Goal: Task Accomplishment & Management: Use online tool/utility

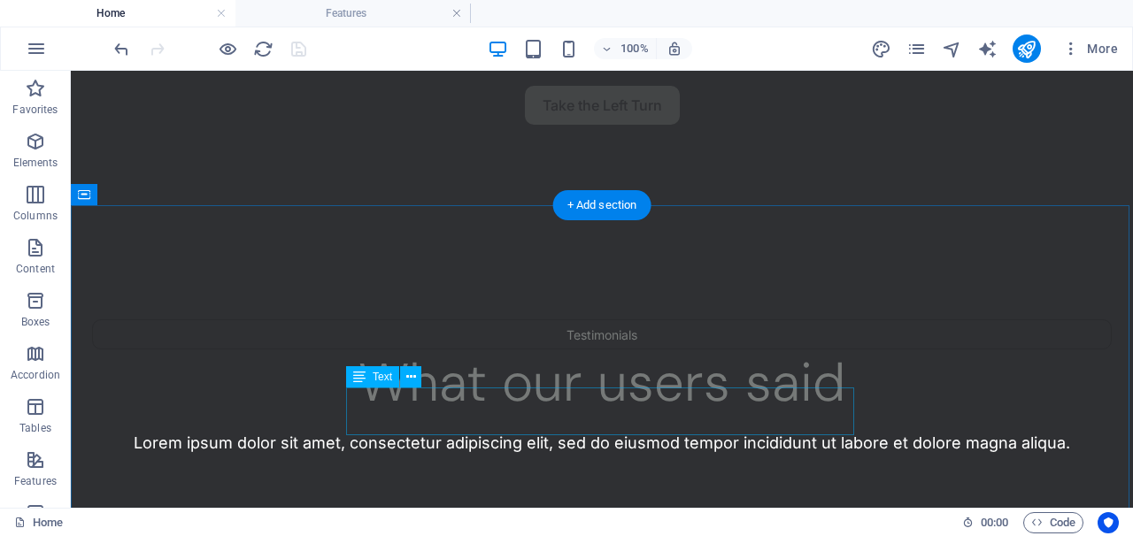
scroll to position [405, 0]
click at [675, 356] on div "What our users said" at bounding box center [601, 382] width 1019 height 53
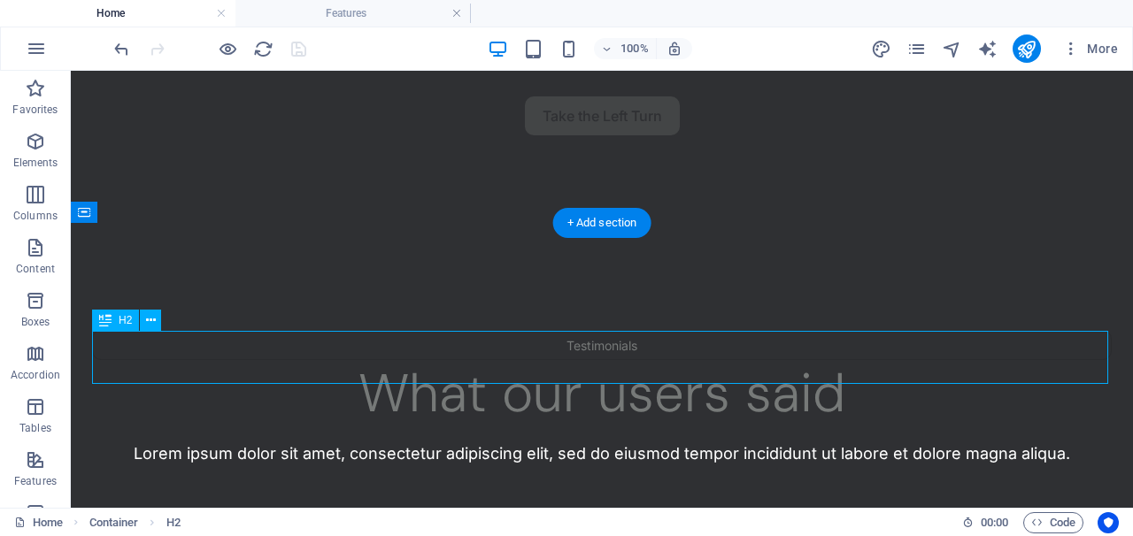
scroll to position [395, 0]
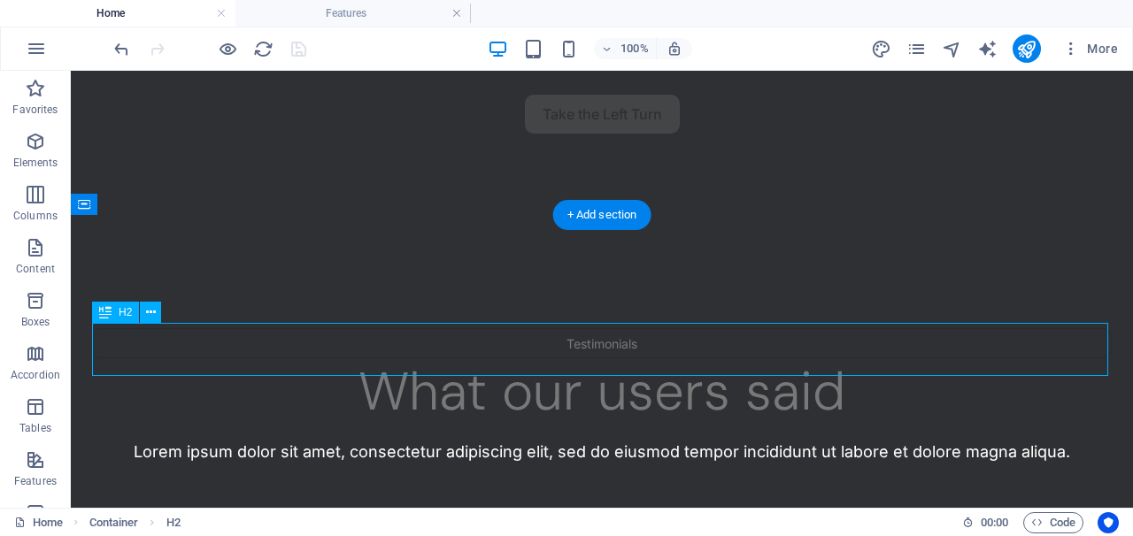
click at [670, 365] on div "What our users said" at bounding box center [601, 391] width 1019 height 53
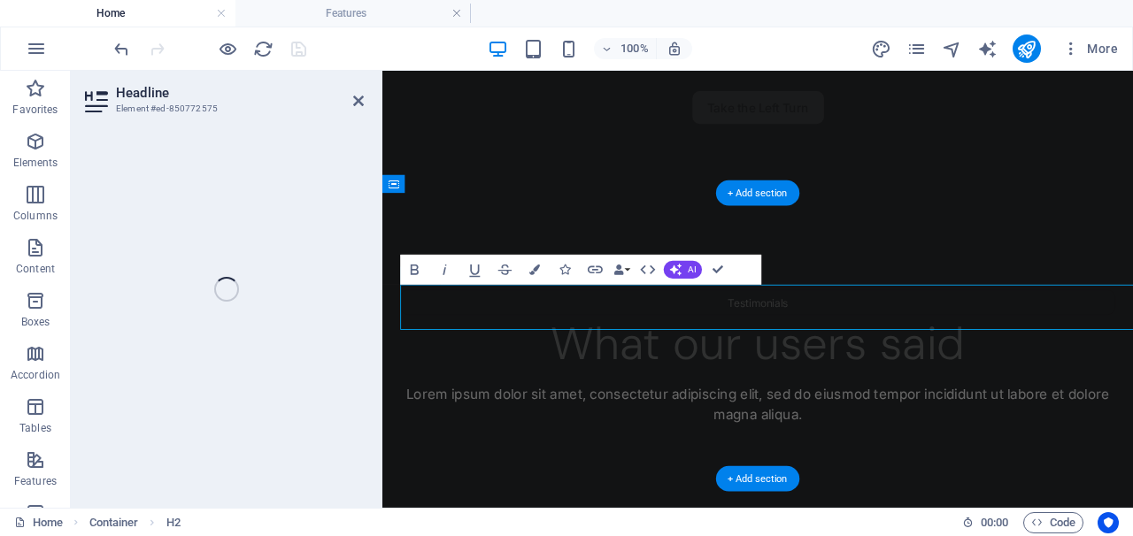
click at [720, 440] on div "Lorem ipsum dolor sit amet, consectetur adipiscing elit, sed do eiusmod tempor …" at bounding box center [823, 464] width 841 height 48
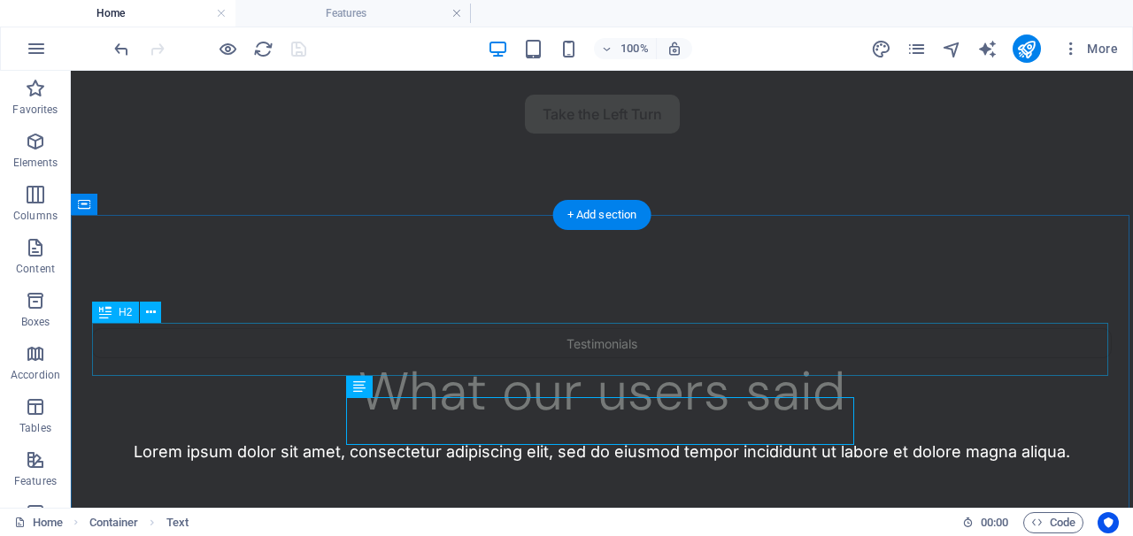
click at [694, 365] on div "What our users said" at bounding box center [601, 391] width 1019 height 53
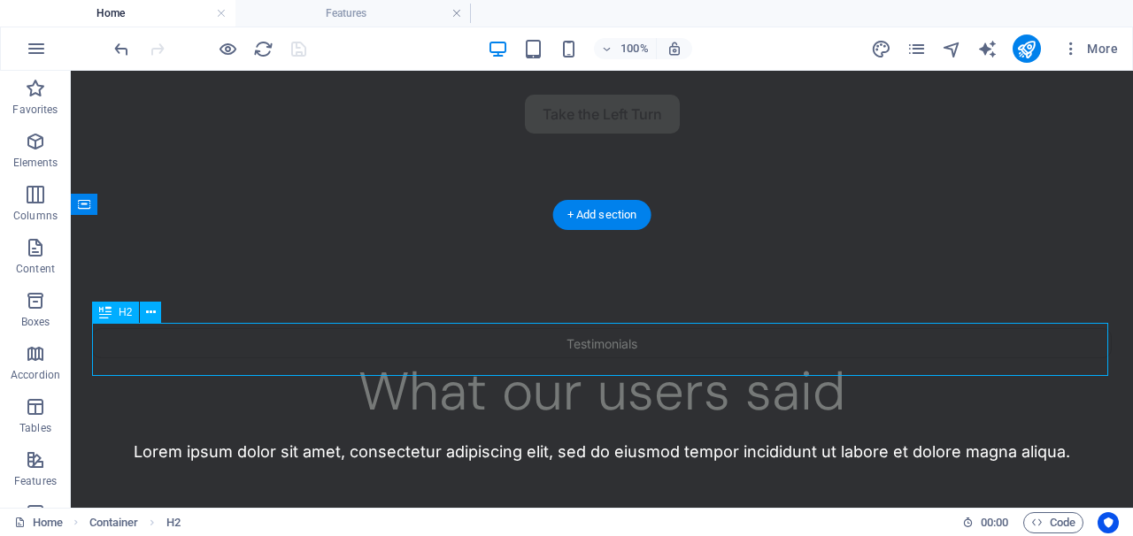
click at [685, 365] on div "What our users said" at bounding box center [601, 391] width 1019 height 53
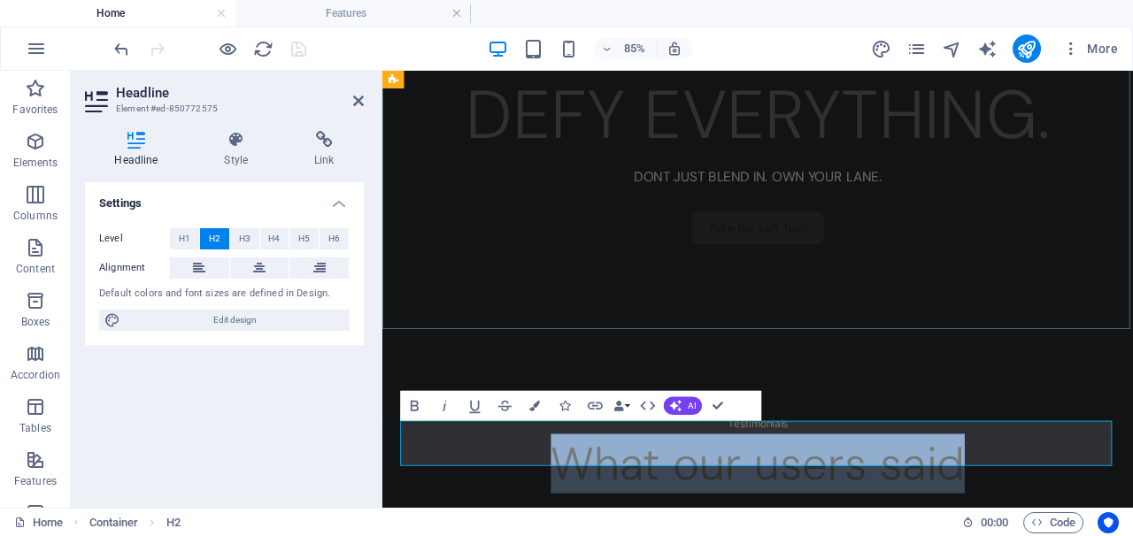
scroll to position [257, 0]
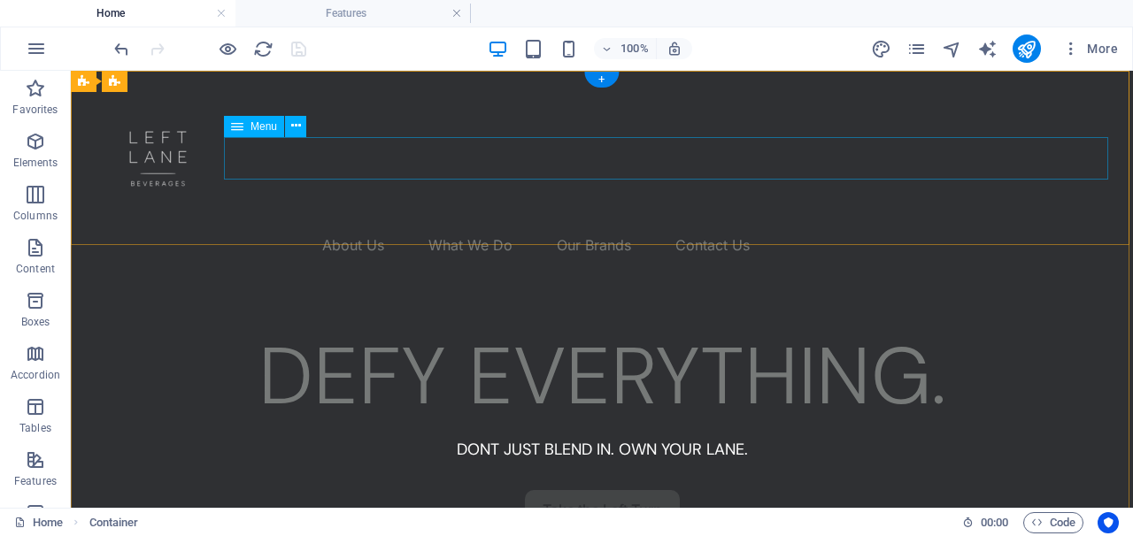
scroll to position [0, 0]
click at [432, 224] on nav "About Us What We Do Our Brands Contact Us" at bounding box center [601, 245] width 1019 height 42
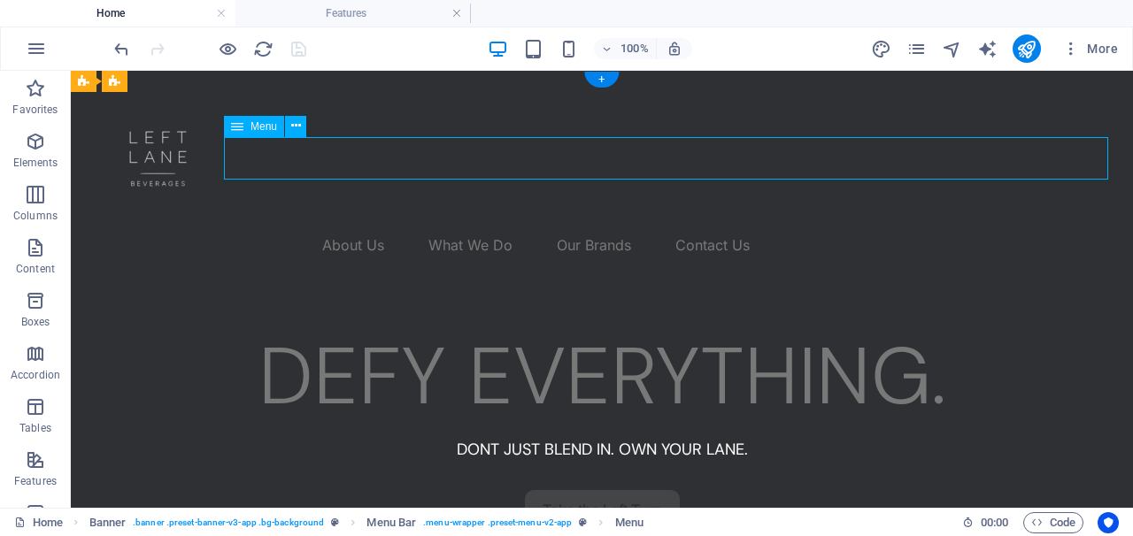
click at [419, 224] on nav "About Us What We Do Our Brands Contact Us" at bounding box center [601, 245] width 1019 height 42
click at [914, 44] on icon "pages" at bounding box center [916, 49] width 20 height 20
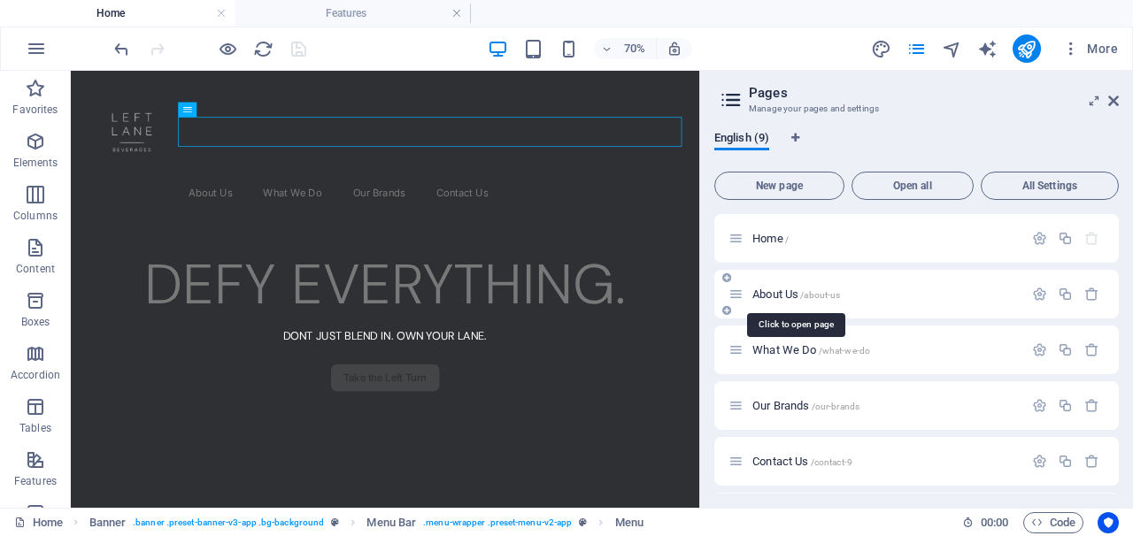
click at [752, 292] on span "About Us /about-us" at bounding box center [796, 294] width 88 height 13
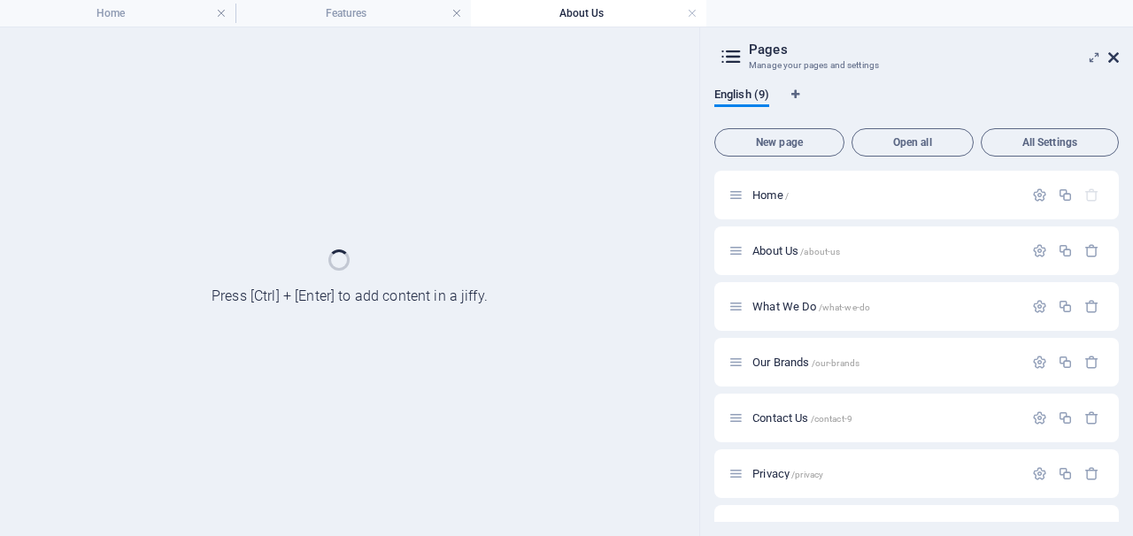
click at [1109, 56] on icon at bounding box center [1113, 57] width 11 height 14
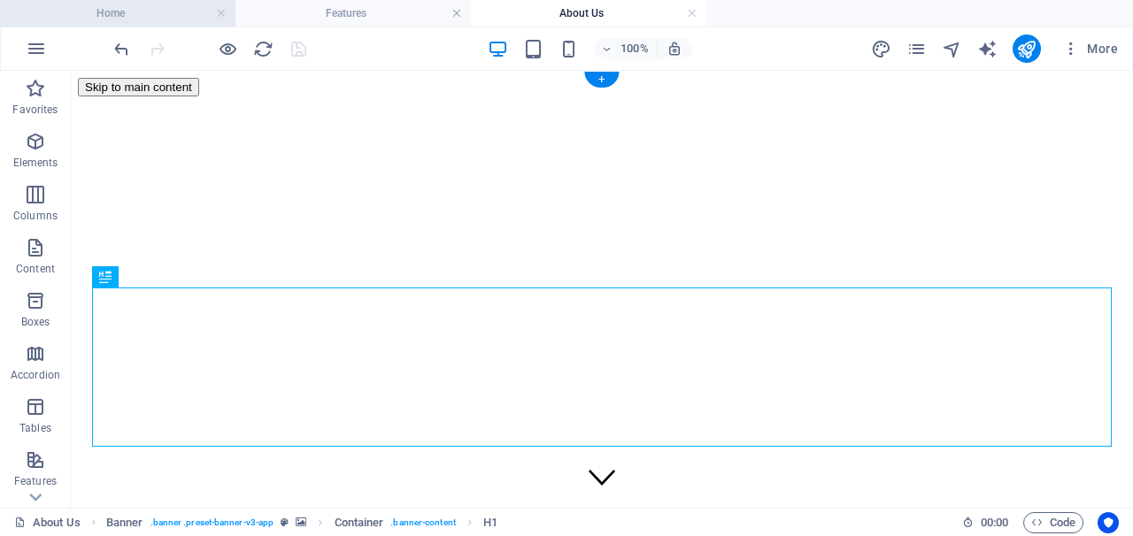
click at [145, 11] on h4 "Home" at bounding box center [117, 13] width 235 height 19
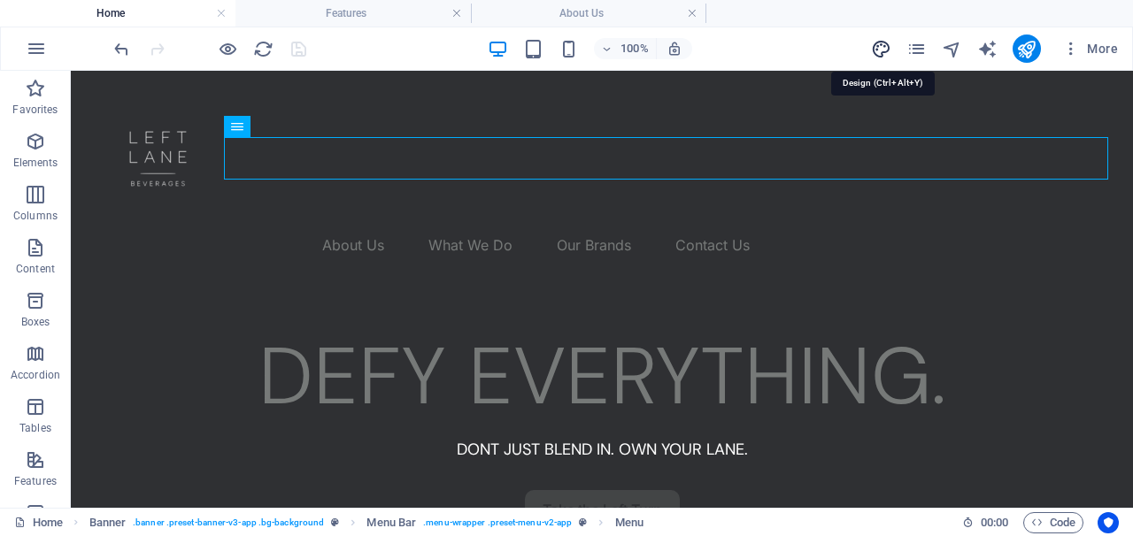
click at [878, 49] on icon "design" at bounding box center [881, 49] width 20 height 20
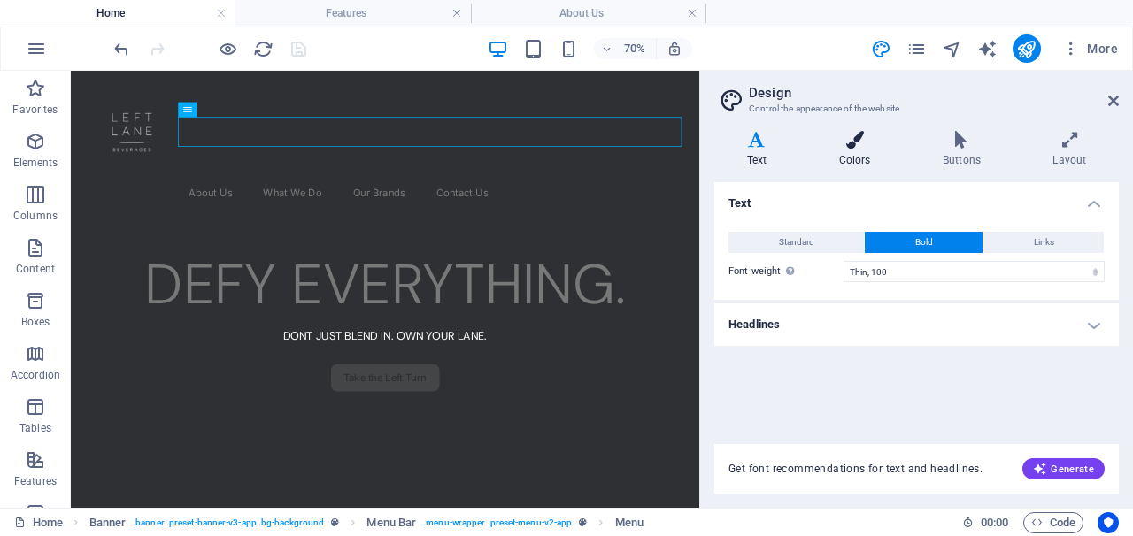
click at [861, 153] on h4 "Colors" at bounding box center [858, 149] width 104 height 37
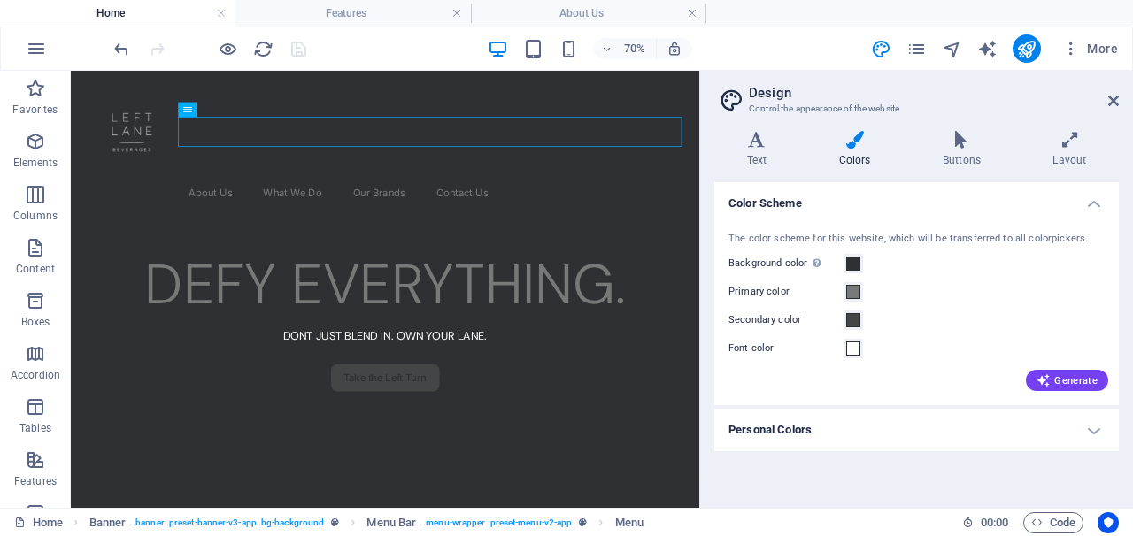
click at [1050, 419] on h4 "Personal Colors" at bounding box center [916, 430] width 404 height 42
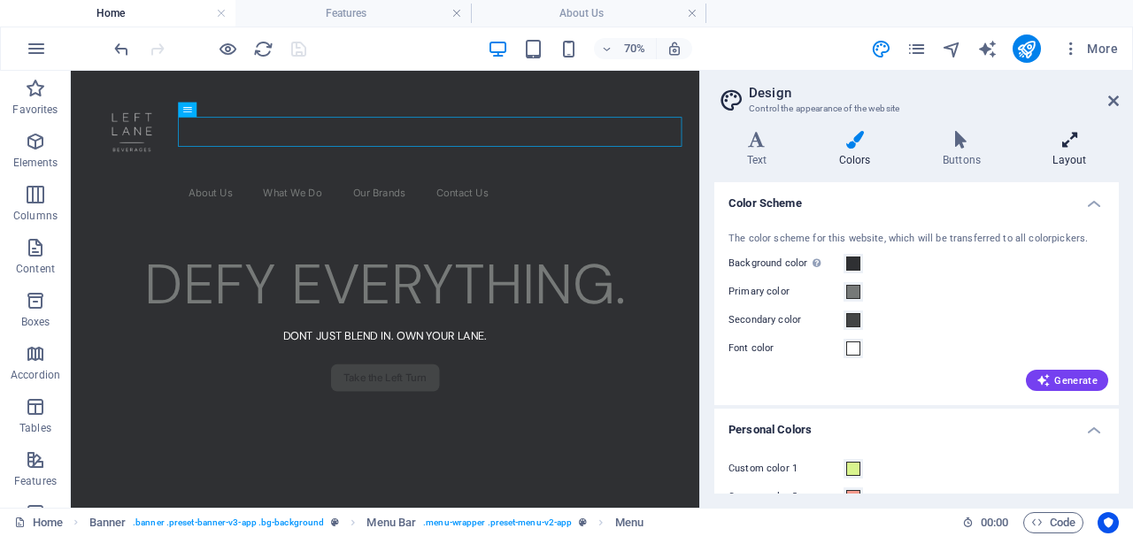
click at [1081, 143] on icon at bounding box center [1069, 140] width 98 height 18
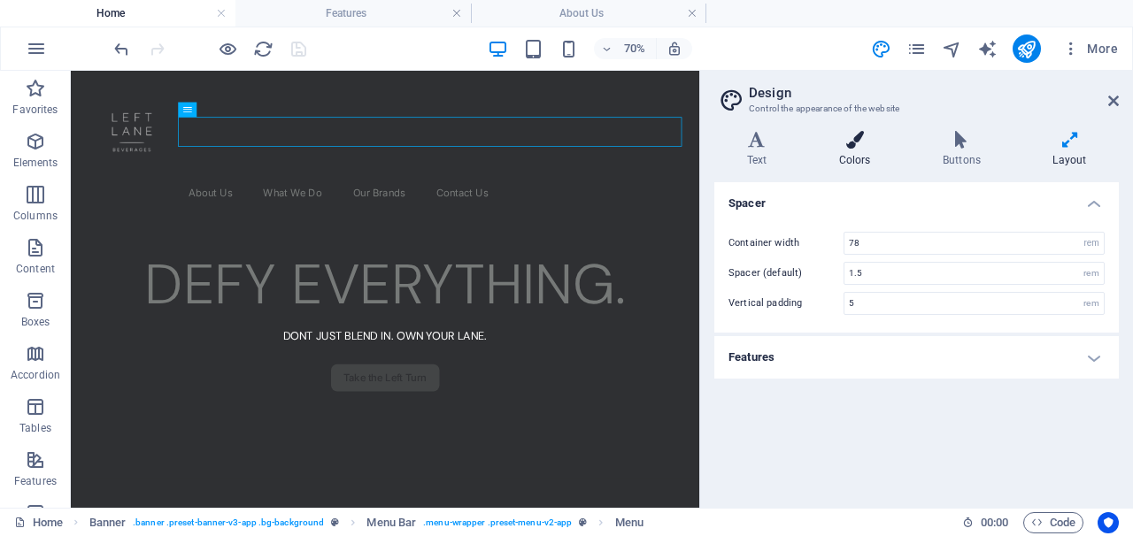
click at [852, 142] on icon at bounding box center [854, 140] width 96 height 18
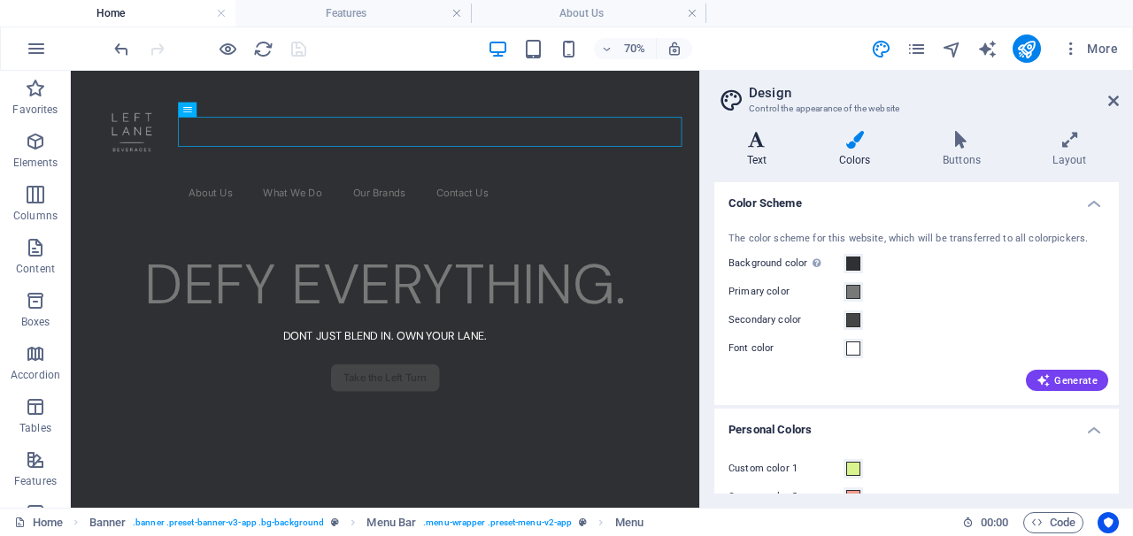
click at [772, 137] on icon at bounding box center [756, 140] width 85 height 18
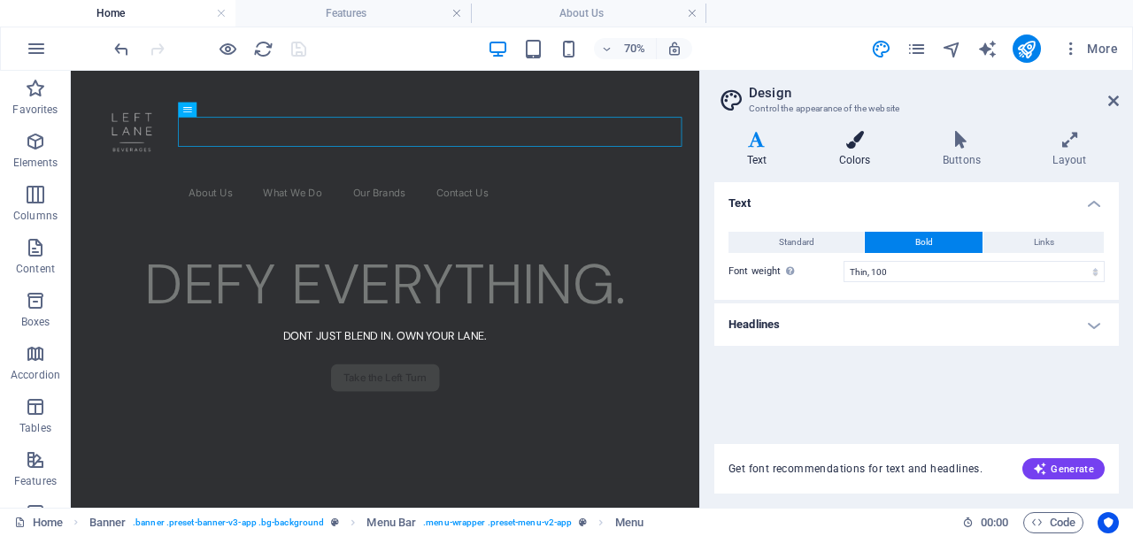
click at [856, 143] on icon at bounding box center [854, 140] width 96 height 18
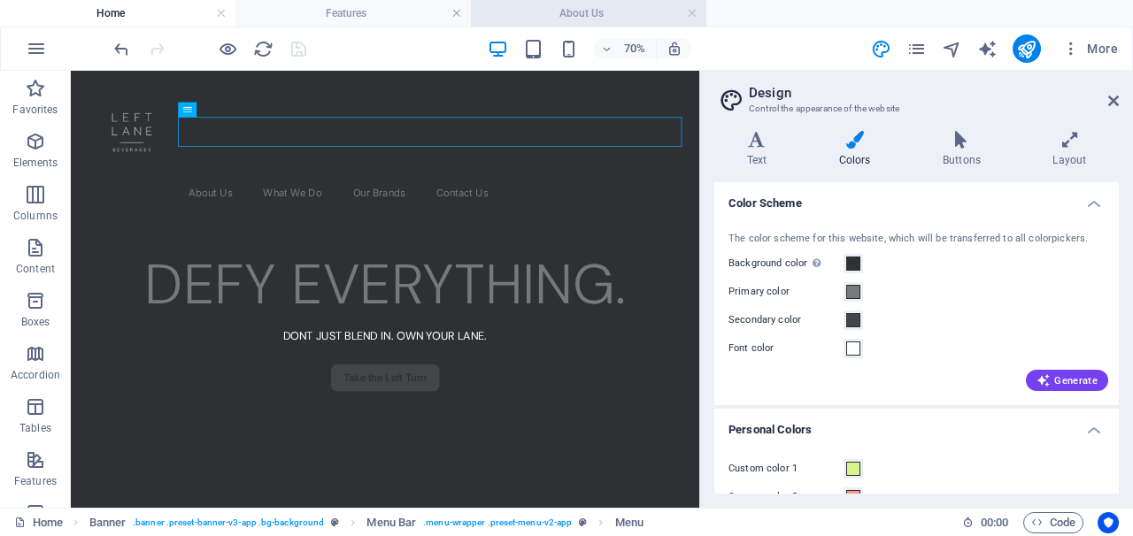
click at [536, 13] on h4 "About Us" at bounding box center [588, 13] width 235 height 19
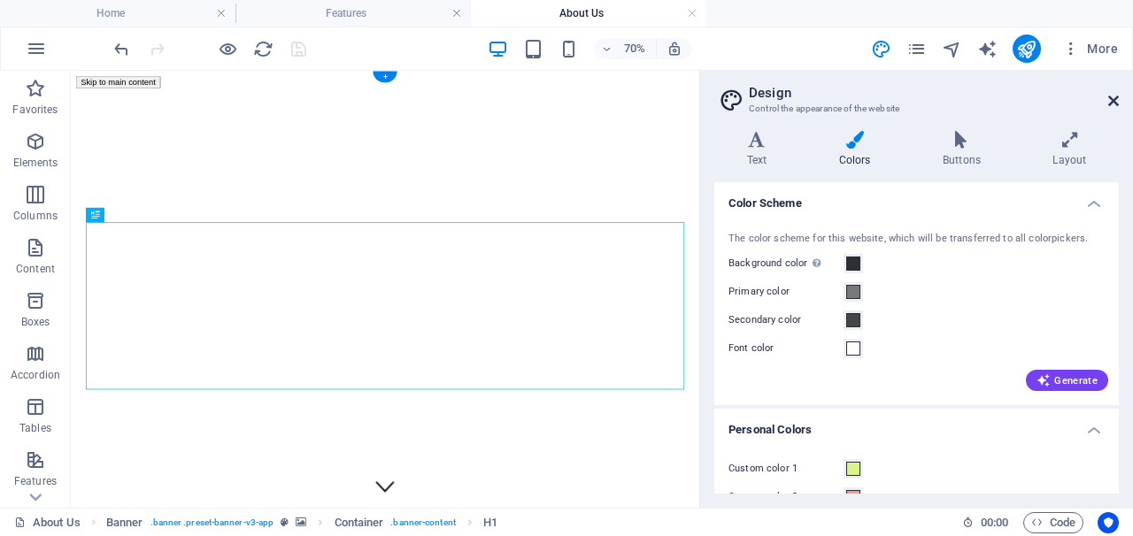
click at [1110, 107] on icon at bounding box center [1113, 101] width 11 height 14
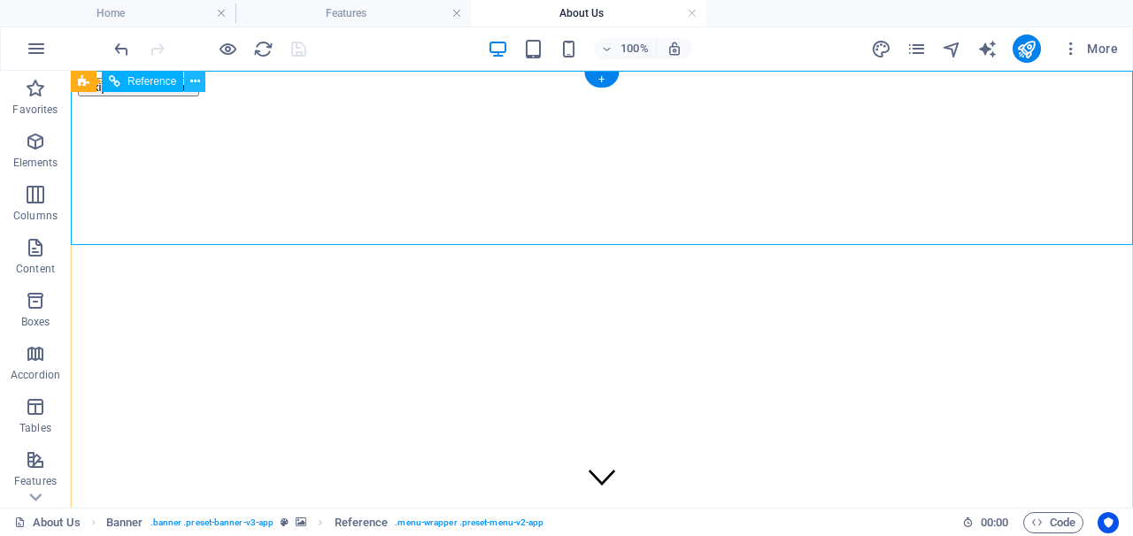
click at [197, 81] on icon at bounding box center [195, 82] width 10 height 19
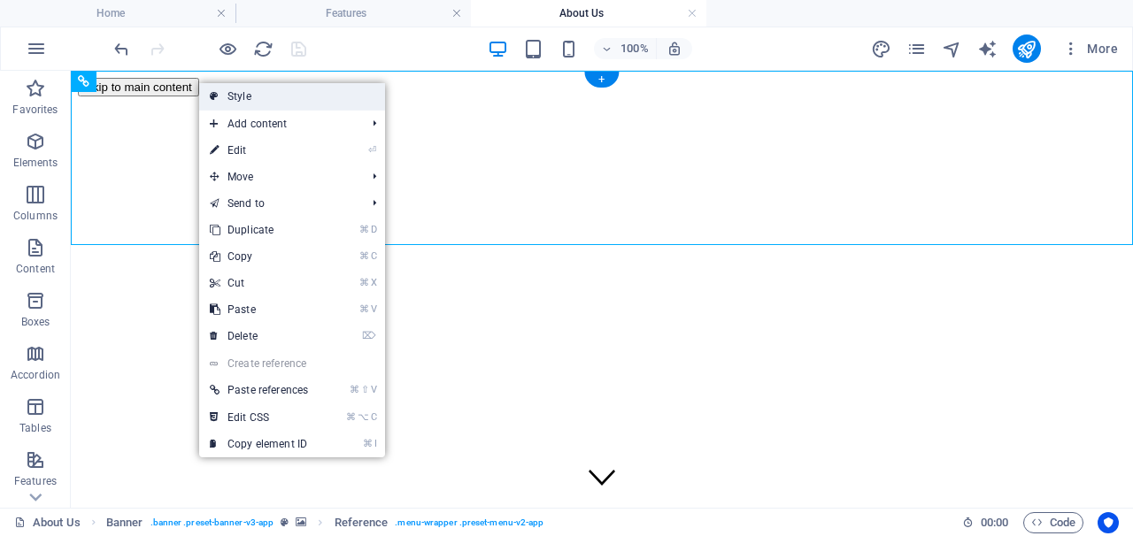
click at [261, 90] on link "Style" at bounding box center [292, 96] width 186 height 27
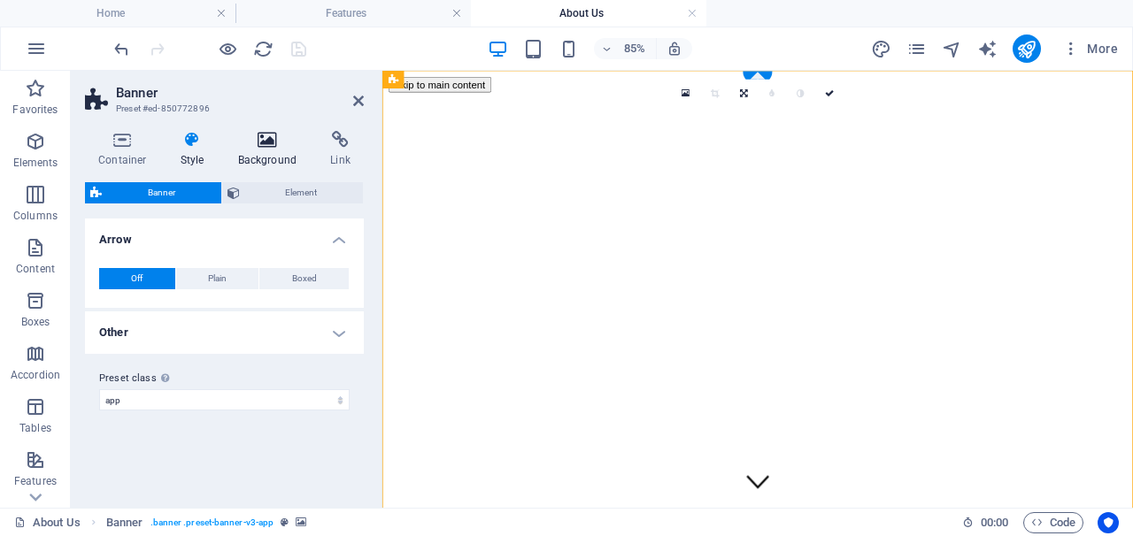
click at [255, 150] on h4 "Background" at bounding box center [271, 149] width 93 height 37
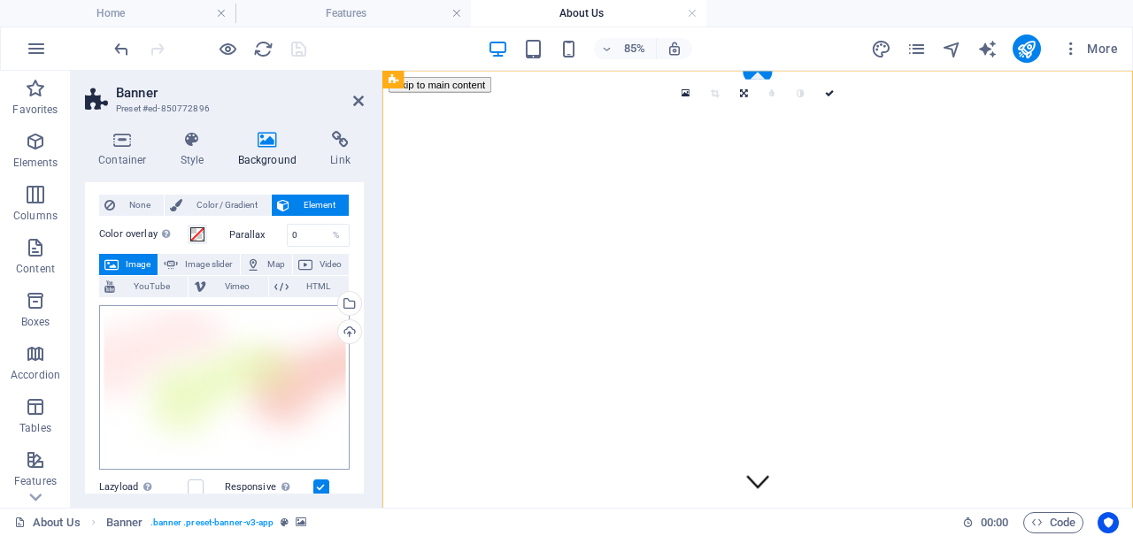
scroll to position [33, 0]
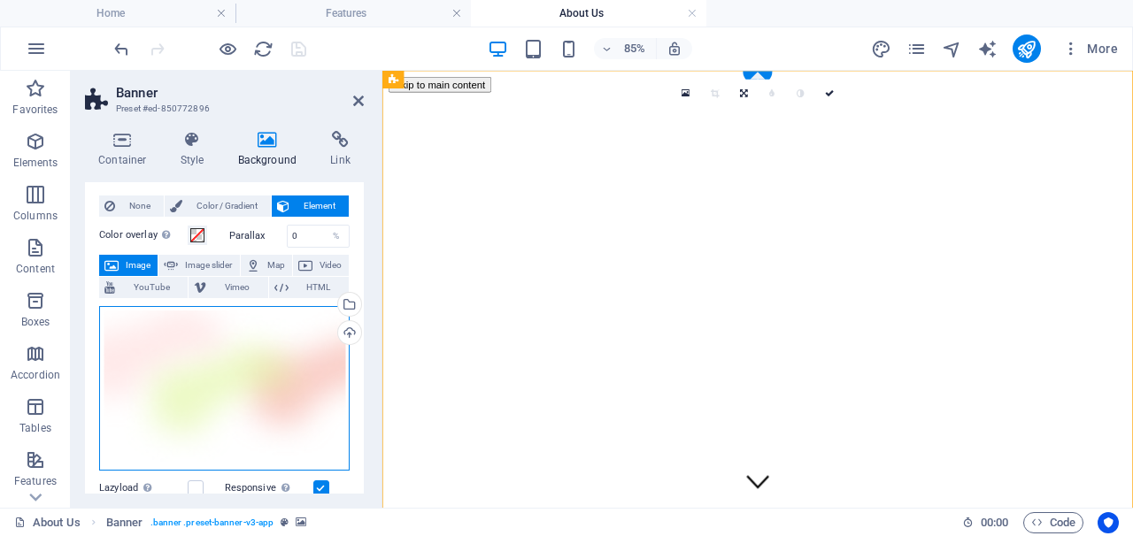
click at [242, 338] on div "Drag files here, click to choose files or select files from Files or our free s…" at bounding box center [224, 388] width 250 height 165
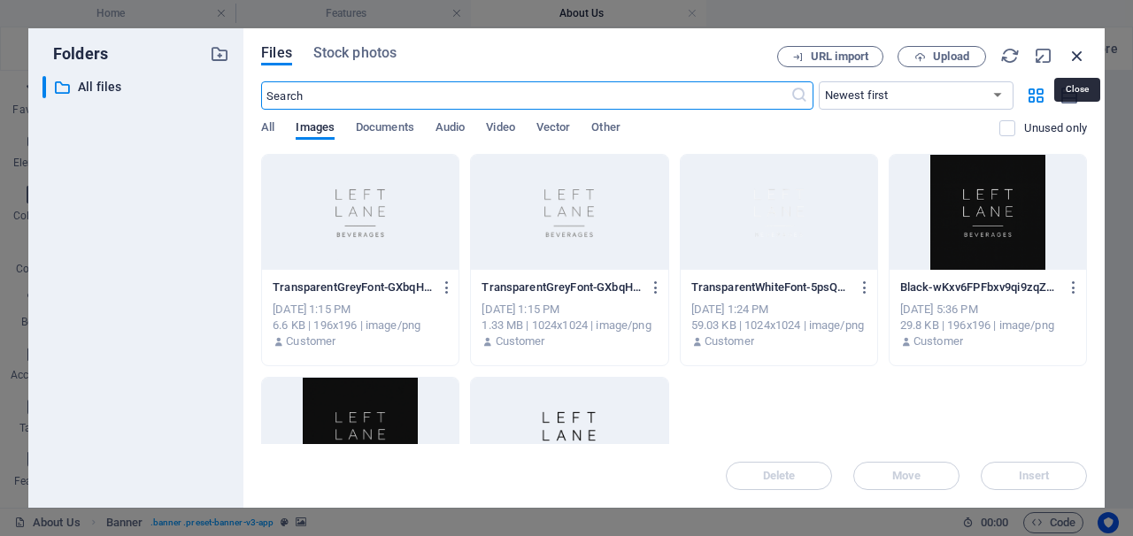
click at [1079, 51] on icon "button" at bounding box center [1076, 55] width 19 height 19
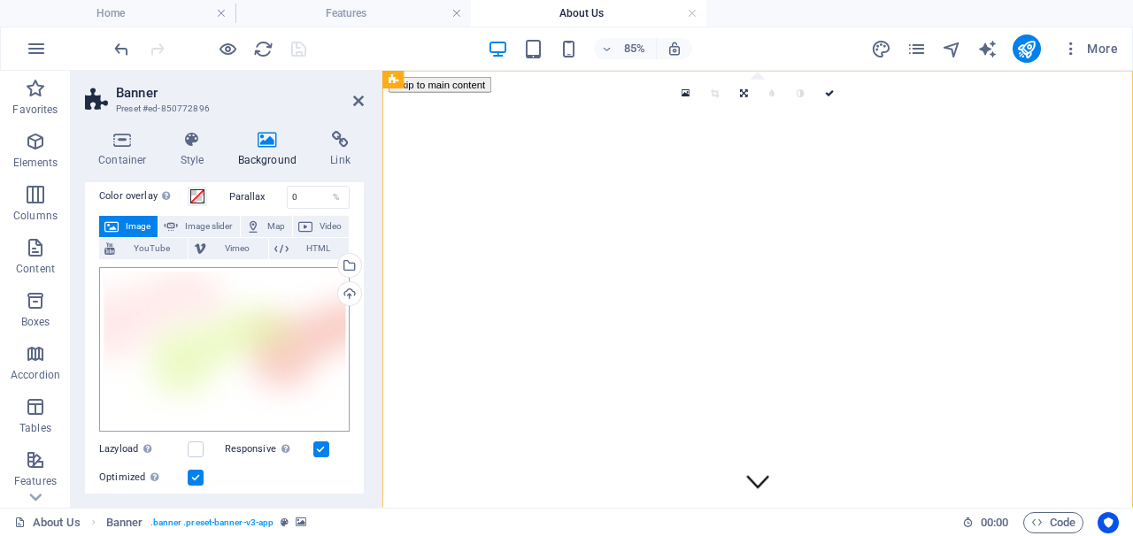
scroll to position [85, 0]
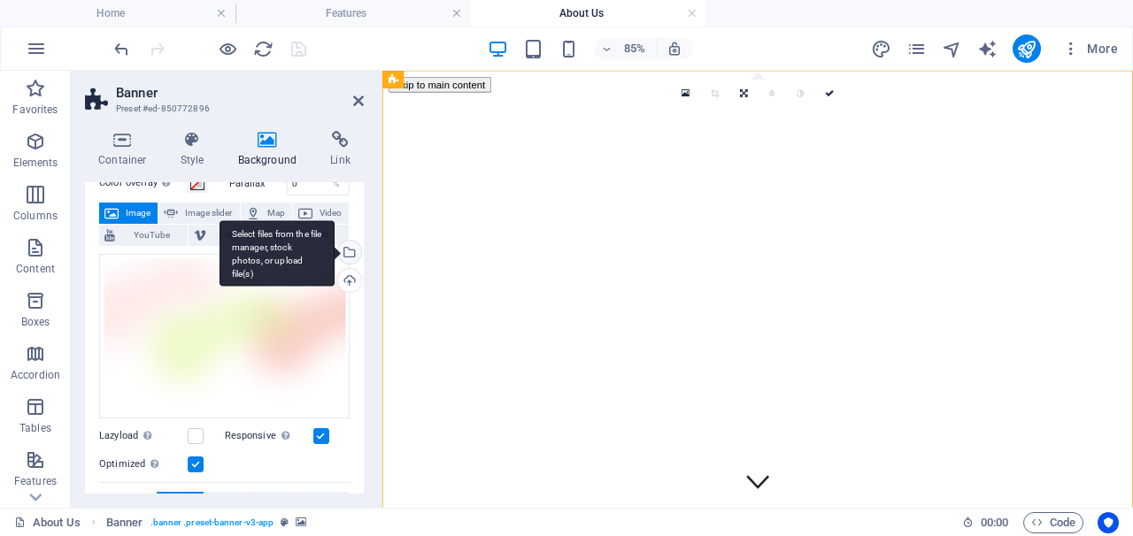
click at [334, 250] on div "Select files from the file manager, stock photos, or upload file(s)" at bounding box center [276, 253] width 115 height 66
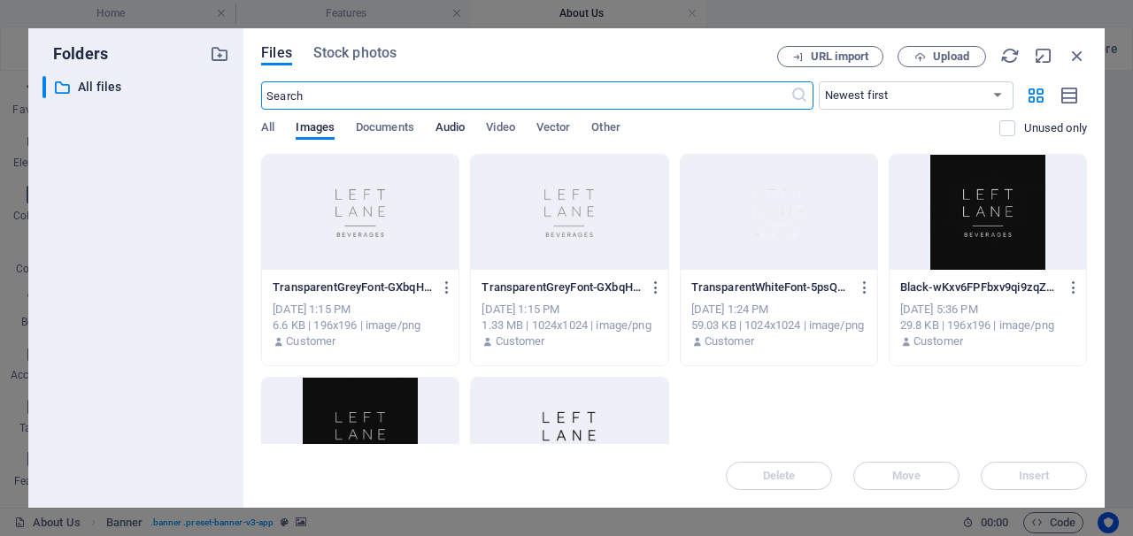
scroll to position [0, 0]
click at [256, 116] on div "Files Stock photos URL import Upload ​ Newest first Oldest first Name (A-Z) Nam…" at bounding box center [673, 268] width 861 height 480
click at [273, 131] on span "All" at bounding box center [267, 129] width 13 height 25
click at [326, 126] on span "Images" at bounding box center [315, 129] width 39 height 25
click at [389, 128] on span "Documents" at bounding box center [385, 129] width 58 height 25
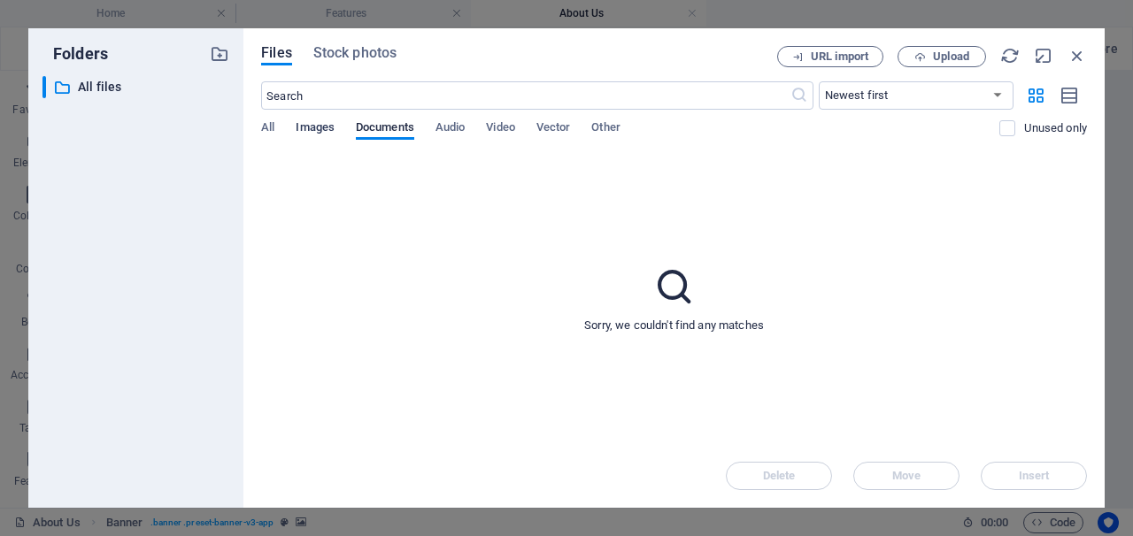
click at [324, 127] on span "Images" at bounding box center [315, 129] width 39 height 25
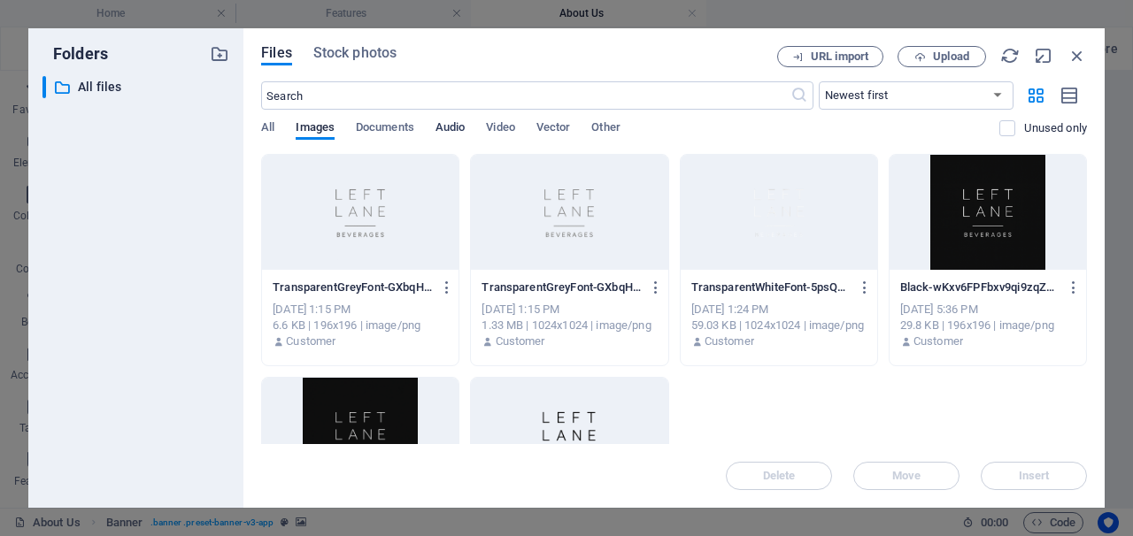
click at [461, 129] on span "Audio" at bounding box center [449, 129] width 29 height 25
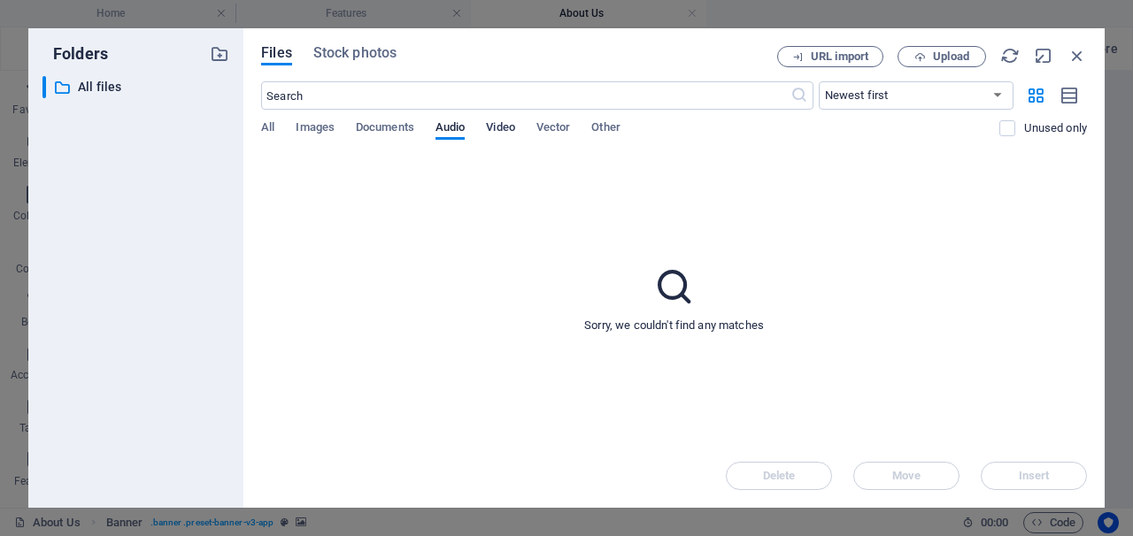
click at [514, 128] on span "Video" at bounding box center [500, 129] width 28 height 25
click at [558, 129] on span "Vector" at bounding box center [553, 129] width 35 height 25
click at [608, 129] on span "Other" at bounding box center [605, 129] width 28 height 25
click at [1079, 55] on icon "button" at bounding box center [1076, 55] width 19 height 19
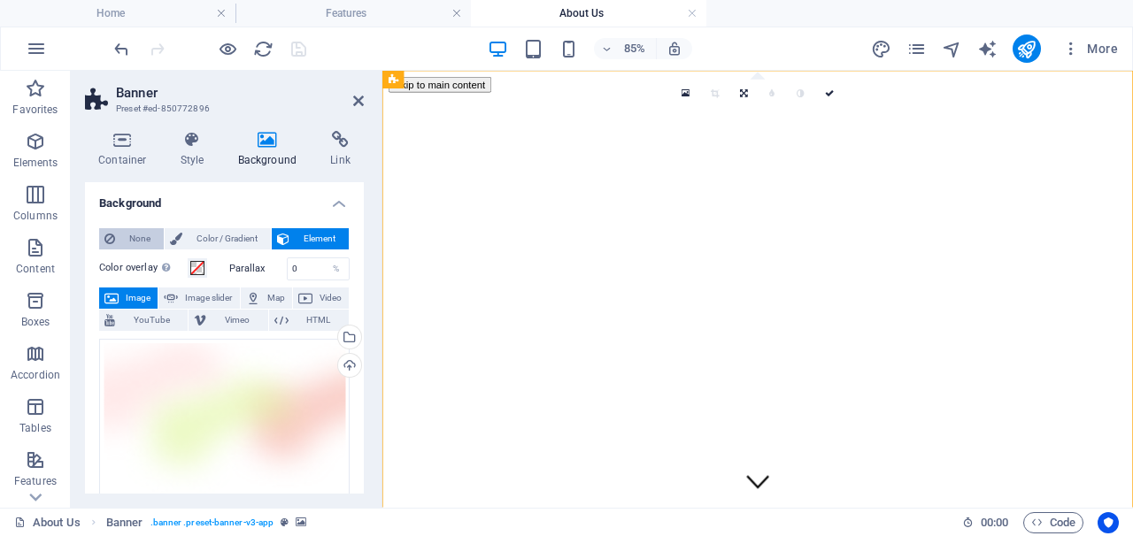
click at [134, 234] on span "None" at bounding box center [139, 238] width 38 height 21
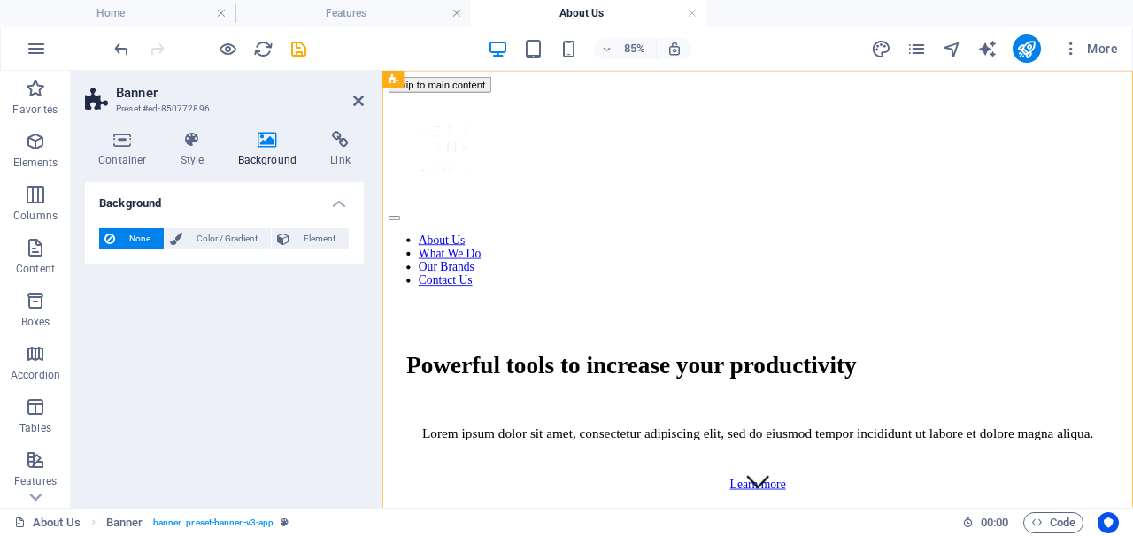
click at [331, 196] on h4 "Background" at bounding box center [224, 198] width 279 height 32
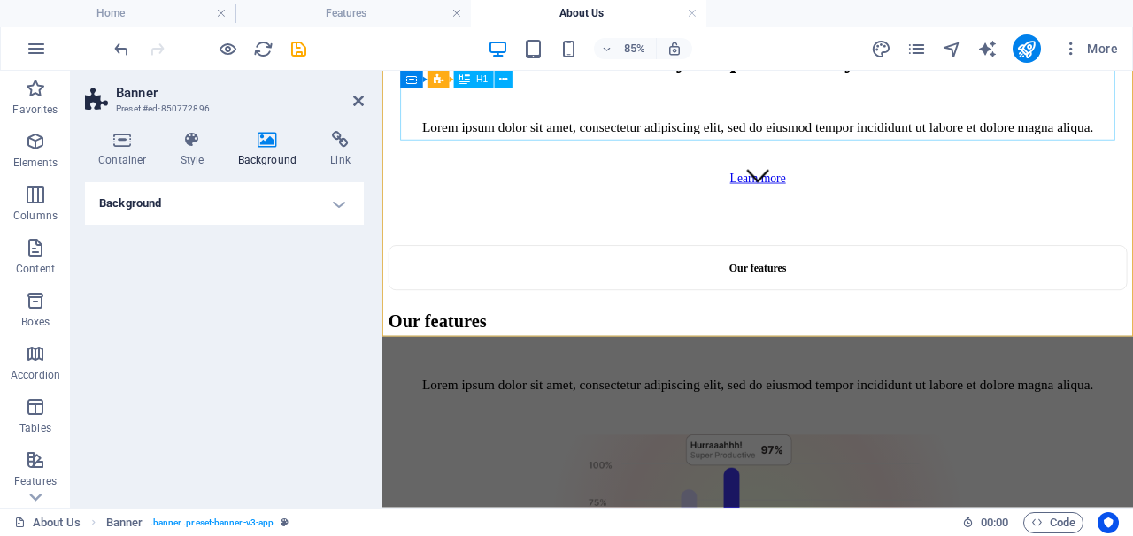
scroll to position [383, 0]
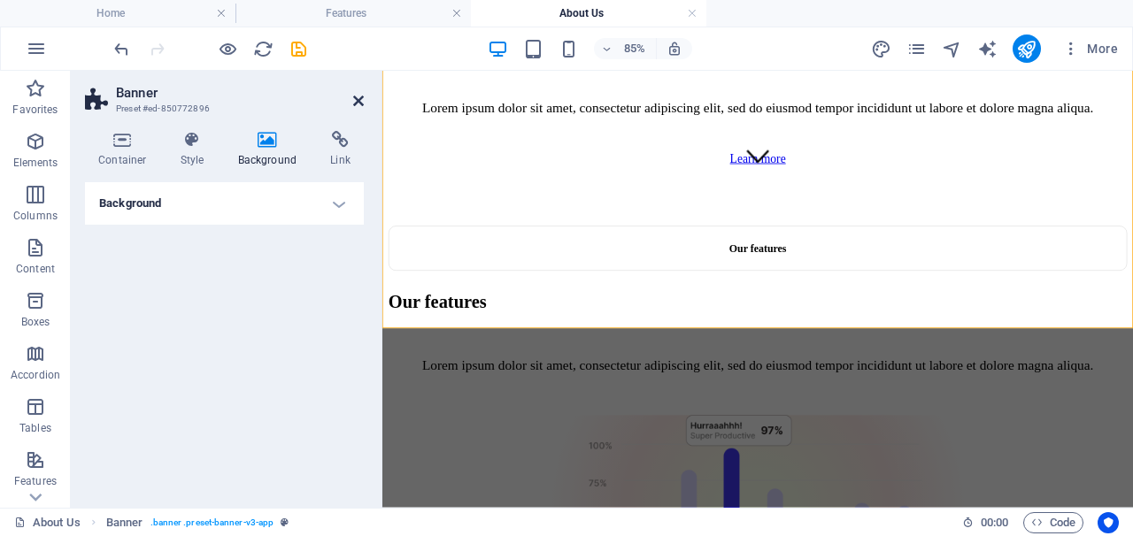
click at [357, 96] on icon at bounding box center [358, 101] width 11 height 14
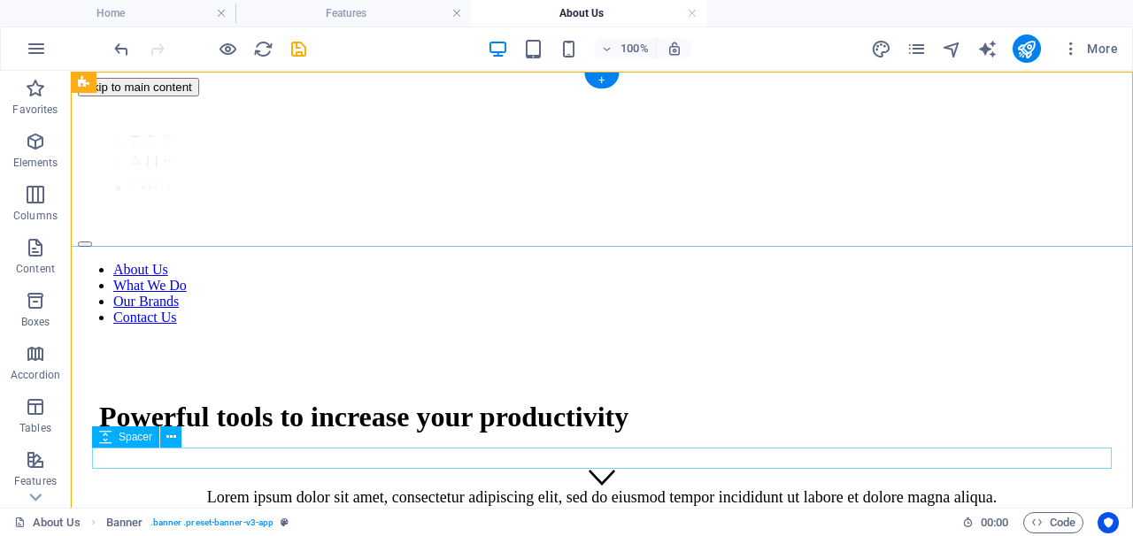
scroll to position [0, 0]
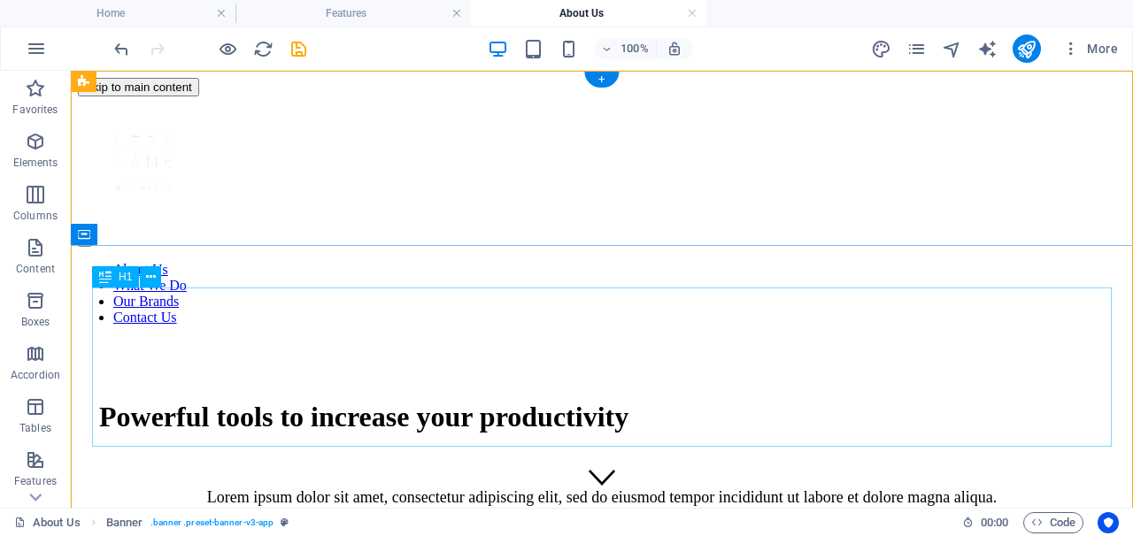
click at [642, 401] on div "Powerful tools to increase your productivity" at bounding box center [601, 417] width 1005 height 33
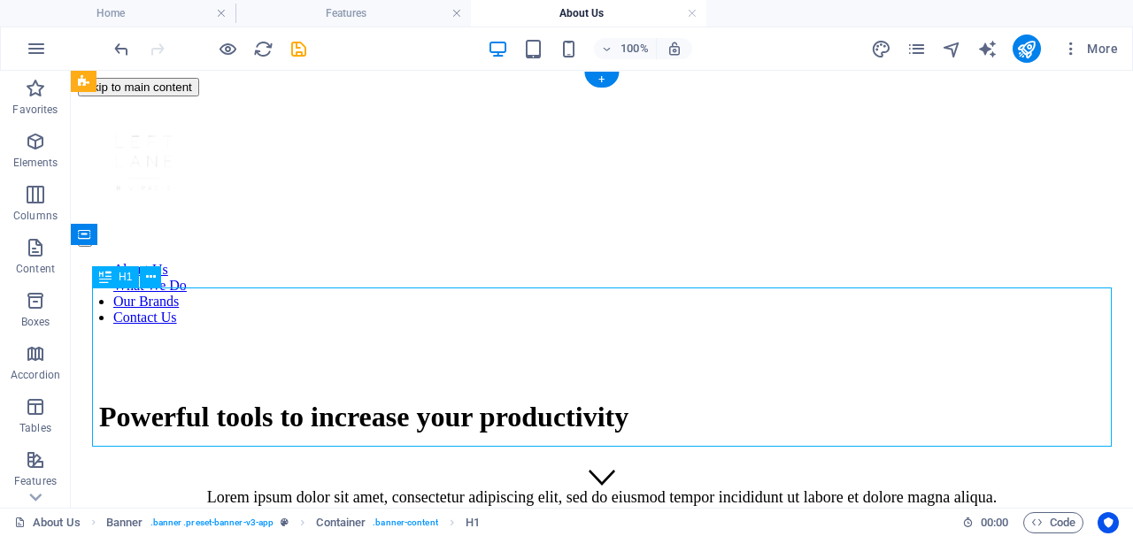
click at [648, 401] on div "Powerful tools to increase your productivity" at bounding box center [601, 417] width 1005 height 33
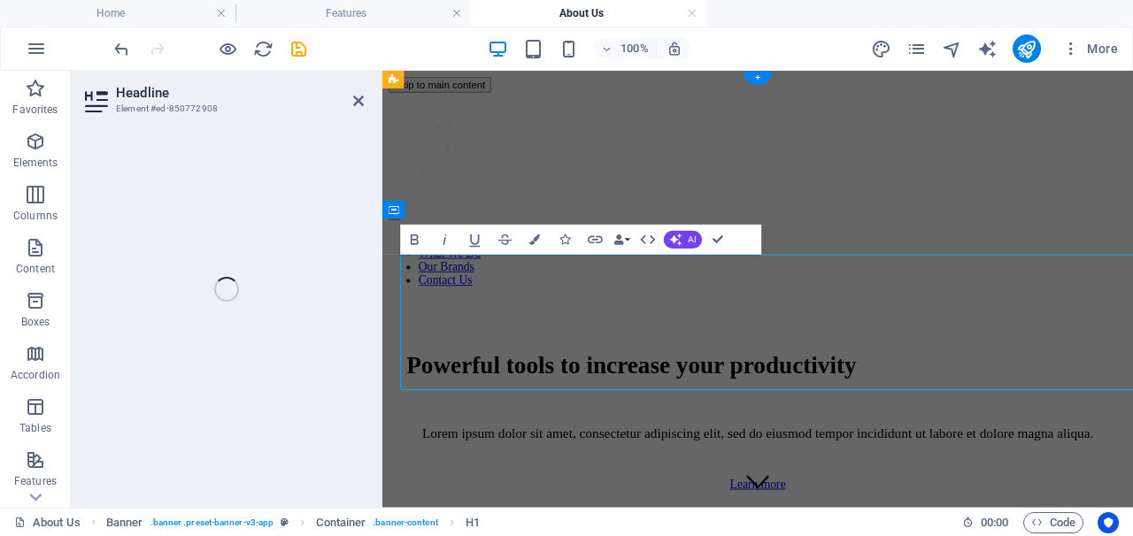
click at [695, 401] on h1 "Powerful tools to increase your productivity" at bounding box center [824, 417] width 826 height 33
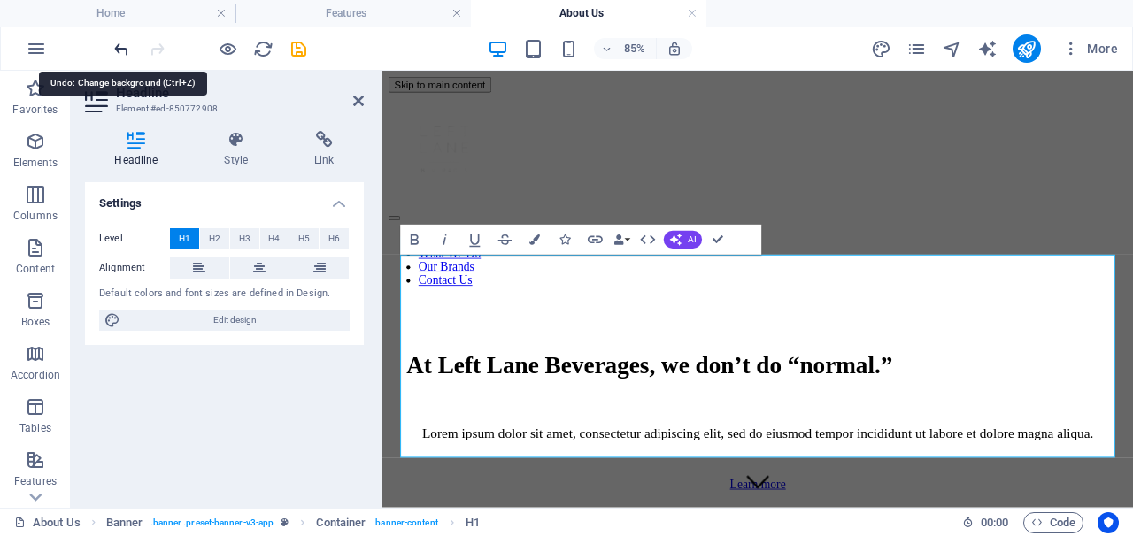
click at [113, 44] on icon "undo" at bounding box center [121, 49] width 20 height 20
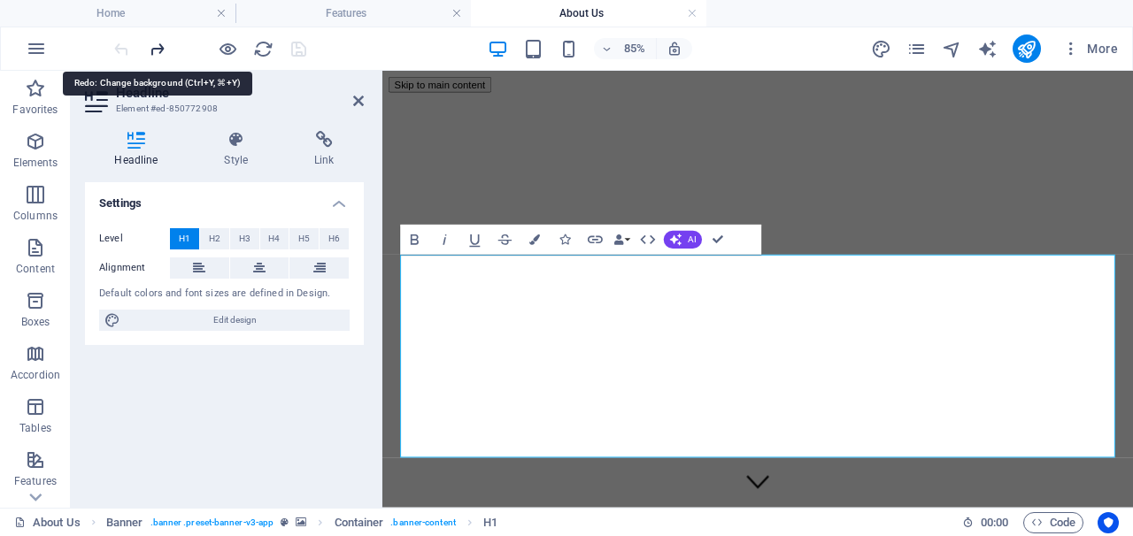
click at [164, 52] on icon "redo" at bounding box center [157, 49] width 20 height 20
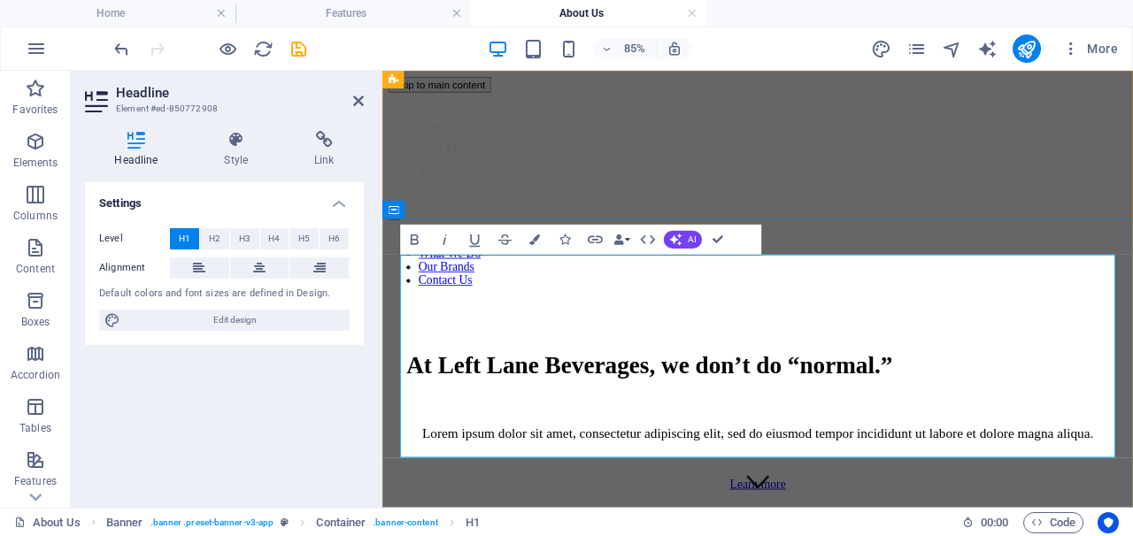
click at [687, 401] on h1 "At Left Lane Beverages, we don’t do “normal.”" at bounding box center [824, 417] width 826 height 33
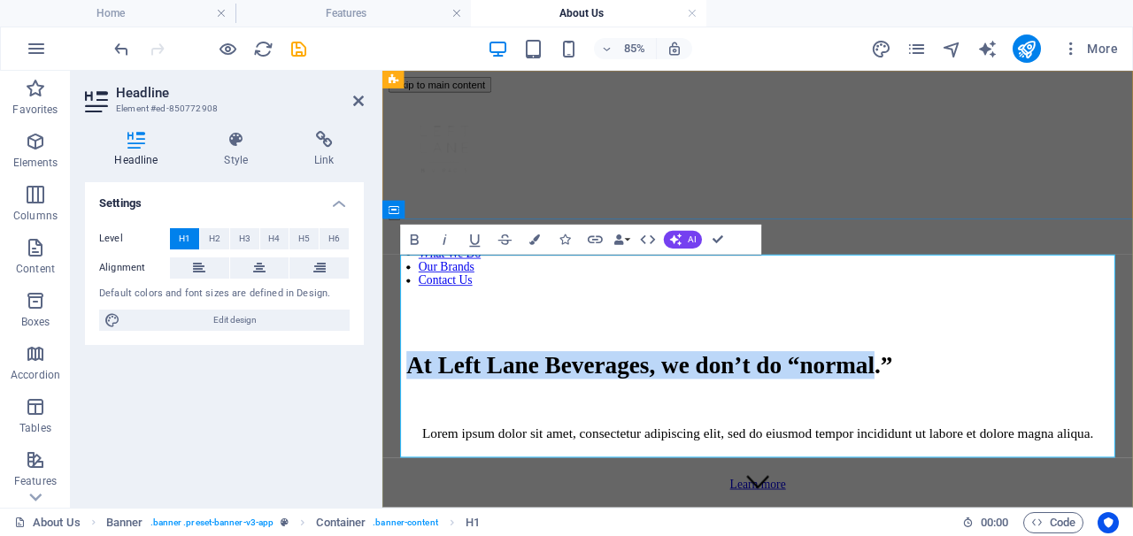
drag, startPoint x: 604, startPoint y: 326, endPoint x: 944, endPoint y: 447, distance: 360.7
click at [944, 434] on h1 "At Left Lane Beverages, we don’t do “normal.”" at bounding box center [824, 417] width 826 height 33
click at [912, 414] on h1 "At Left Lane Beverages, we don’t do “normal.”" at bounding box center [824, 417] width 826 height 33
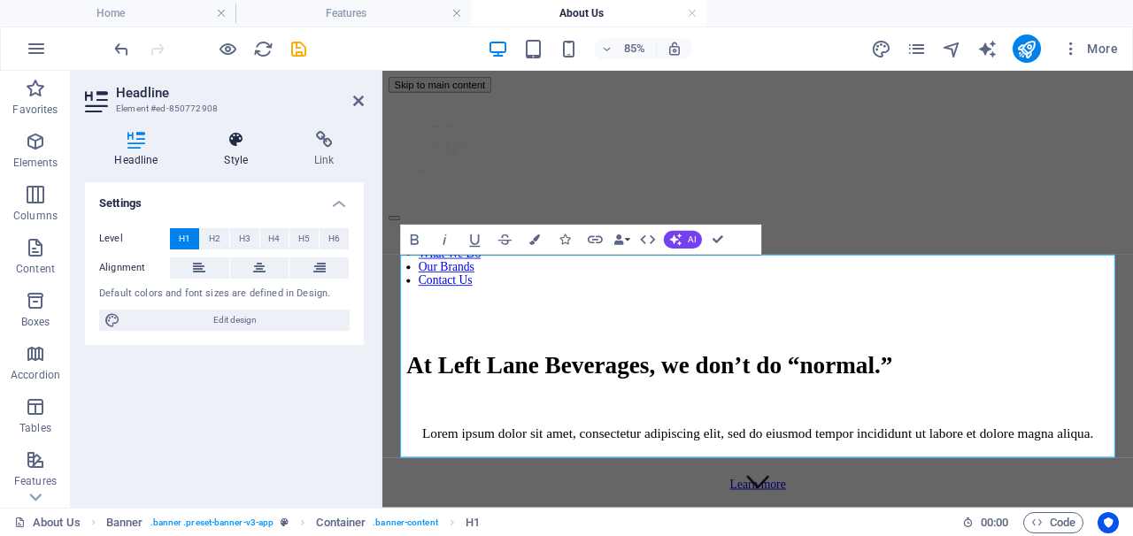
click at [240, 151] on h4 "Style" at bounding box center [240, 149] width 90 height 37
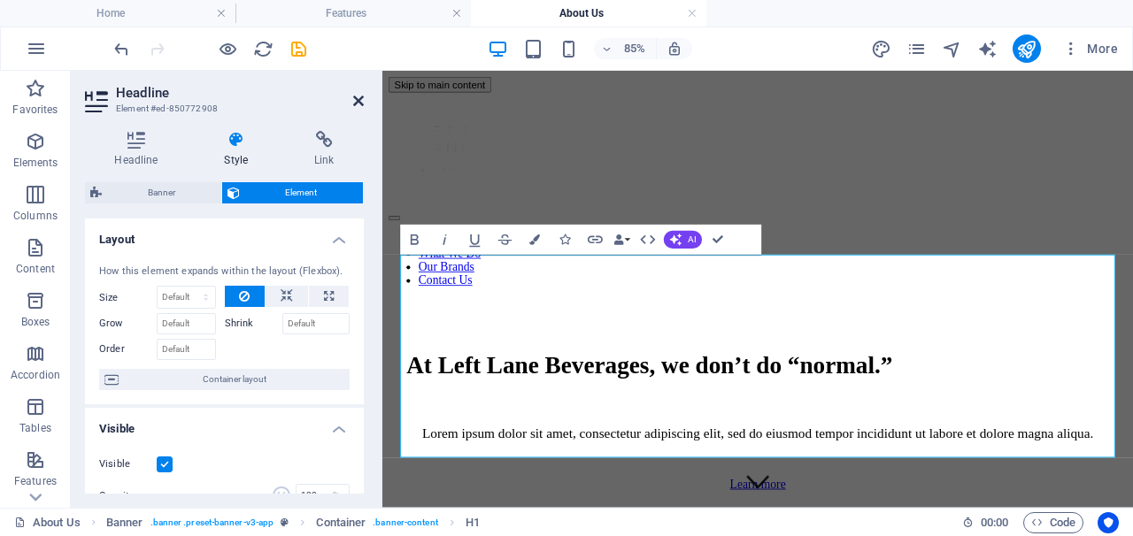
click at [355, 104] on icon at bounding box center [358, 101] width 11 height 14
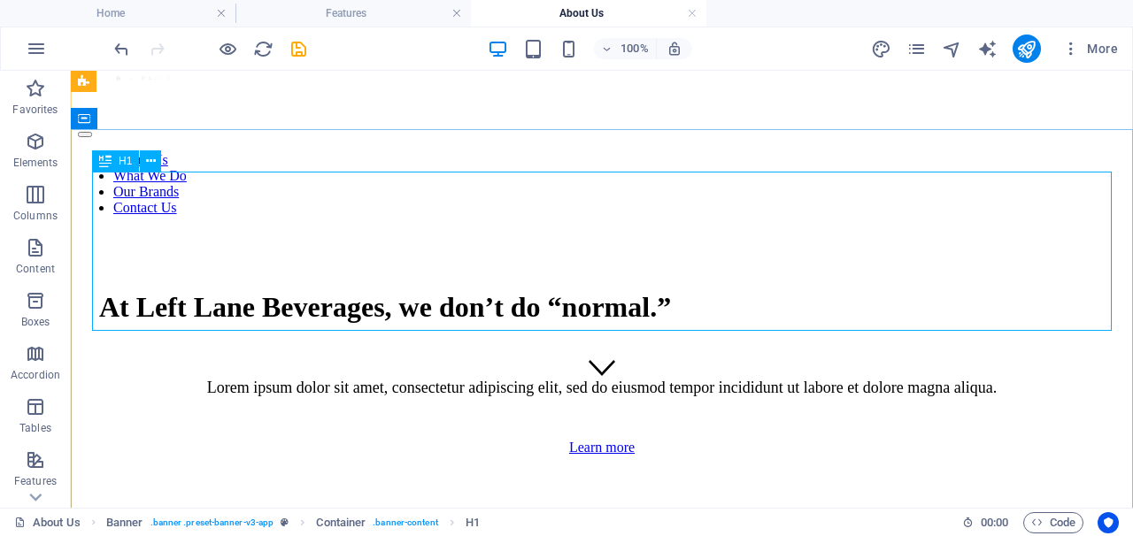
scroll to position [116, 0]
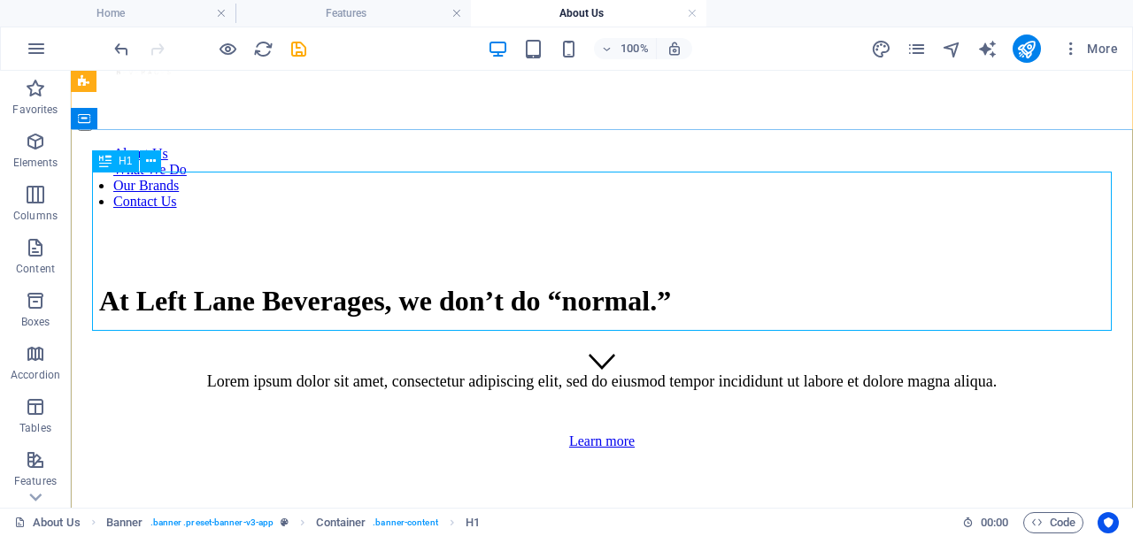
click at [579, 285] on div "At Left Lane Beverages, we don’t do “normal.”" at bounding box center [601, 301] width 1005 height 33
click at [622, 285] on div "At Left Lane Beverages, we don’t do “normal.”" at bounding box center [601, 301] width 1005 height 33
click at [611, 285] on div "At Left Lane Beverages, we don’t do “normal.”" at bounding box center [601, 301] width 1005 height 33
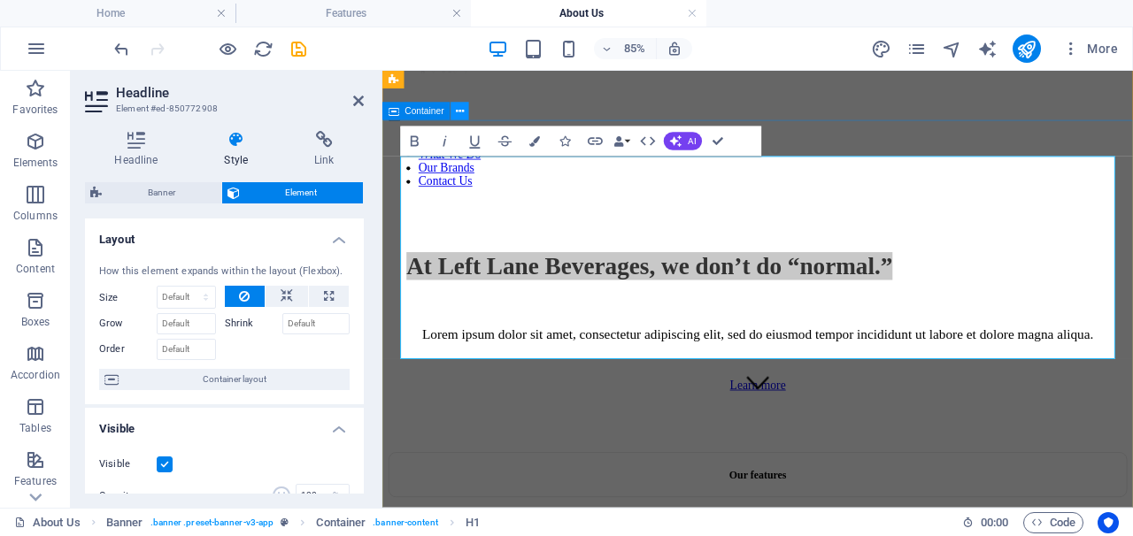
click at [458, 112] on icon at bounding box center [460, 112] width 8 height 16
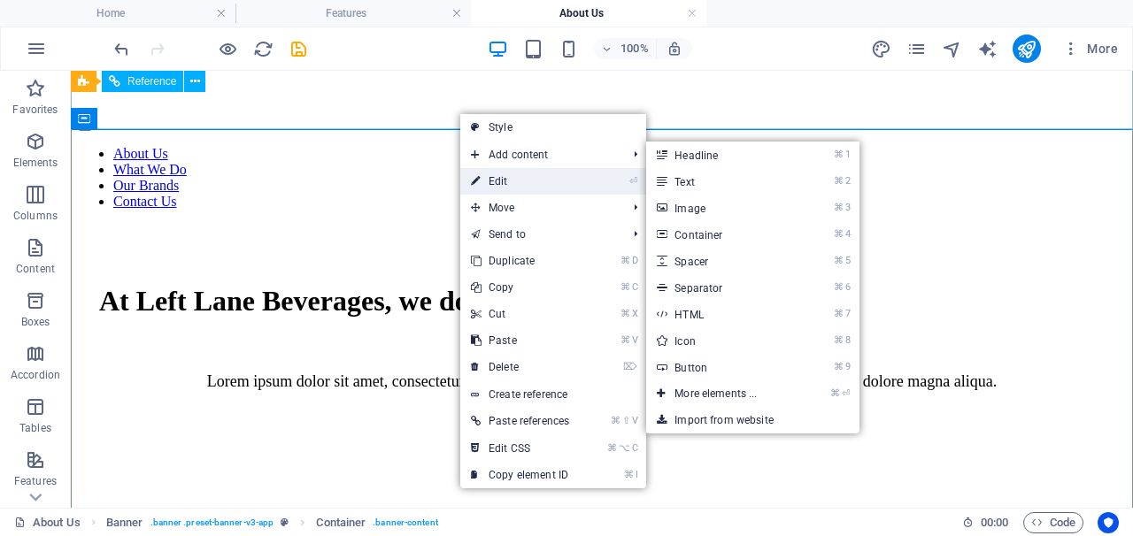
click at [499, 178] on link "⏎ Edit" at bounding box center [519, 181] width 119 height 27
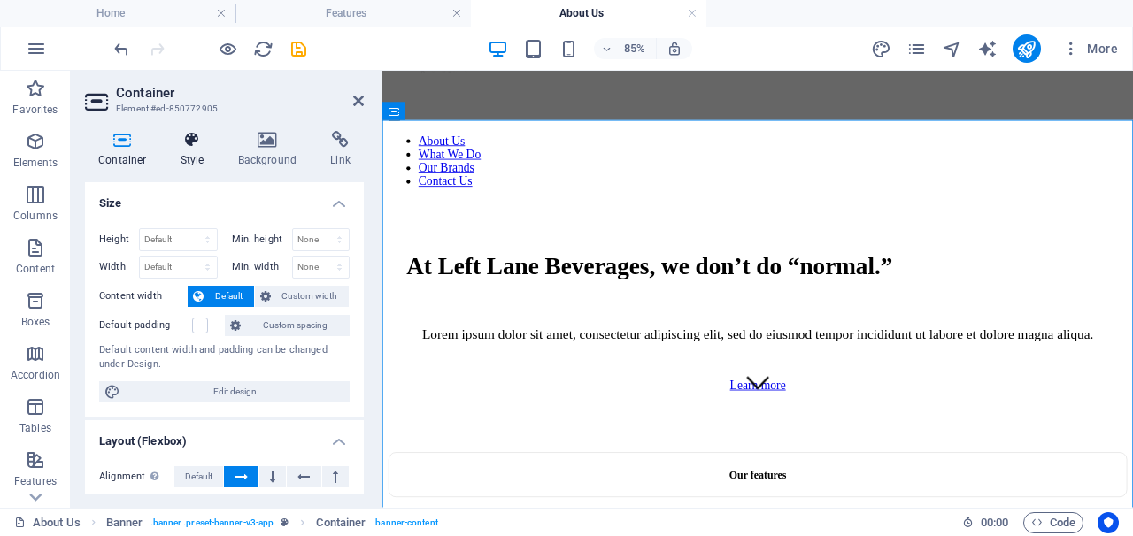
click at [193, 151] on h4 "Style" at bounding box center [196, 149] width 58 height 37
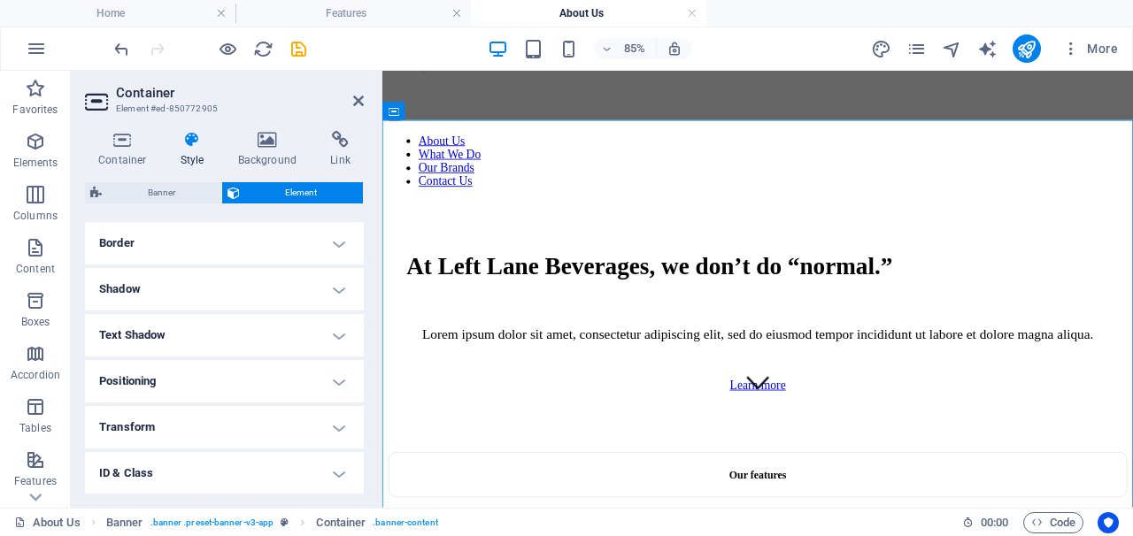
scroll to position [396, 0]
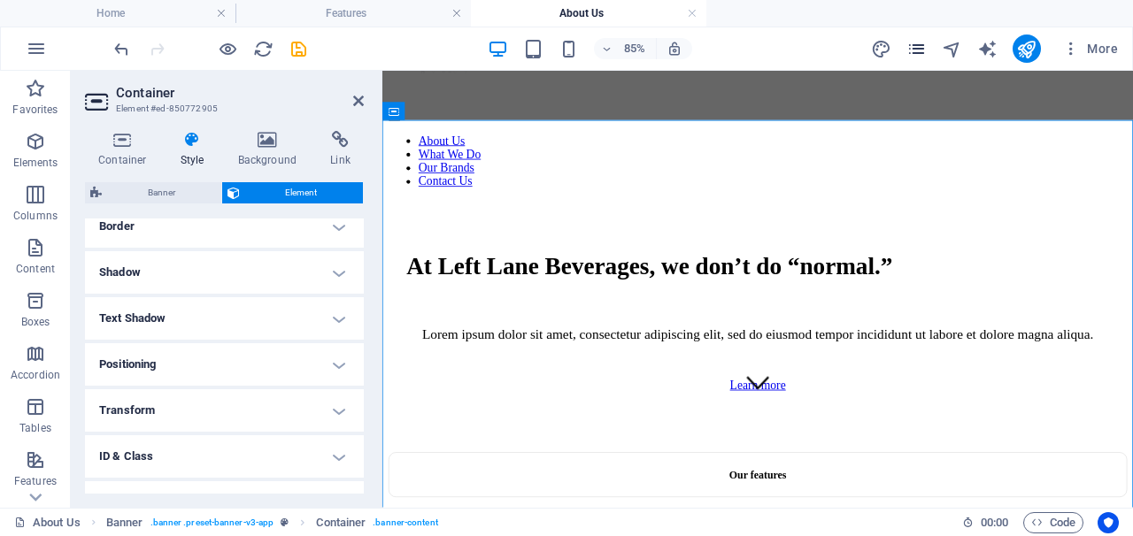
click at [921, 50] on icon "pages" at bounding box center [916, 49] width 20 height 20
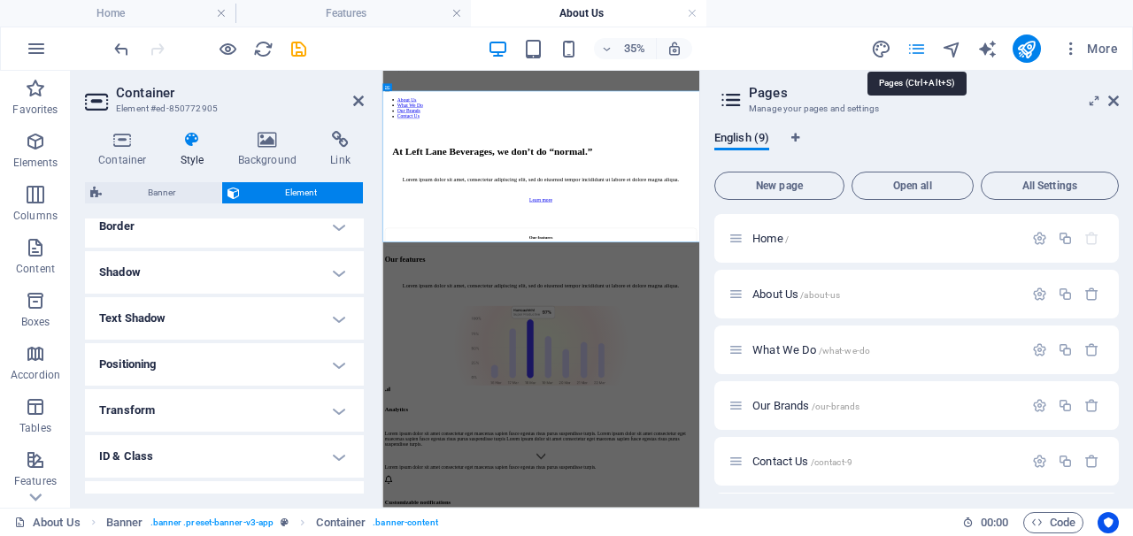
click at [921, 50] on icon "pages" at bounding box center [916, 49] width 20 height 20
click at [1117, 101] on icon at bounding box center [1113, 101] width 11 height 14
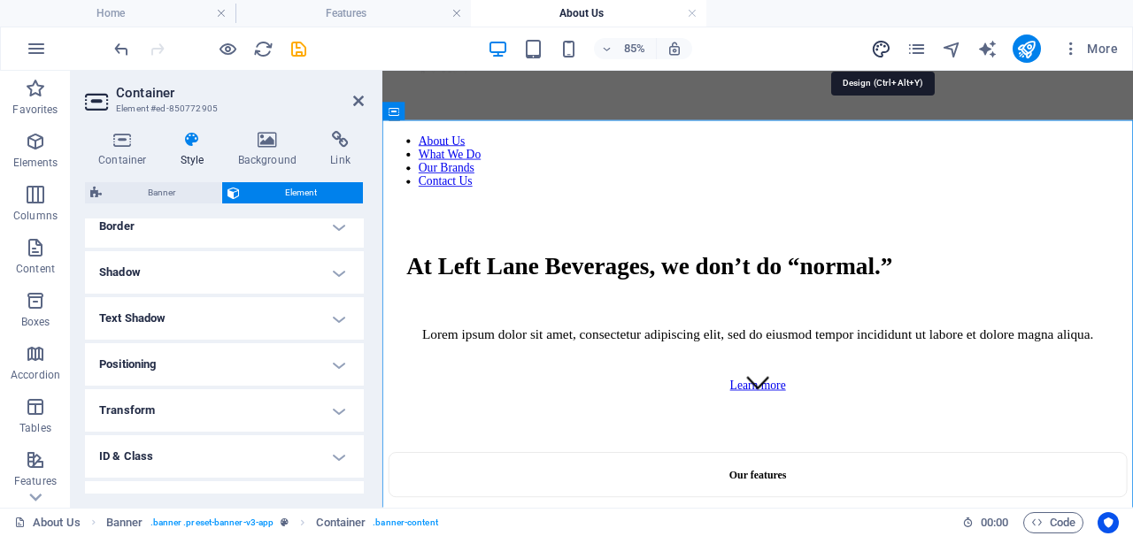
click at [886, 50] on icon "design" at bounding box center [881, 49] width 20 height 20
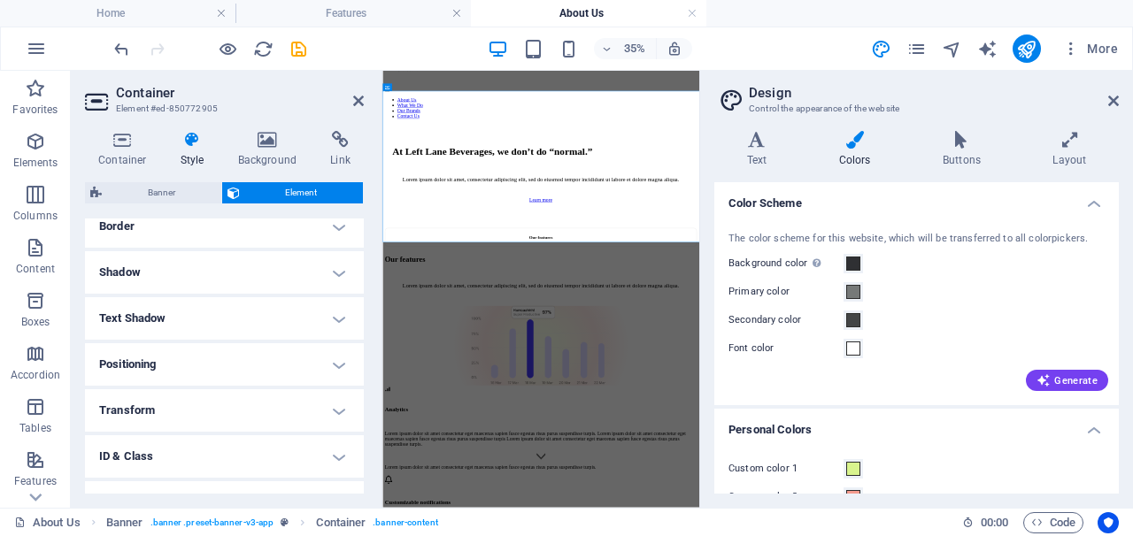
click at [1104, 106] on header "Design Control the appearance of the website" at bounding box center [918, 94] width 401 height 46
click at [1110, 103] on icon at bounding box center [1113, 101] width 11 height 14
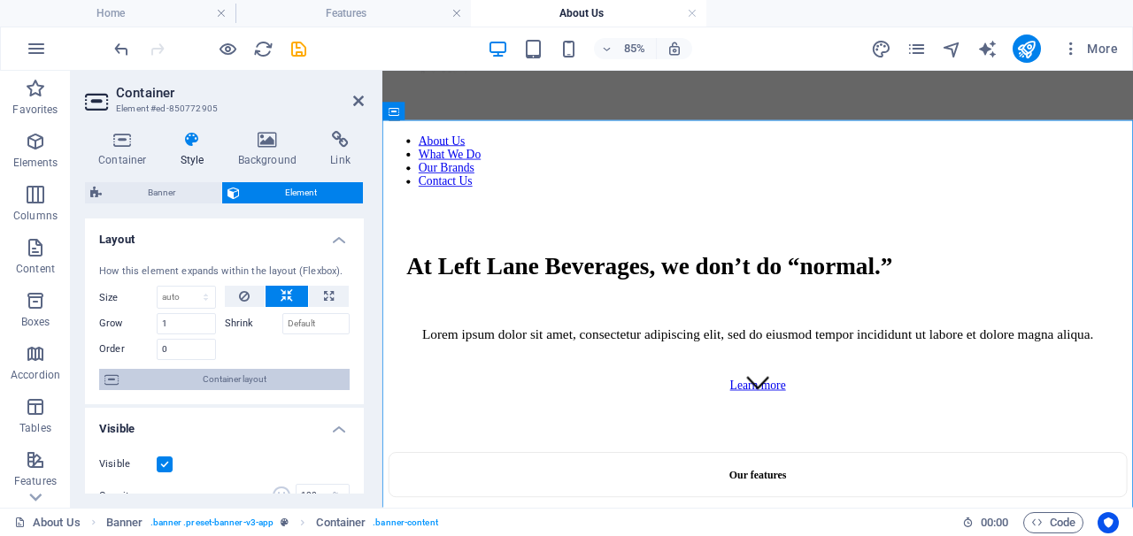
scroll to position [0, 0]
click at [329, 240] on h4 "Layout" at bounding box center [224, 235] width 279 height 32
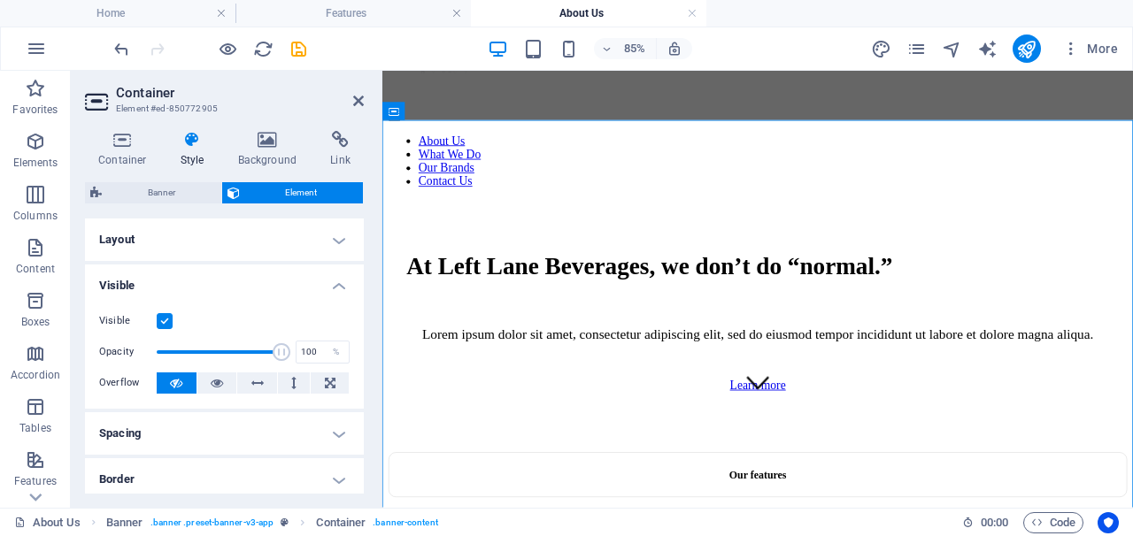
click at [331, 287] on h4 "Visible" at bounding box center [224, 281] width 279 height 32
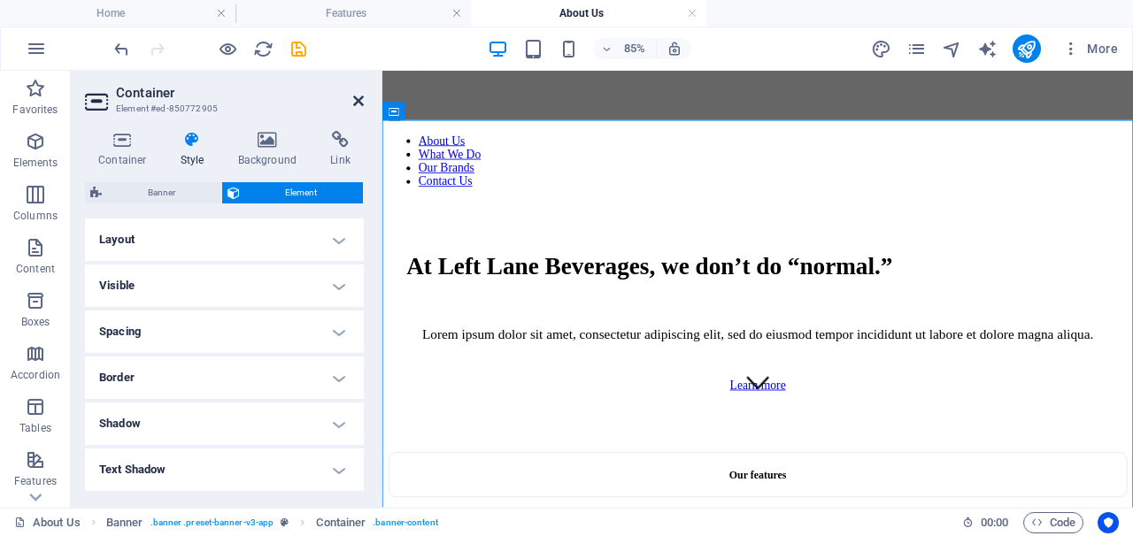
click at [353, 100] on icon at bounding box center [358, 101] width 11 height 14
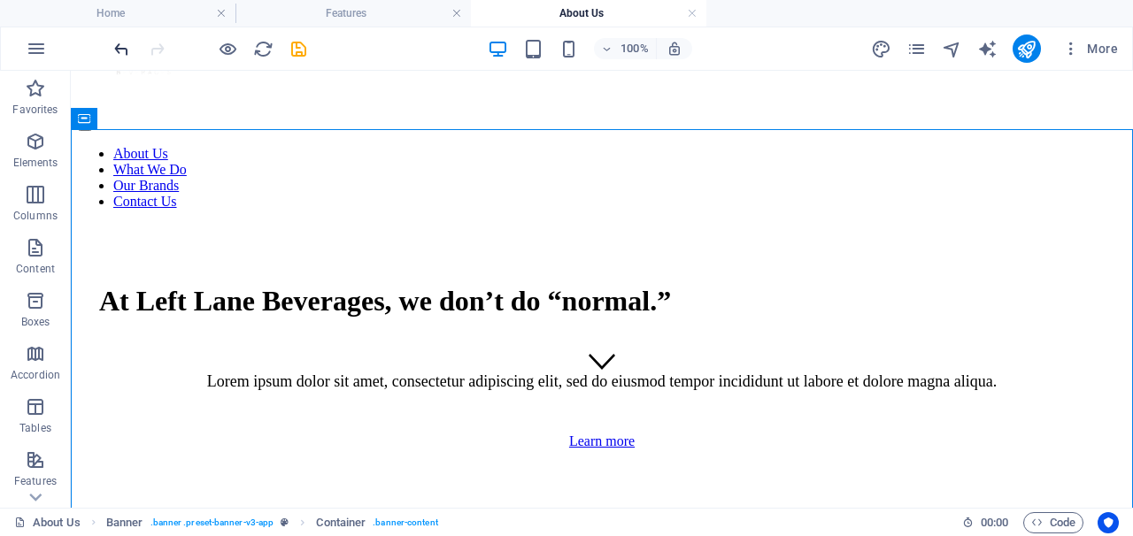
click at [126, 50] on icon "undo" at bounding box center [121, 49] width 20 height 20
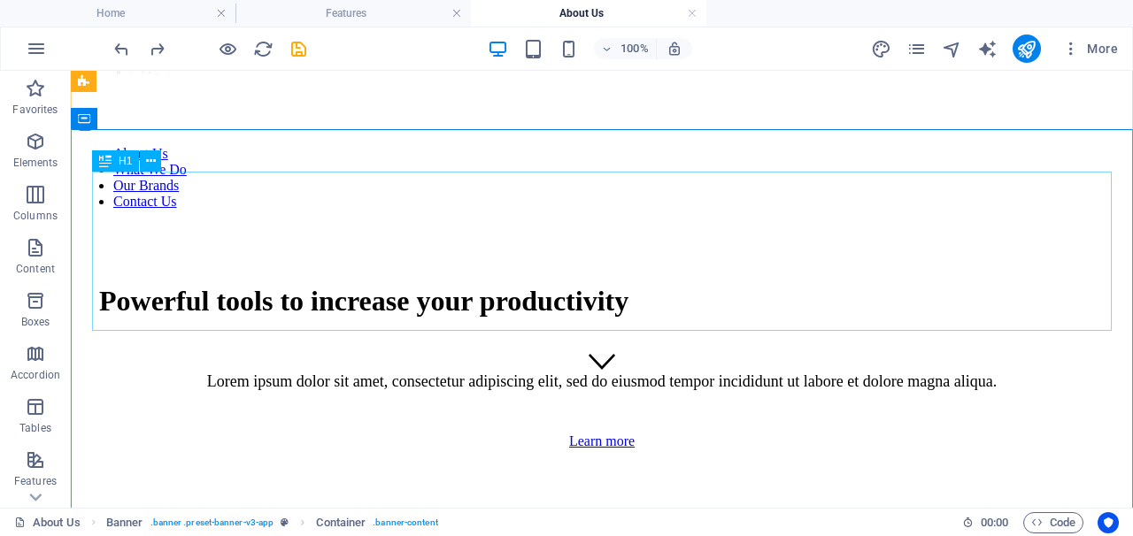
click at [458, 285] on div "Powerful tools to increase your productivity" at bounding box center [601, 301] width 1005 height 33
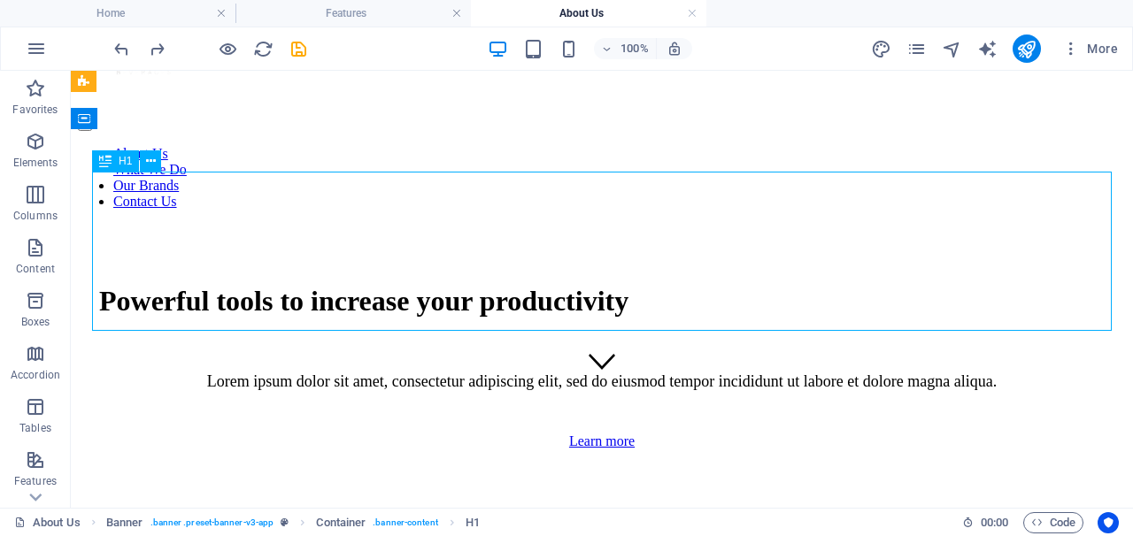
click at [506, 285] on div "Powerful tools to increase your productivity" at bounding box center [601, 301] width 1005 height 33
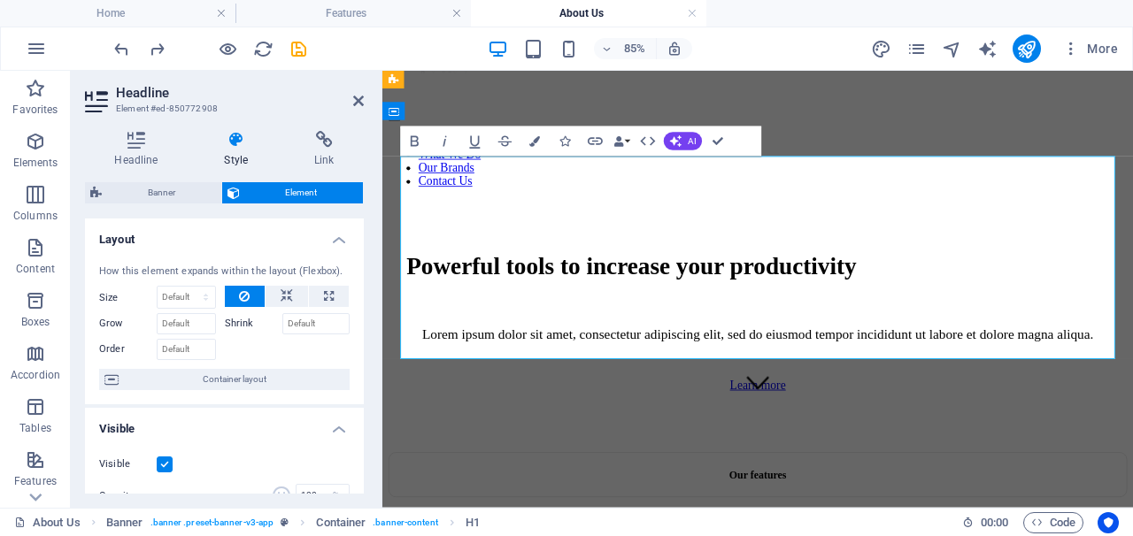
click at [829, 302] on h1 "Powerful tools to increase your productivity" at bounding box center [824, 301] width 826 height 33
click at [1055, 318] on h1 "Powerful tools to increase your productivity" at bounding box center [824, 301] width 826 height 33
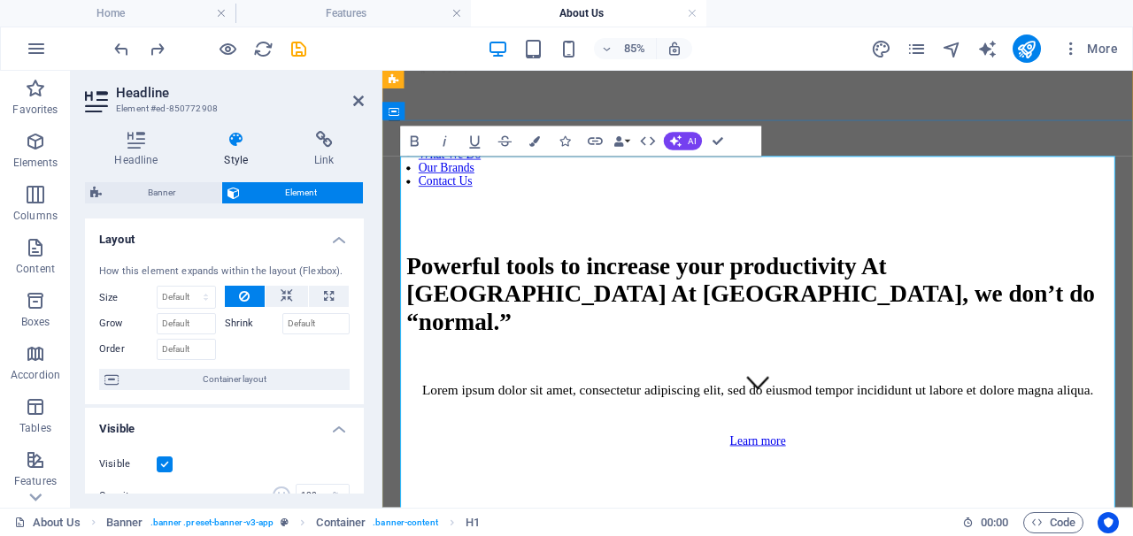
click at [918, 372] on h1 "Powerful tools to increase your productivity At [GEOGRAPHIC_DATA] At [GEOGRAPHI…" at bounding box center [824, 334] width 826 height 98
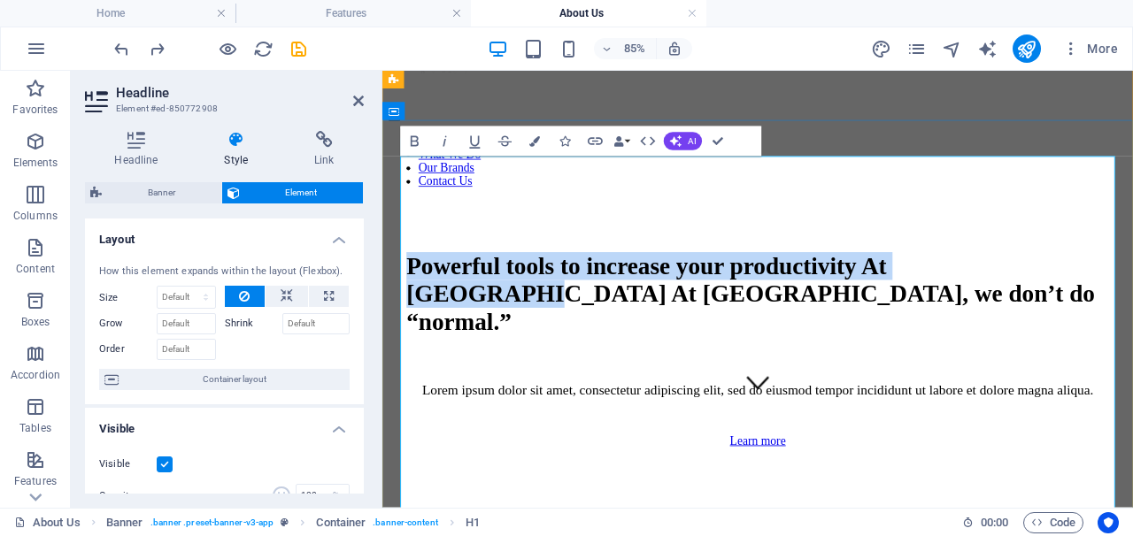
drag, startPoint x: 702, startPoint y: 434, endPoint x: 527, endPoint y: 200, distance: 292.2
click at [525, 285] on h1 "Powerful tools to increase your productivity At [GEOGRAPHIC_DATA] At [GEOGRAPHI…" at bounding box center [824, 334] width 826 height 98
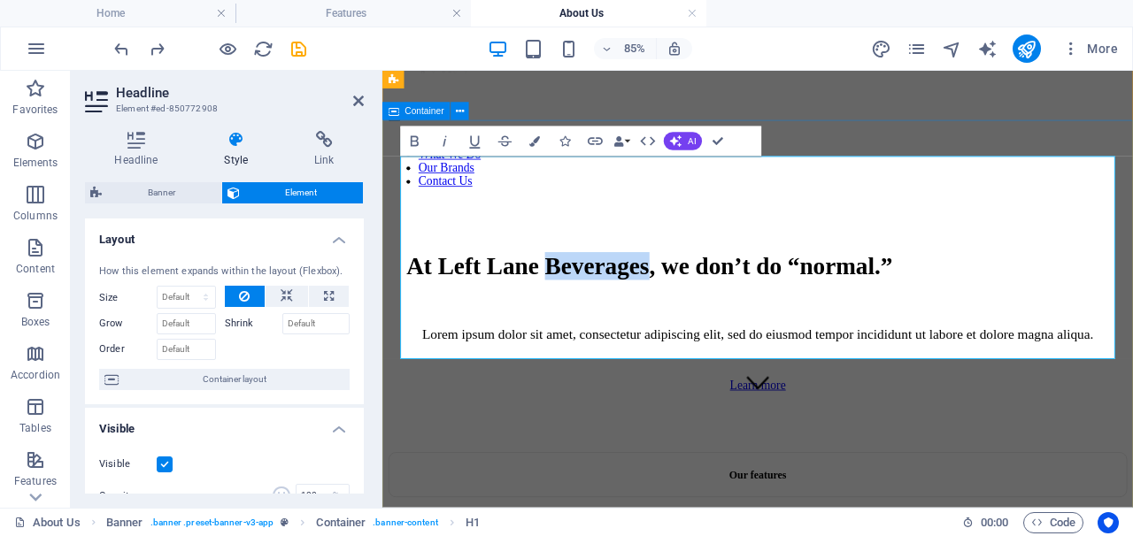
drag, startPoint x: 779, startPoint y: 296, endPoint x: 400, endPoint y: 291, distance: 378.7
click at [400, 291] on div "At Left Lane Beverages, we don’t do “normal.” Lorem ipsum dolor sit amet, conse…" at bounding box center [823, 372] width 869 height 296
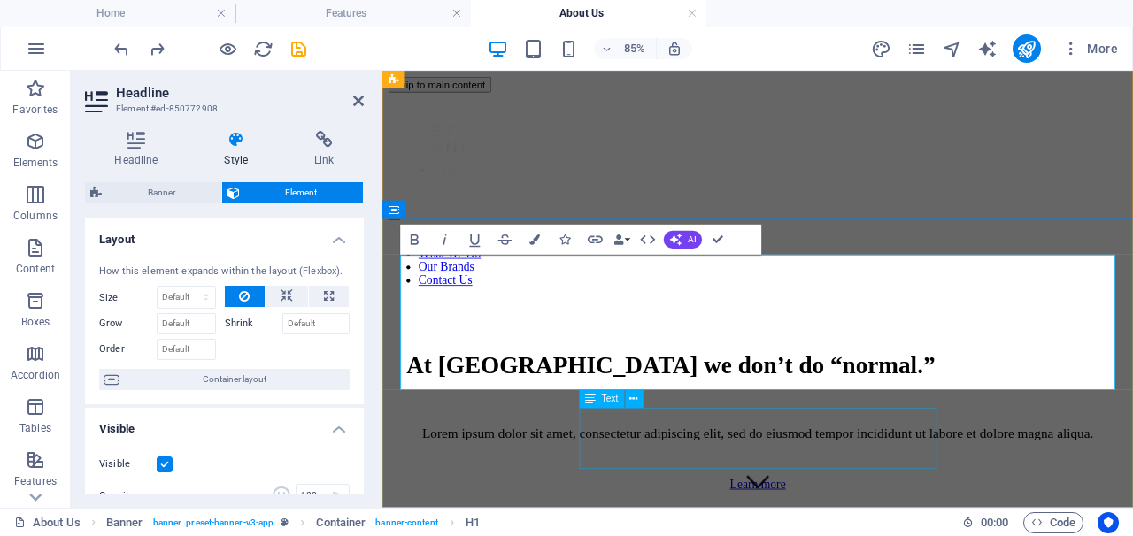
click at [803, 488] on div "Lorem ipsum dolor sit amet, consectetur adipiscing elit, sed do eiusmod tempor …" at bounding box center [824, 497] width 826 height 19
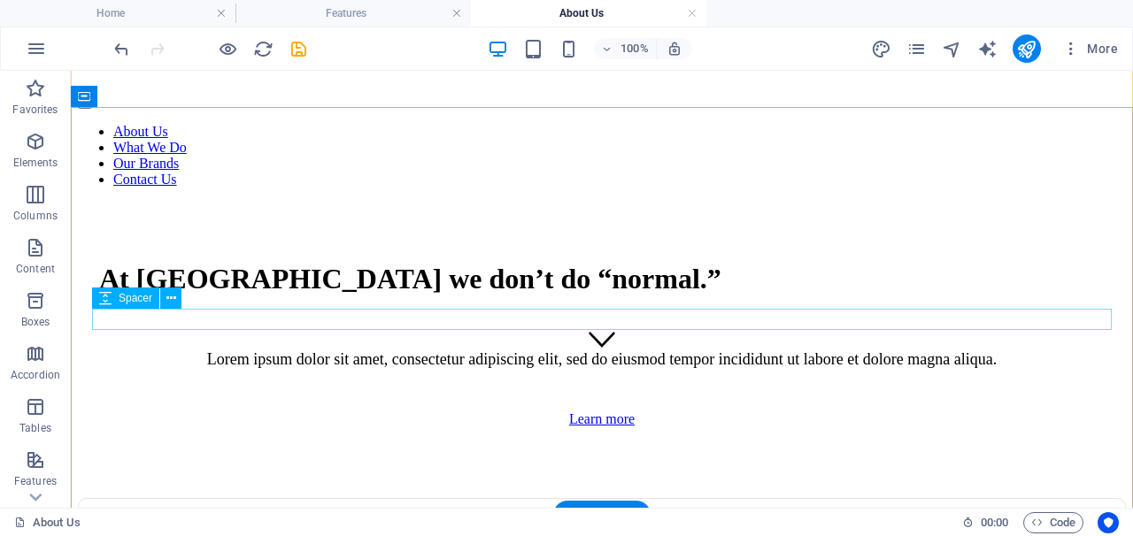
scroll to position [152, 0]
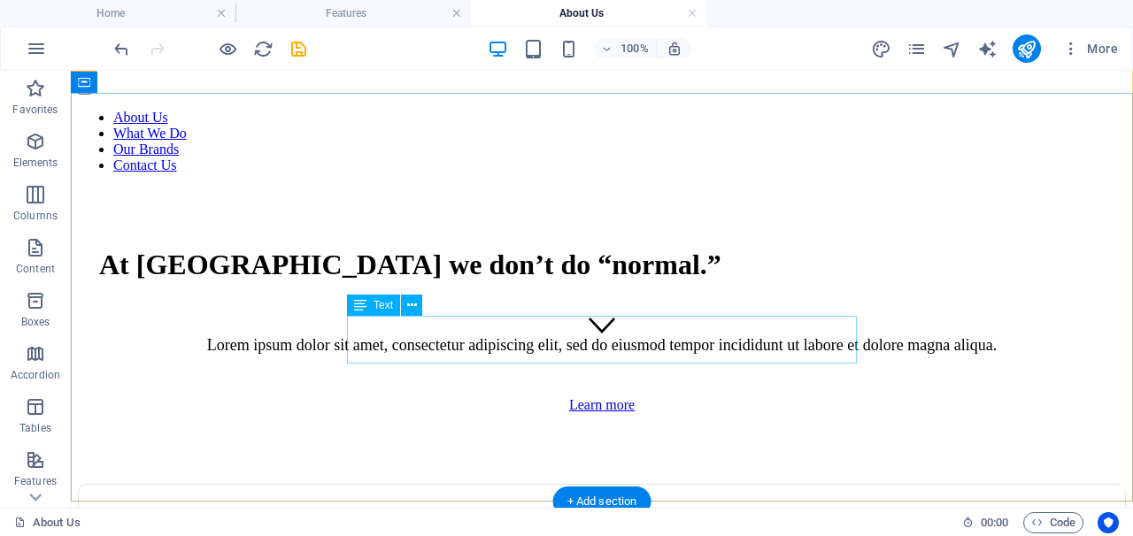
click at [604, 336] on div "Lorem ipsum dolor sit amet, consectetur adipiscing elit, sed do eiusmod tempor …" at bounding box center [601, 345] width 1005 height 19
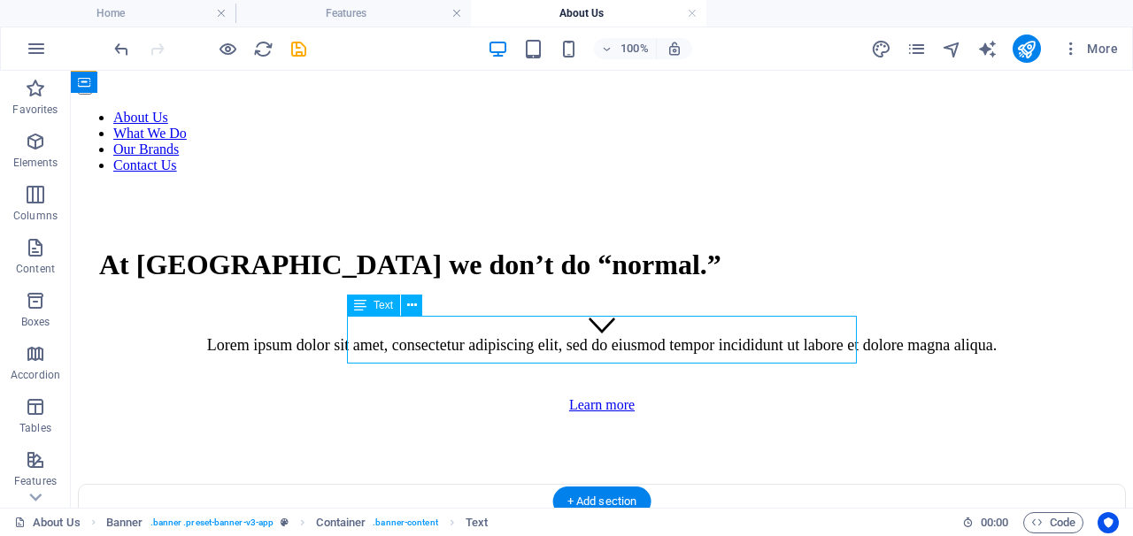
click at [604, 340] on div "Lorem ipsum dolor sit amet, consectetur adipiscing elit, sed do eiusmod tempor …" at bounding box center [601, 345] width 1005 height 19
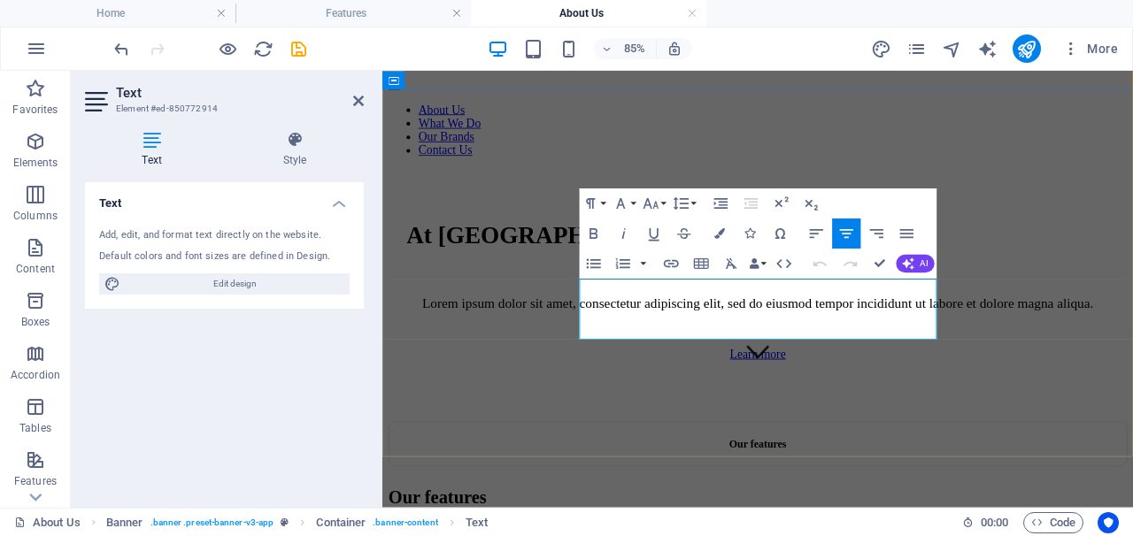
click at [743, 336] on span "Lorem ipsum dolor sit amet, consectetur adipiscing elit, sed do eiusmod tempor …" at bounding box center [823, 345] width 789 height 18
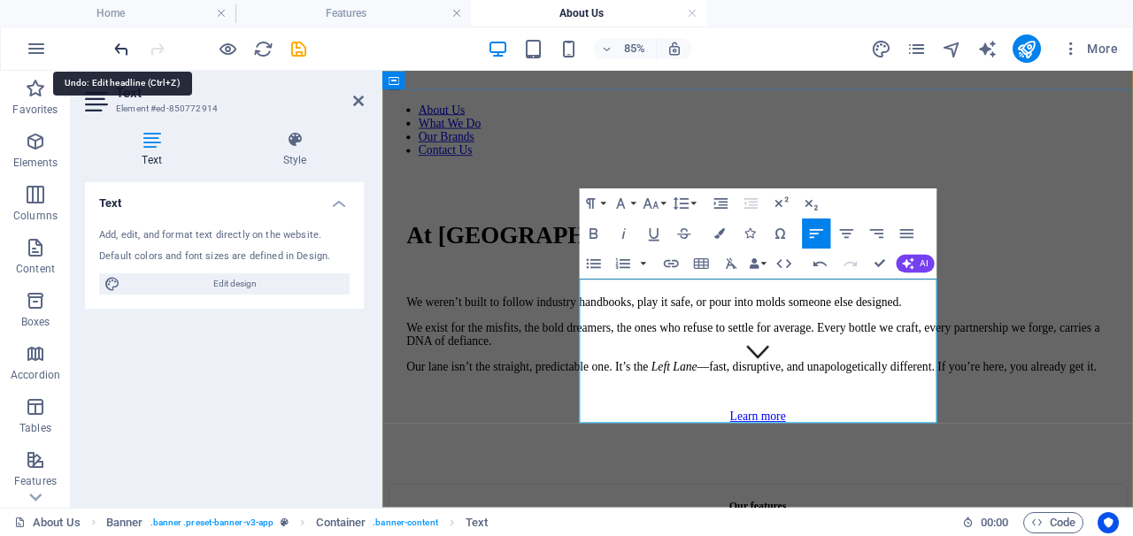
click at [119, 45] on icon "undo" at bounding box center [121, 49] width 20 height 20
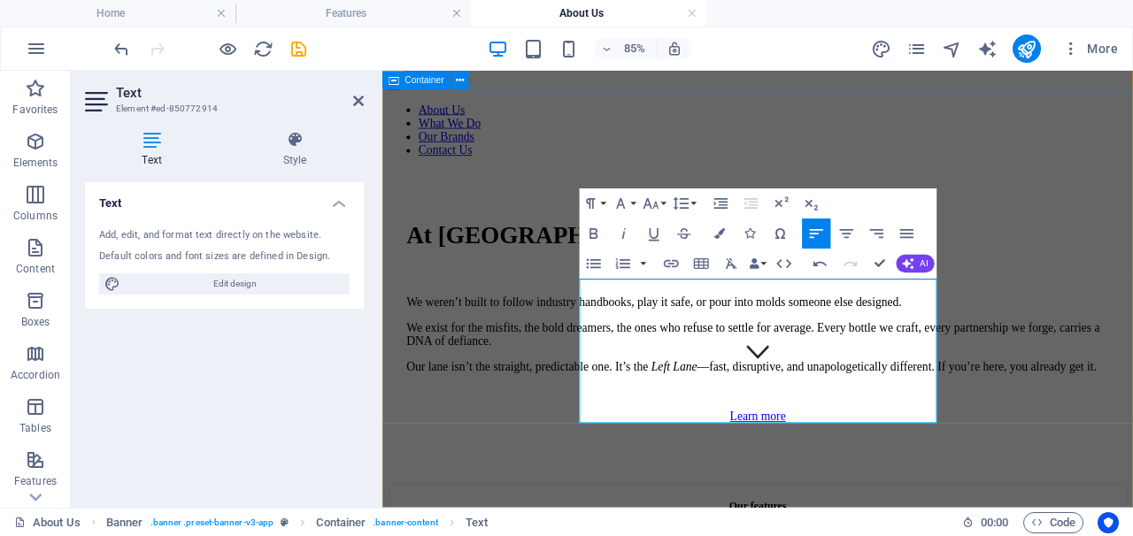
click at [1131, 466] on div "At [GEOGRAPHIC_DATA] we don’t do “normal.” We weren’t built to follow industry …" at bounding box center [823, 373] width 869 height 370
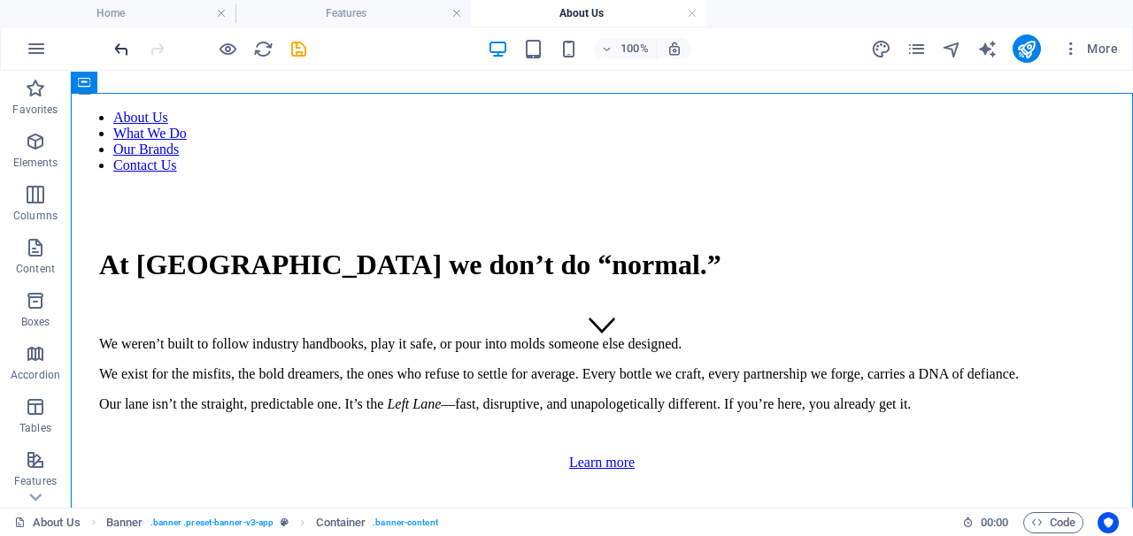
click at [127, 46] on icon "undo" at bounding box center [121, 49] width 20 height 20
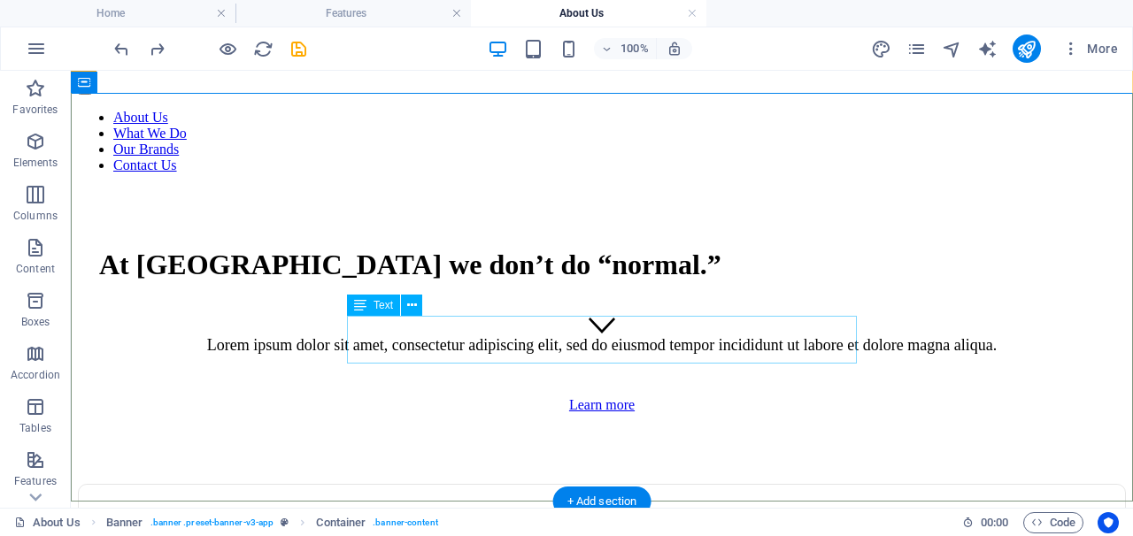
click at [680, 339] on div "Lorem ipsum dolor sit amet, consectetur adipiscing elit, sed do eiusmod tempor …" at bounding box center [601, 345] width 1005 height 19
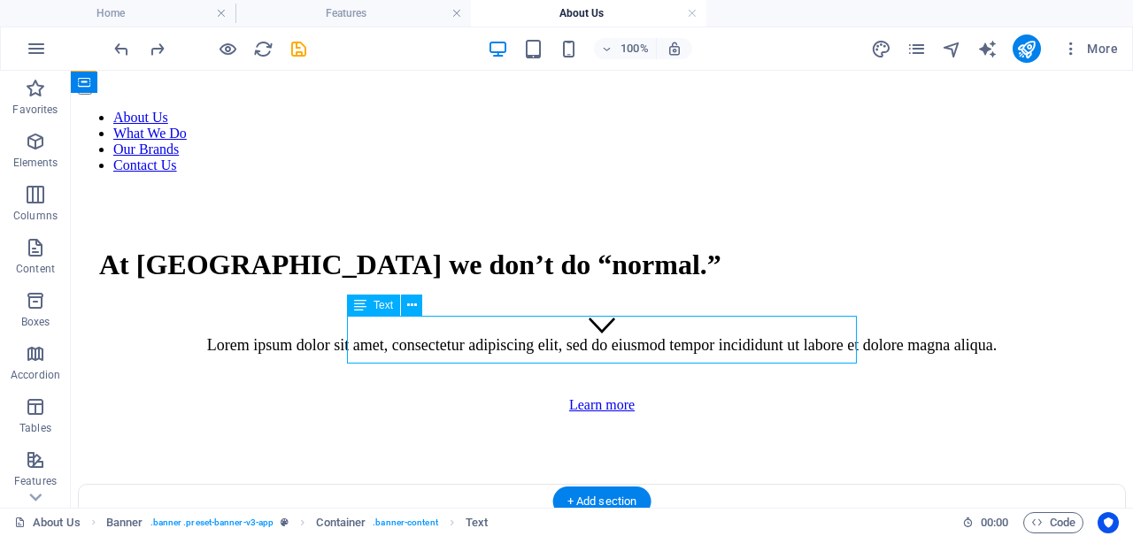
click at [709, 343] on div "Lorem ipsum dolor sit amet, consectetur adipiscing elit, sed do eiusmod tempor …" at bounding box center [601, 345] width 1005 height 19
click at [825, 352] on div "Lorem ipsum dolor sit amet, consectetur adipiscing elit, sed do eiusmod tempor …" at bounding box center [601, 345] width 1005 height 19
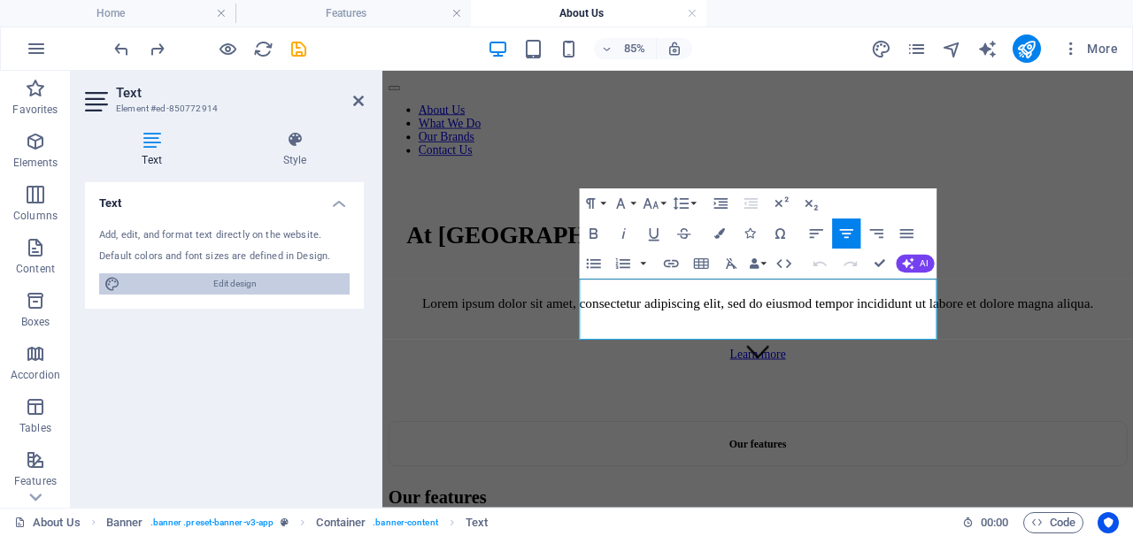
click at [233, 284] on span "Edit design" at bounding box center [235, 283] width 219 height 21
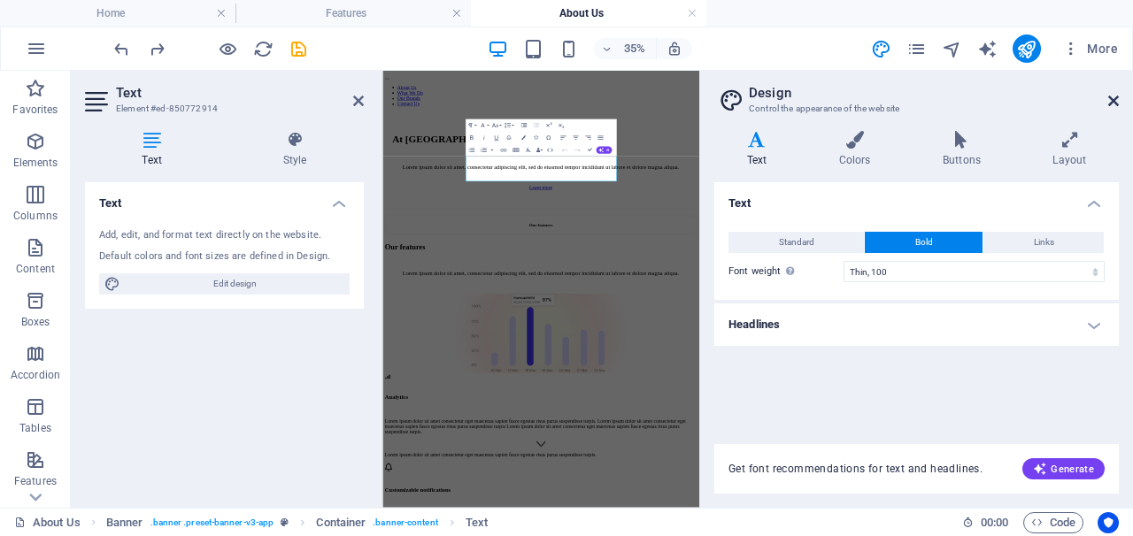
click at [1108, 104] on icon at bounding box center [1113, 101] width 11 height 14
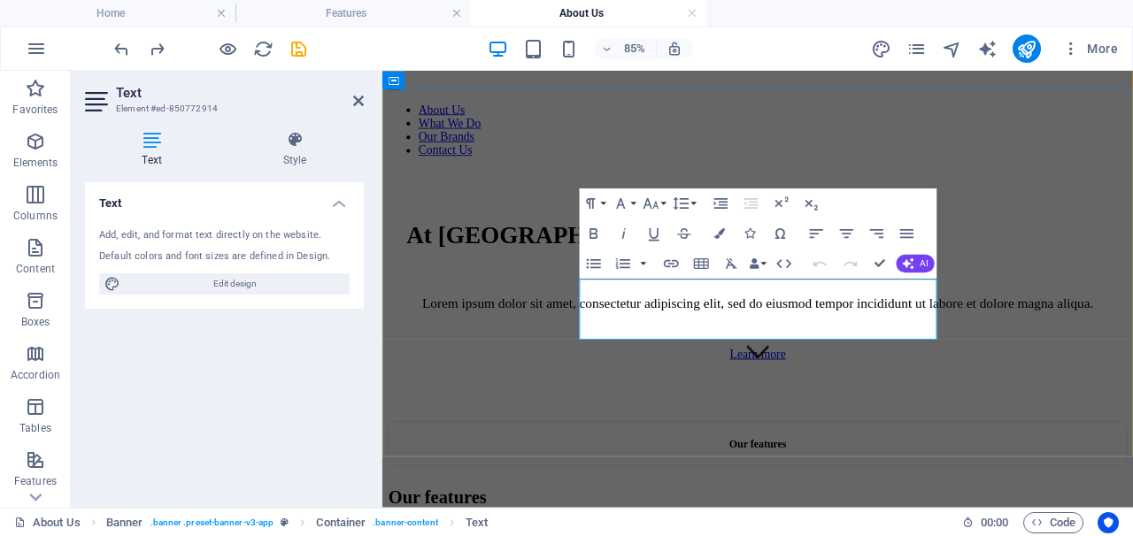
click at [902, 355] on p "Lorem ipsum dolor sit amet, consectetur adipiscing elit, sed do eiusmod tempor …" at bounding box center [824, 345] width 826 height 19
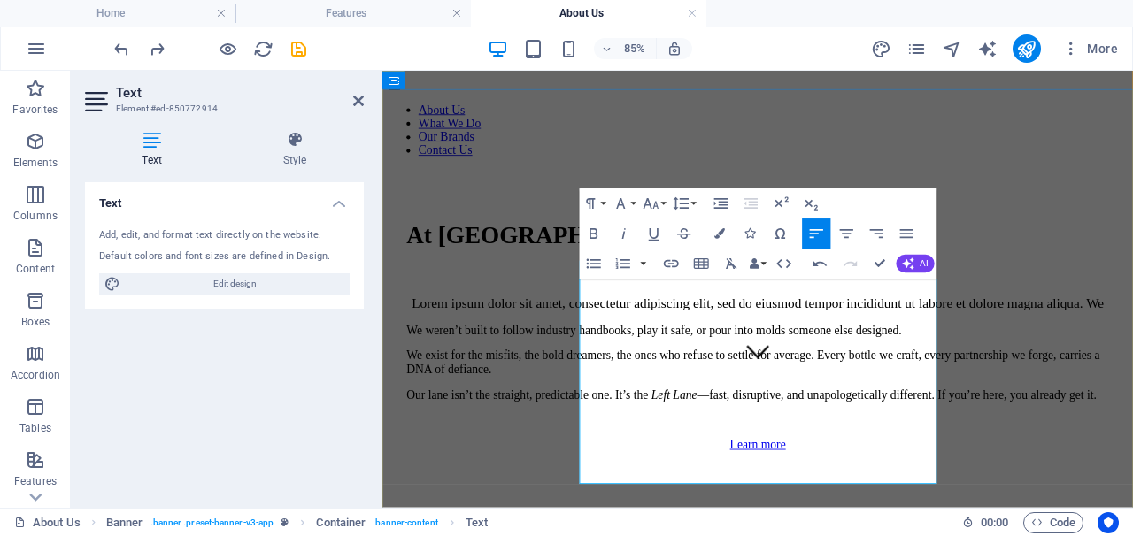
click at [935, 355] on p "Lorem ipsum dolor sit amet, consectetur adipiscing elit, sed do eiusmod tempor …" at bounding box center [824, 345] width 826 height 19
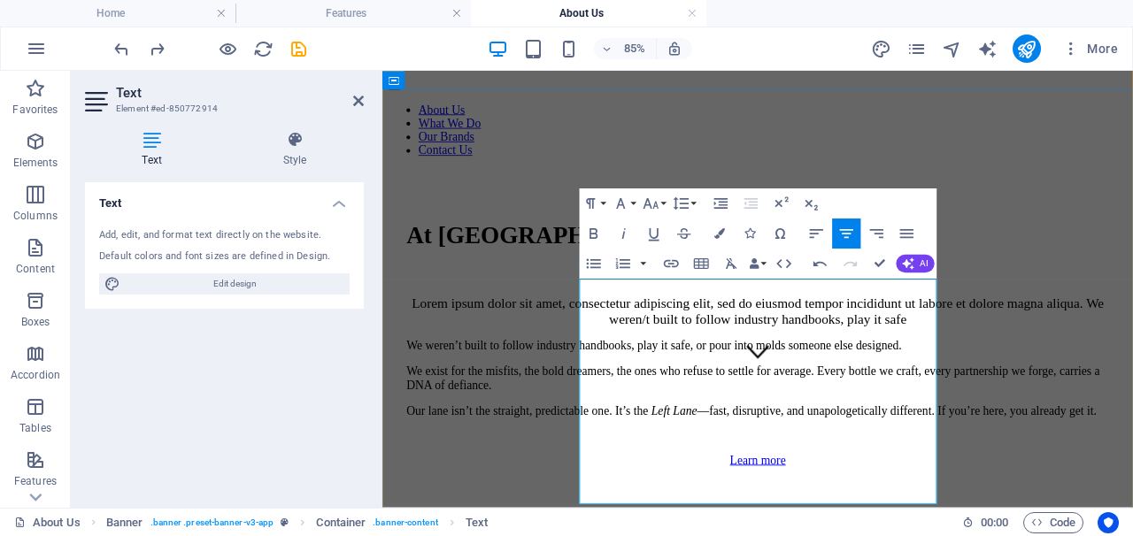
click at [830, 372] on span "Lorem ipsum dolor sit amet, consectetur adipiscing elit, sed do eiusmod tempor …" at bounding box center [824, 354] width 814 height 36
click at [931, 373] on p "Lorem ipsum dolor sit amet, consectetur adipiscing elit, sed do eiusmod tempor …" at bounding box center [824, 354] width 826 height 37
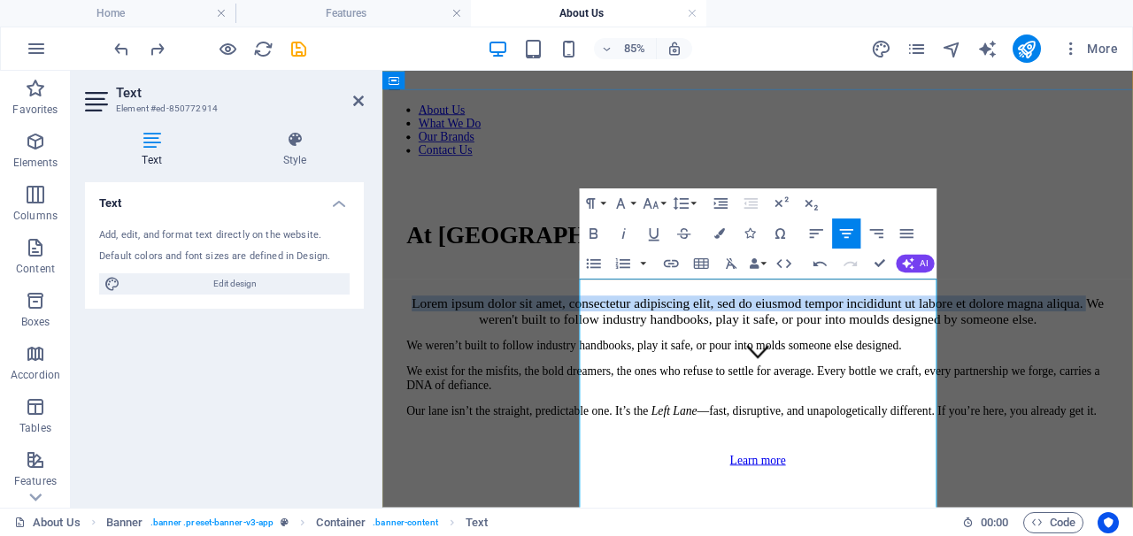
drag, startPoint x: 752, startPoint y: 372, endPoint x: 616, endPoint y: 332, distance: 142.2
click at [613, 336] on span "Lorem ipsum dolor sit amet, consectetur adipiscing elit, sed do eiusmod tempor …" at bounding box center [824, 354] width 814 height 36
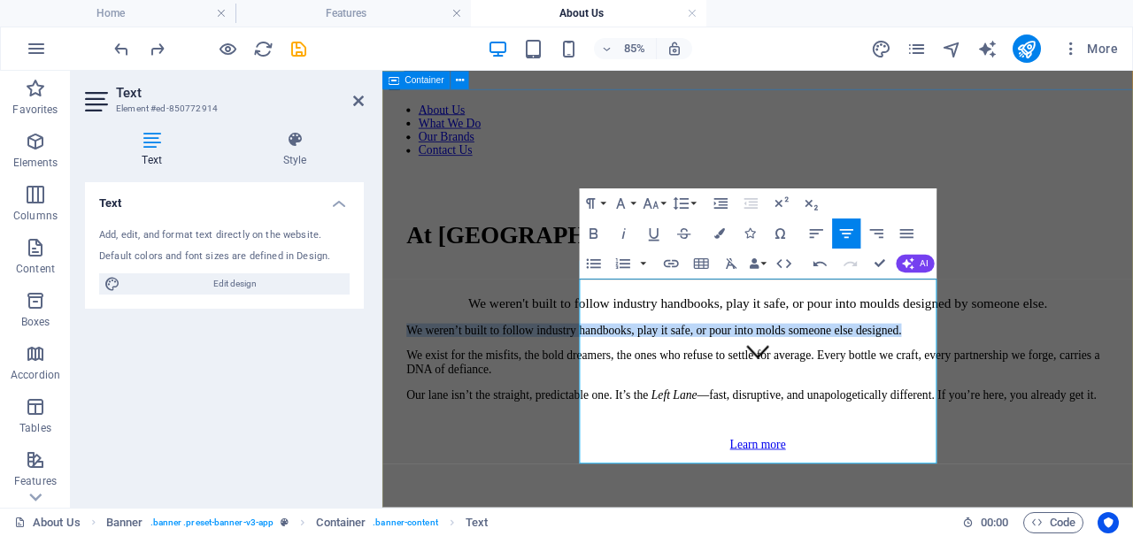
drag, startPoint x: 902, startPoint y: 394, endPoint x: 606, endPoint y: 367, distance: 297.6
click at [606, 367] on div "At [GEOGRAPHIC_DATA] we don’t do “normal.” We weren't built to follow industry …" at bounding box center [823, 389] width 869 height 403
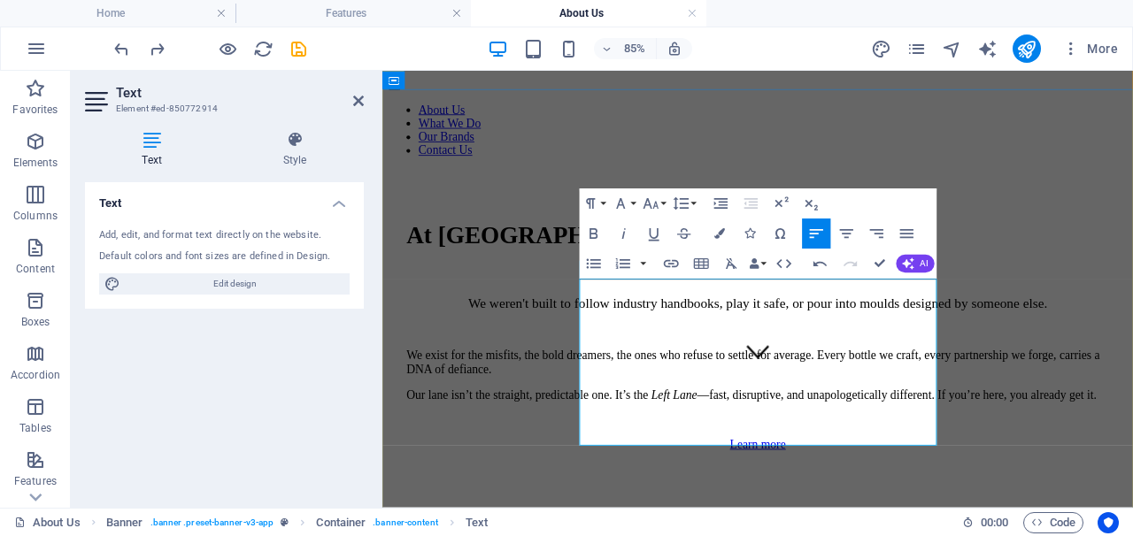
click at [1024, 353] on span "We weren't built to follow industry handbooks, play it safe, or pour into mould…" at bounding box center [823, 345] width 681 height 18
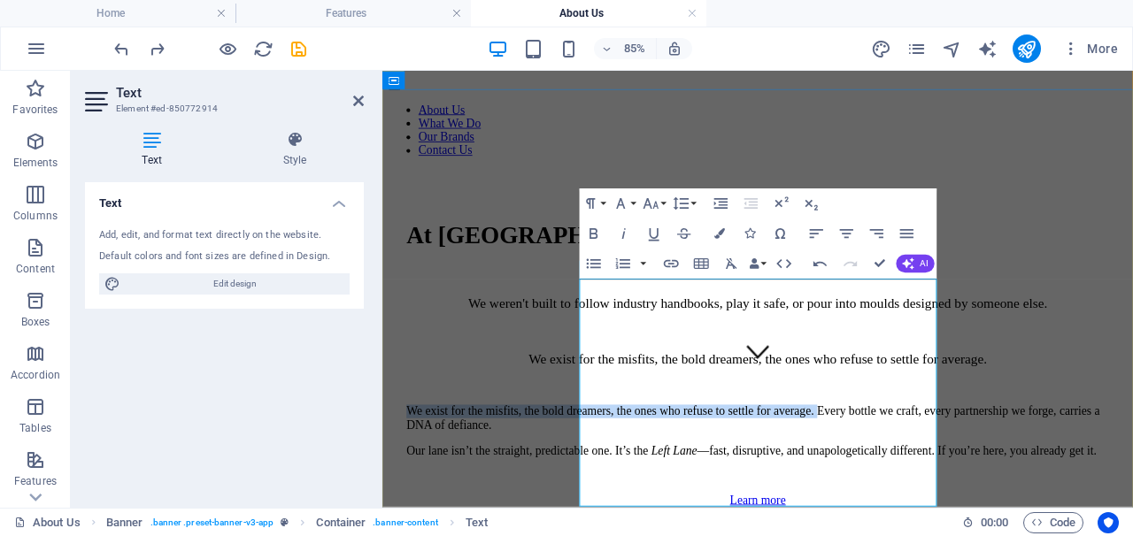
drag, startPoint x: 805, startPoint y: 484, endPoint x: 628, endPoint y: 465, distance: 178.0
click at [617, 465] on p "We exist for the misfits, the bold dreamers, the ones who refuse to settle for …" at bounding box center [824, 481] width 826 height 32
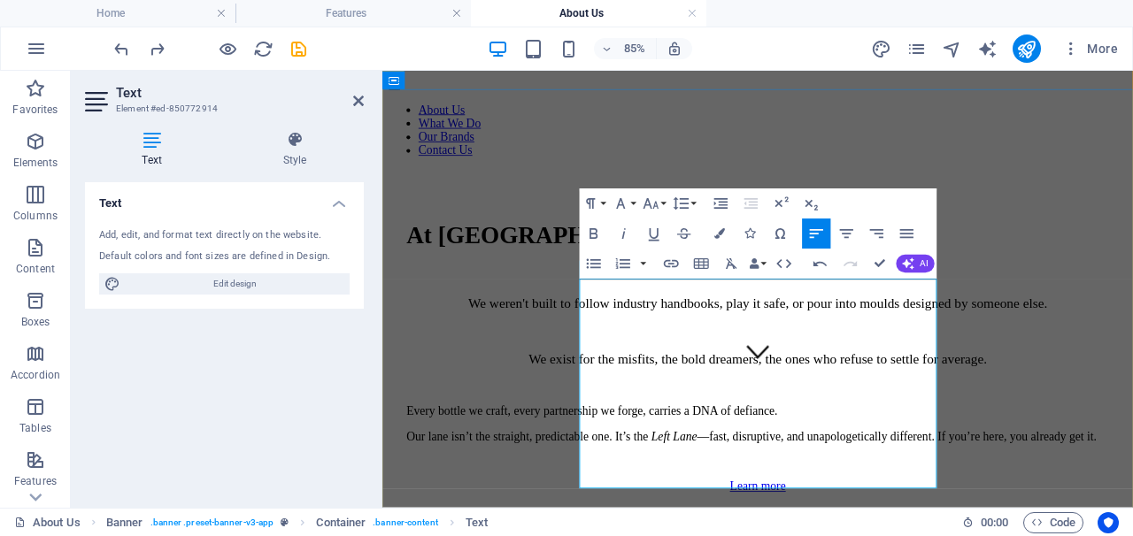
click at [790, 480] on p "Every bottle we craft, every partnership we forge, carries a DNA of defiance." at bounding box center [824, 473] width 826 height 16
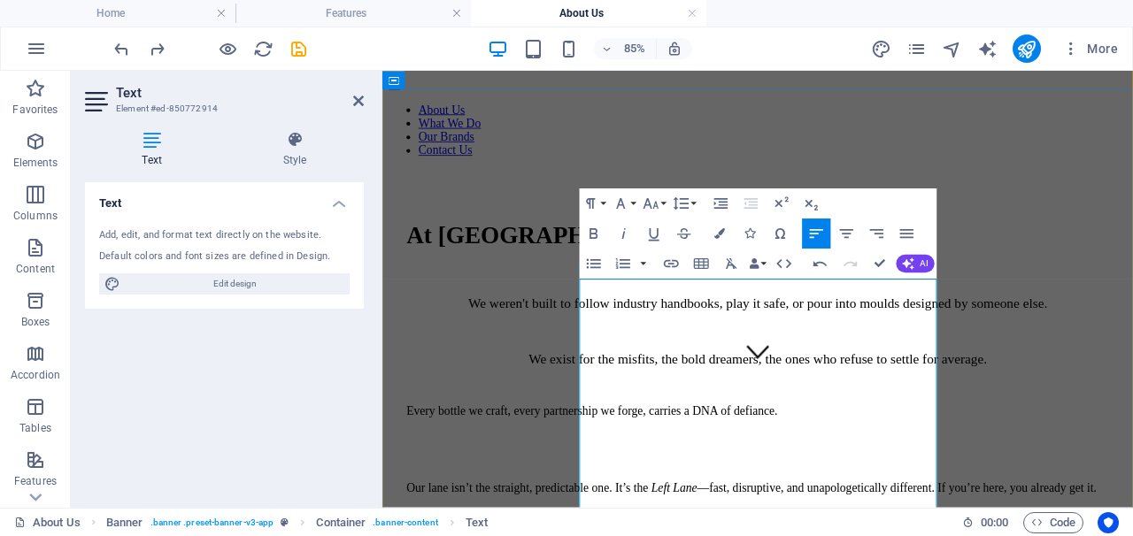
click at [968, 420] on p "We exist for the misfits, the bold dreamers, the ones who refuse to settle for …" at bounding box center [824, 411] width 826 height 19
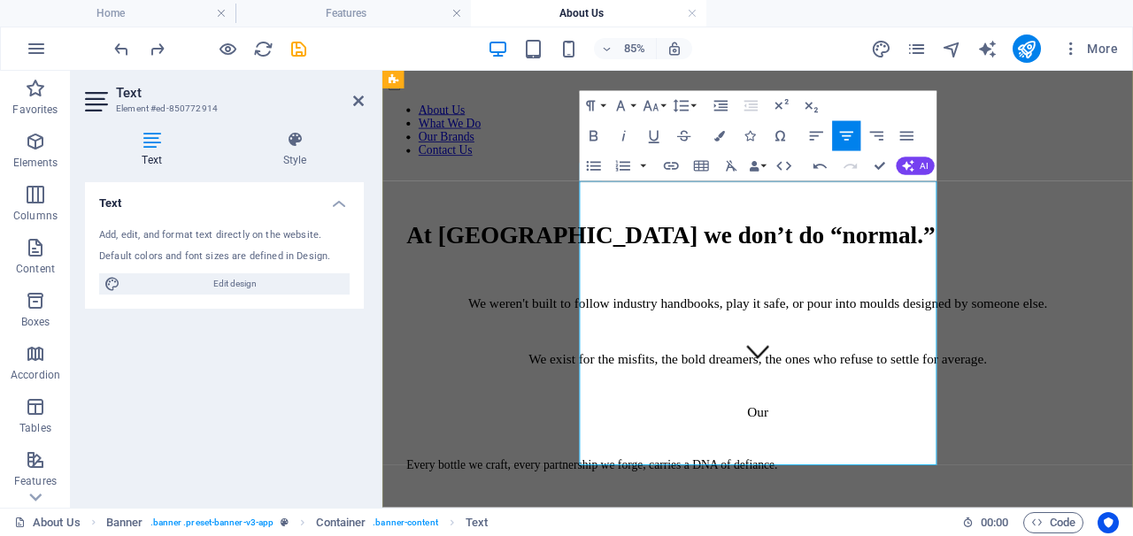
scroll to position [285, 0]
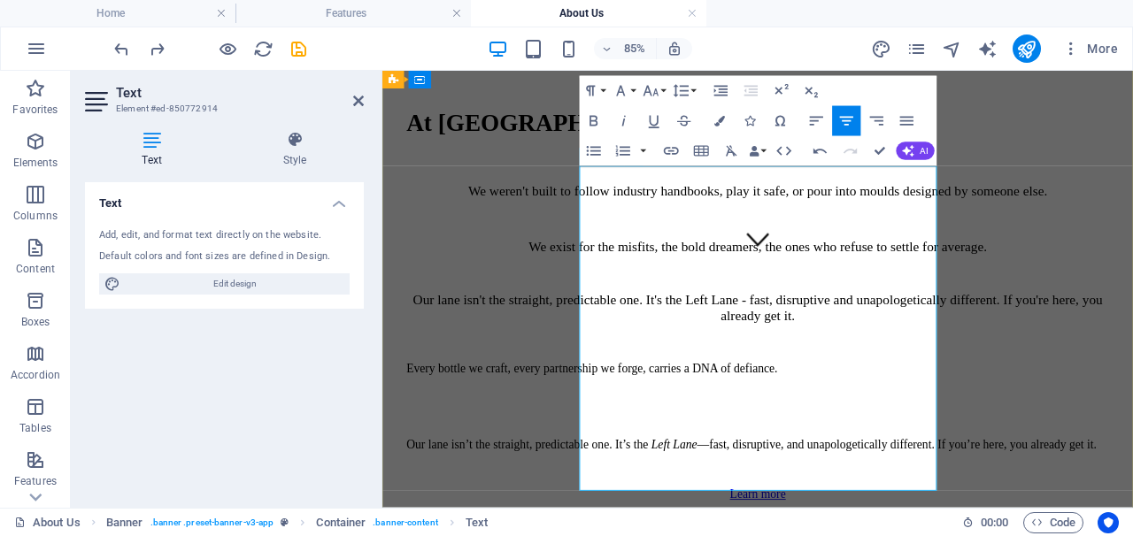
click at [956, 288] on p "We exist for the misfits, the bold dreamers, the ones who refuse to settle for …" at bounding box center [824, 278] width 826 height 19
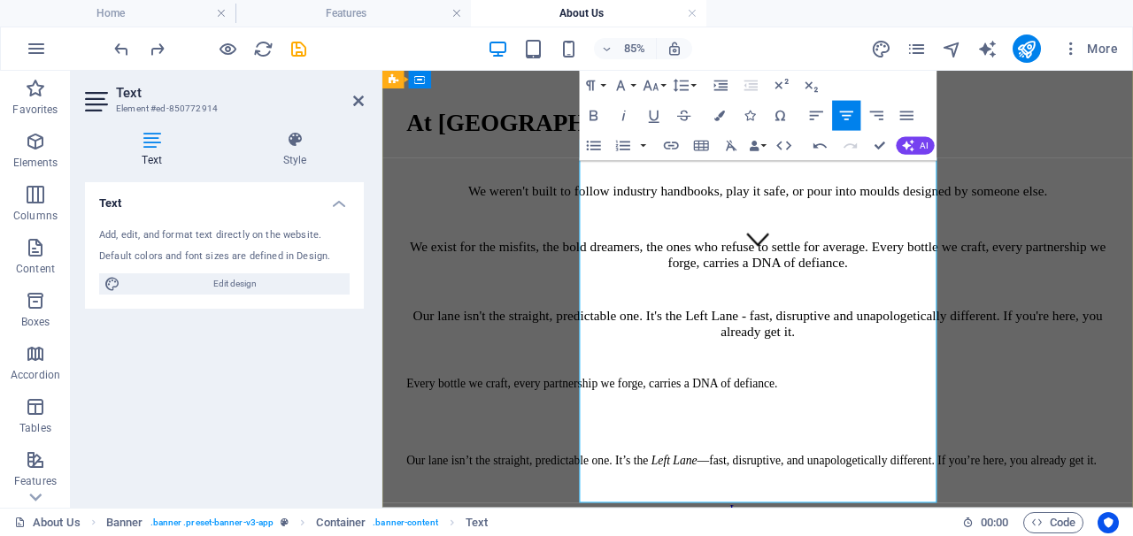
scroll to position [350, 0]
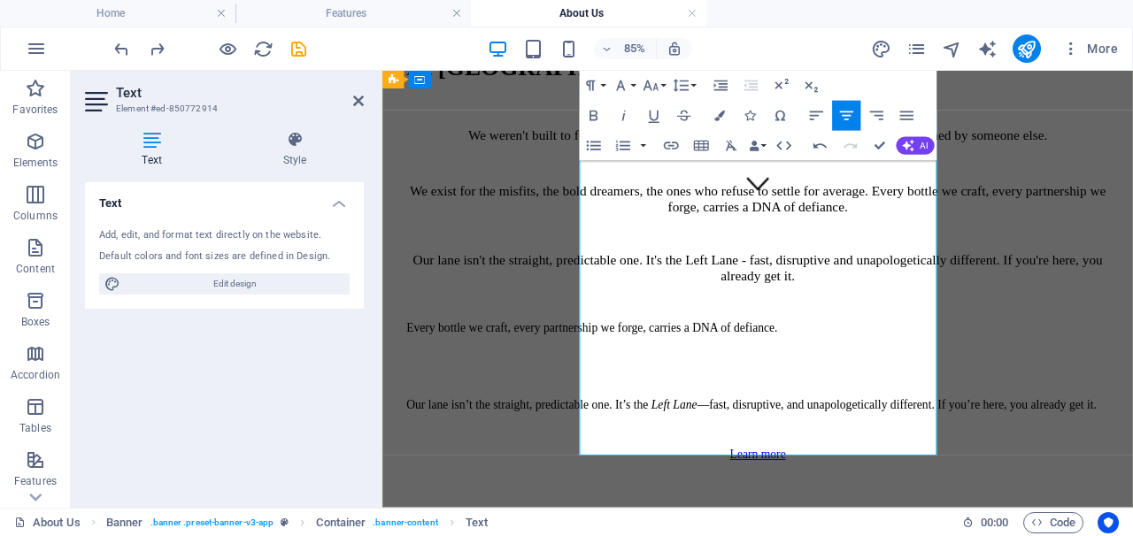
click at [626, 382] on p "Every bottle we craft, every partnership we forge, carries a DNA of defiance." at bounding box center [824, 374] width 826 height 16
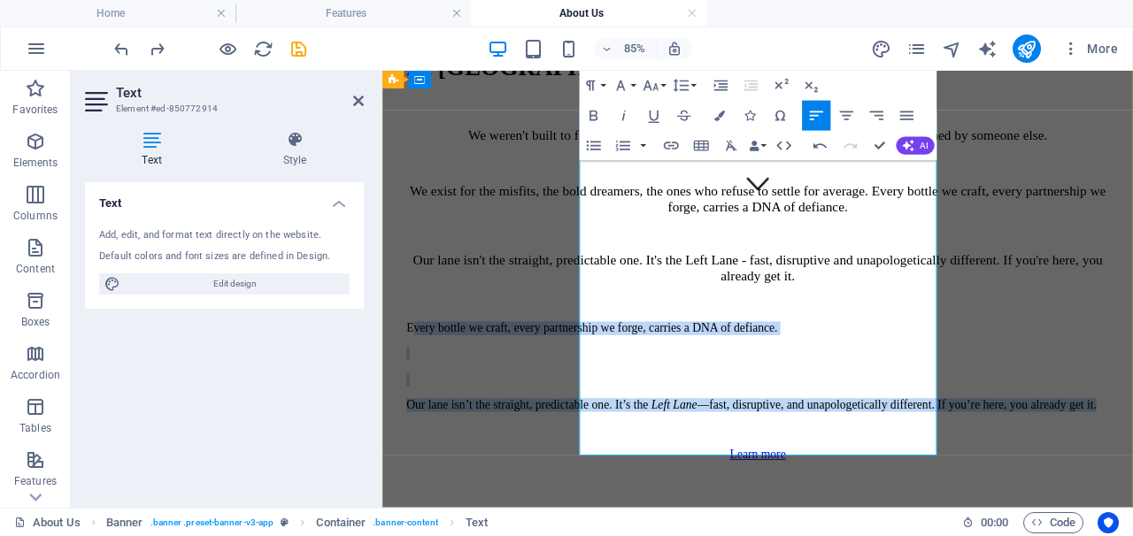
drag, startPoint x: 619, startPoint y: 383, endPoint x: 910, endPoint y: 505, distance: 314.8
click at [910, 472] on div "We weren't built to follow industry handbooks, play it safe, or pour into mould…" at bounding box center [824, 305] width 826 height 334
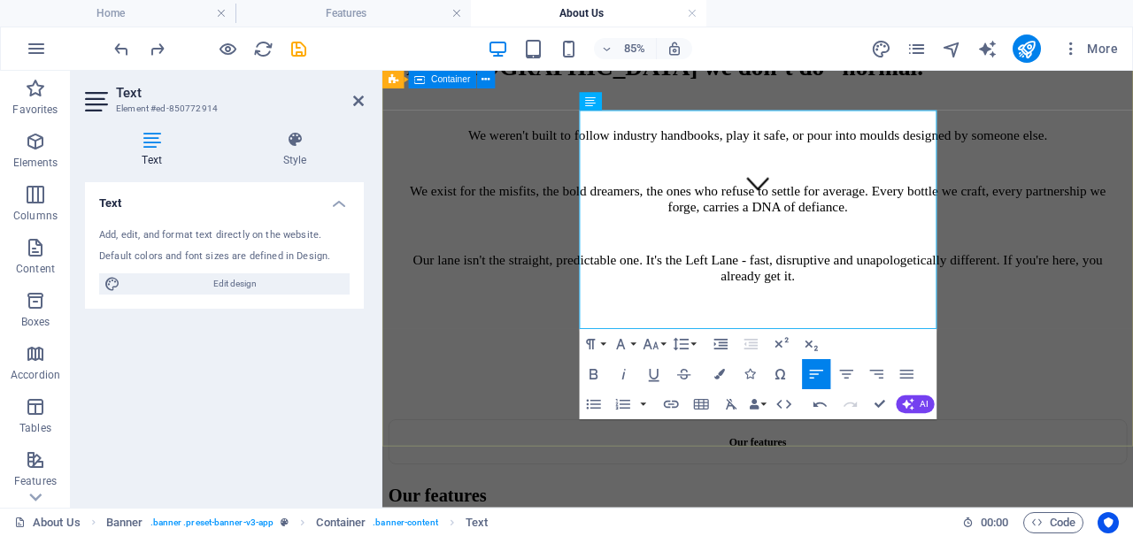
click at [1126, 315] on div "At [GEOGRAPHIC_DATA] we don’t do “normal.” We weren't built to follow industry …" at bounding box center [823, 235] width 869 height 492
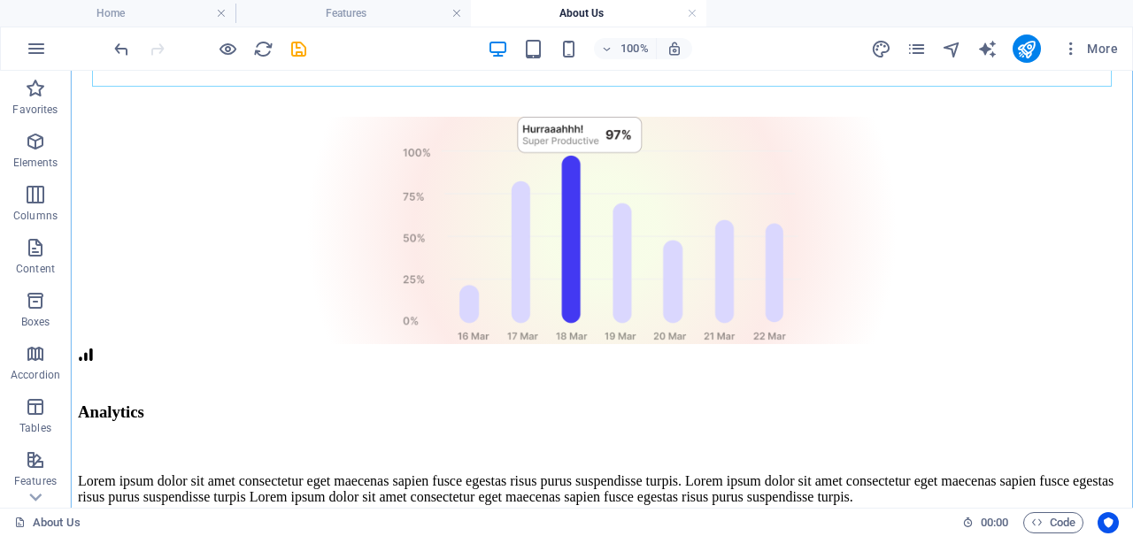
scroll to position [935, 0]
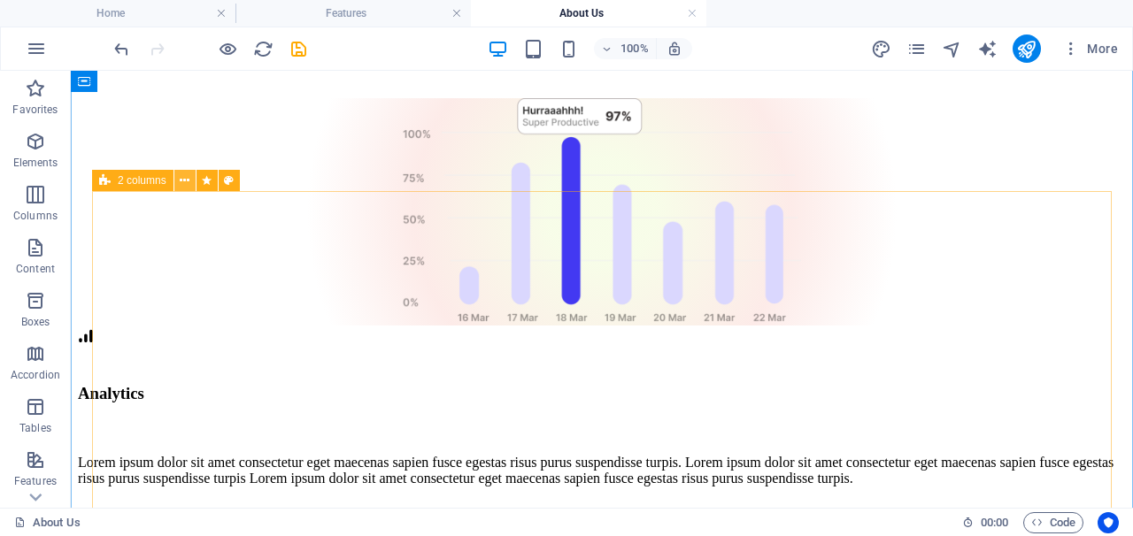
click at [185, 183] on icon at bounding box center [185, 181] width 10 height 19
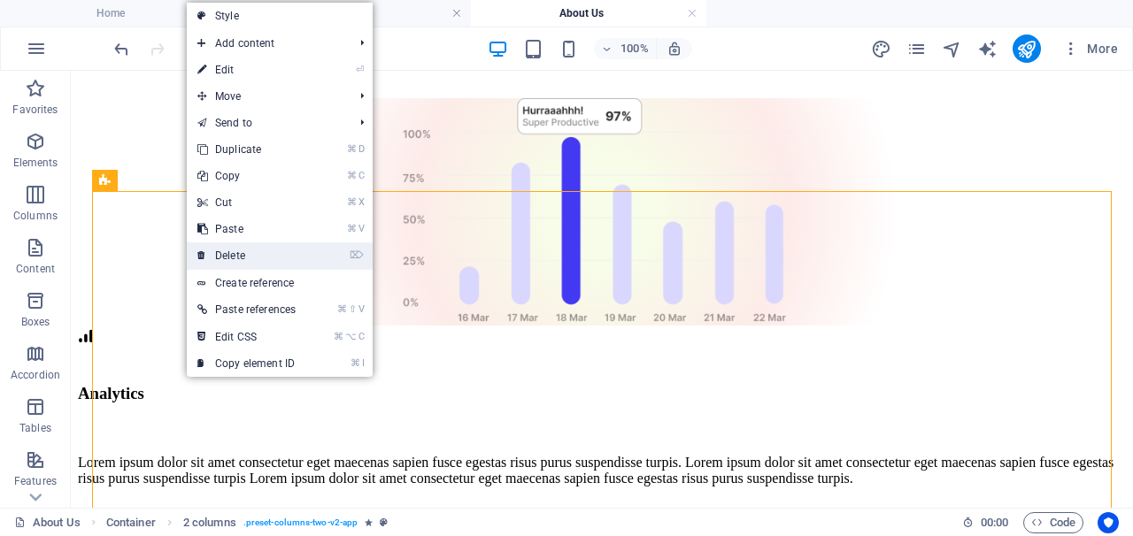
click at [242, 247] on link "⌦ Delete" at bounding box center [246, 255] width 119 height 27
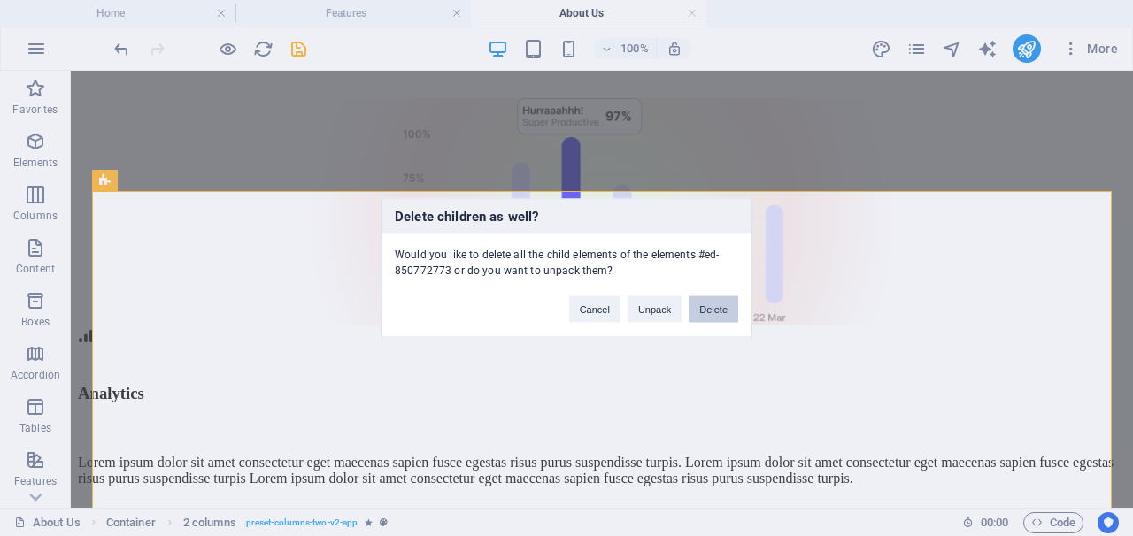
click at [722, 309] on button "Delete" at bounding box center [713, 309] width 50 height 27
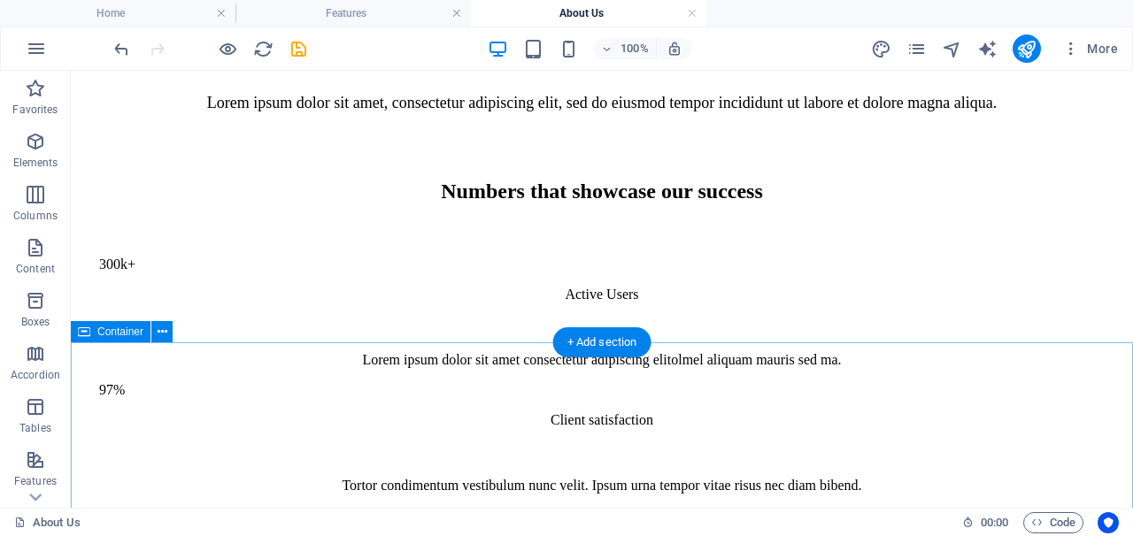
scroll to position [798, 0]
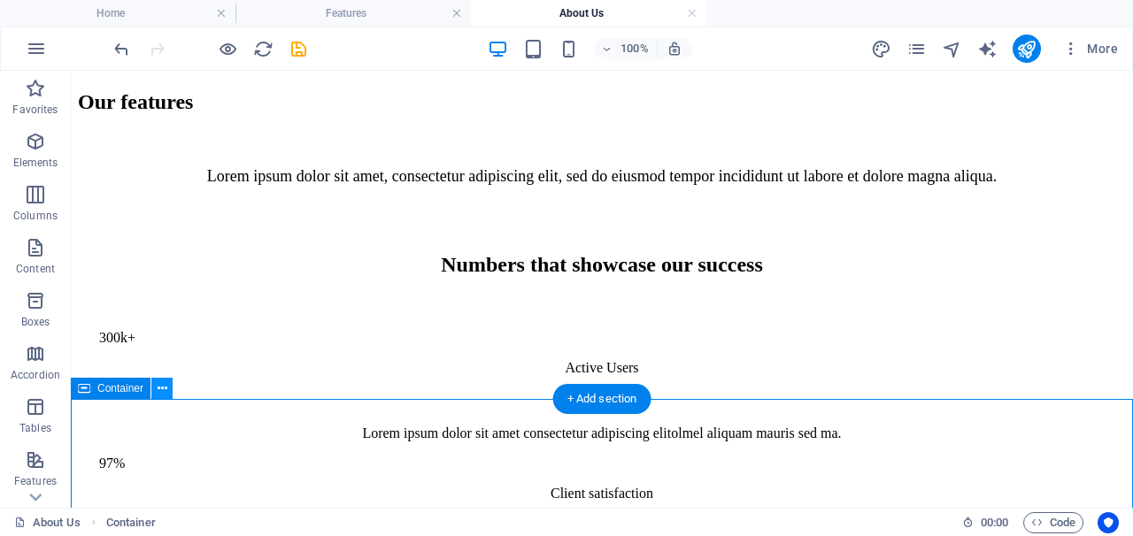
click at [163, 395] on icon at bounding box center [162, 389] width 10 height 19
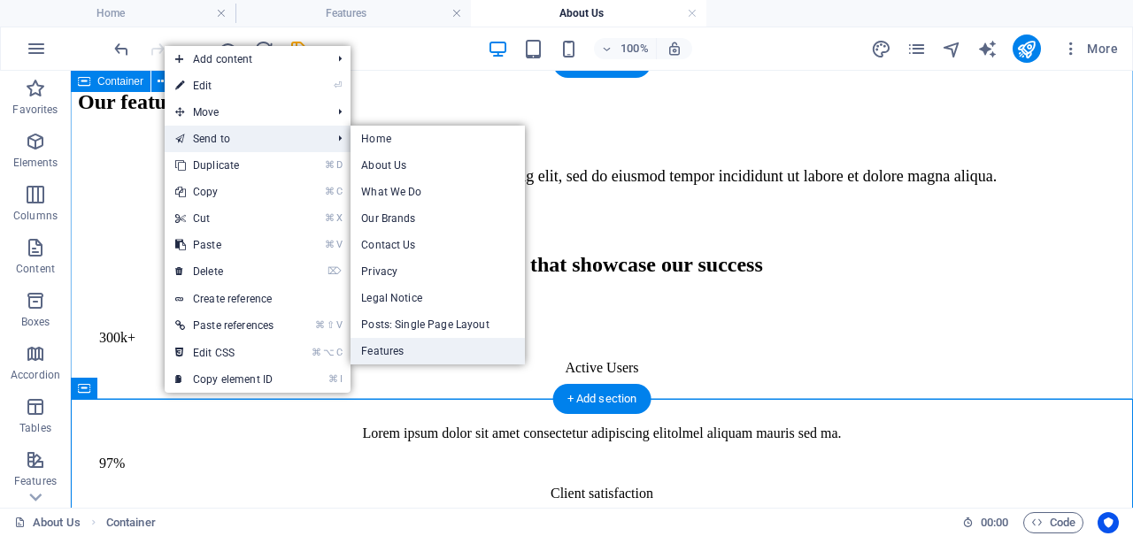
click at [430, 354] on link "Features" at bounding box center [436, 351] width 173 height 27
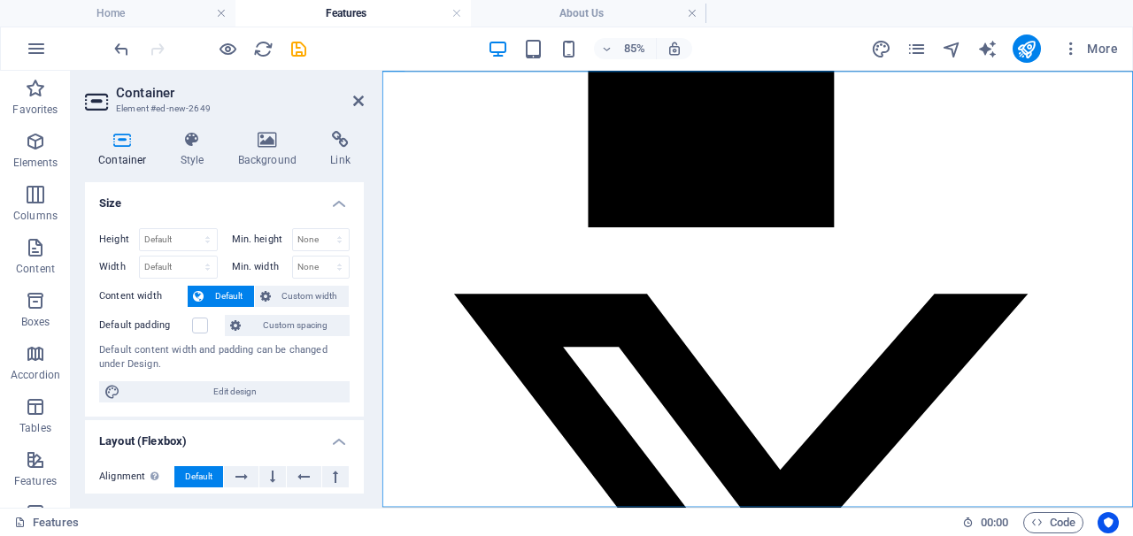
scroll to position [3260, 0]
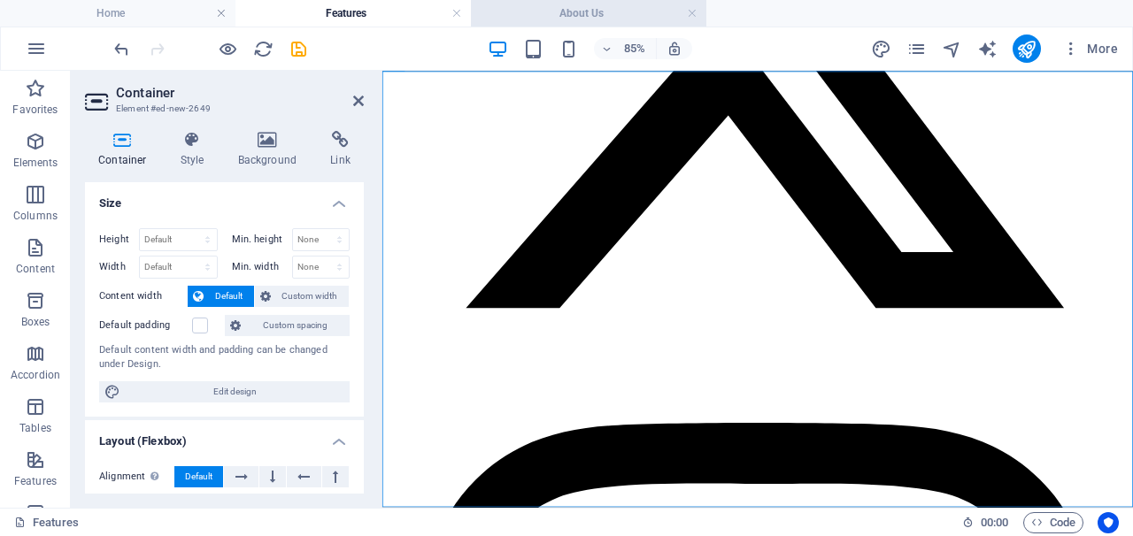
click at [534, 15] on h4 "About Us" at bounding box center [588, 13] width 235 height 19
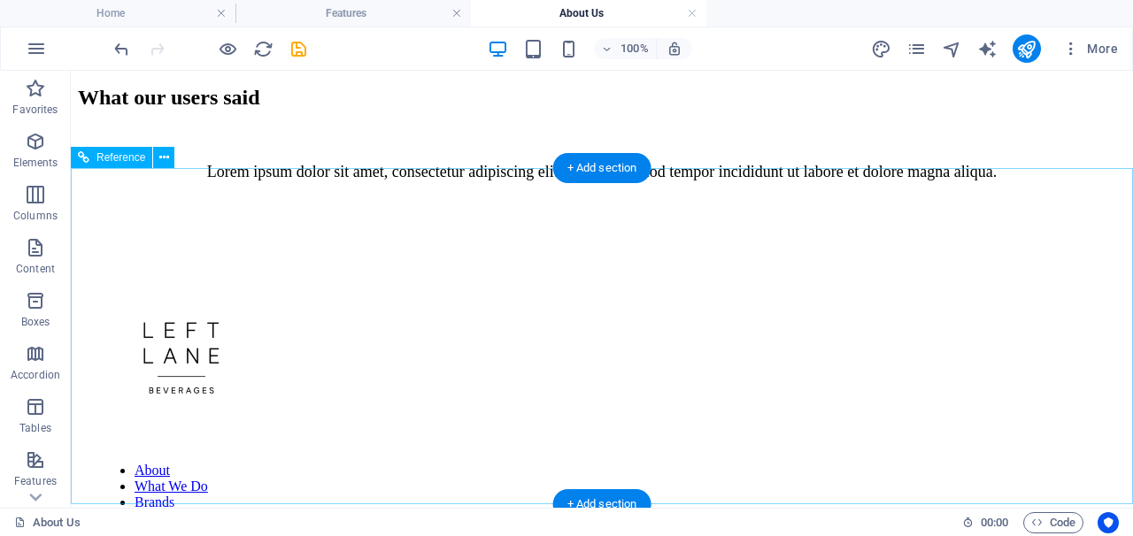
scroll to position [1032, 0]
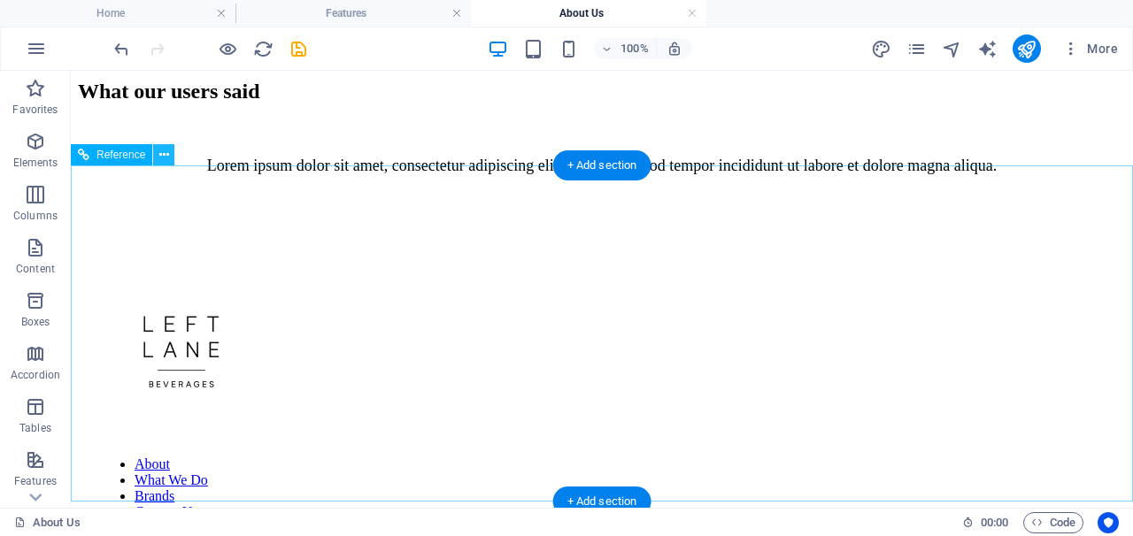
click at [163, 157] on icon at bounding box center [164, 155] width 10 height 19
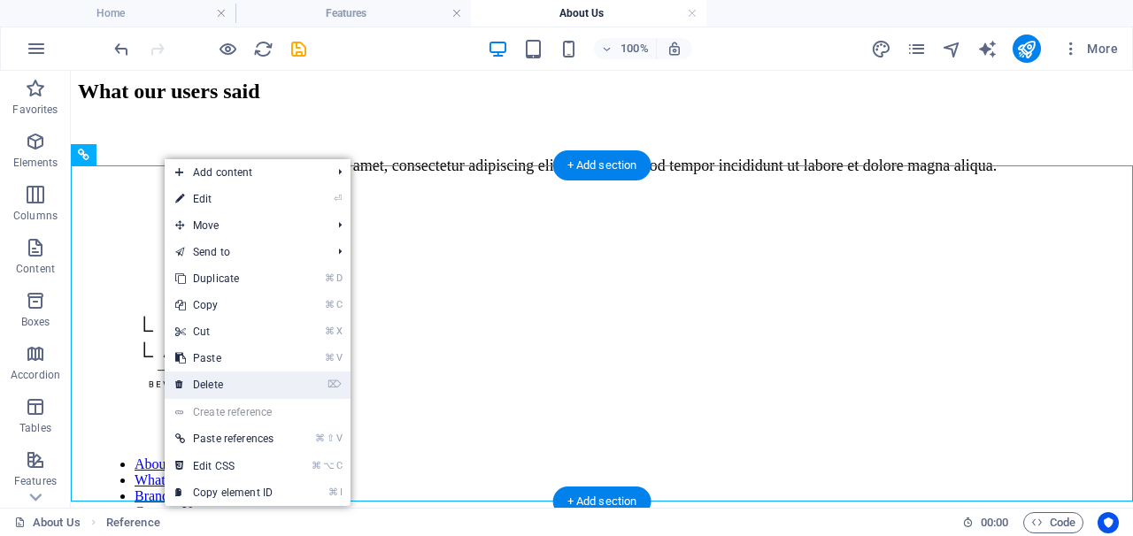
click at [221, 394] on link "⌦ Delete" at bounding box center [224, 385] width 119 height 27
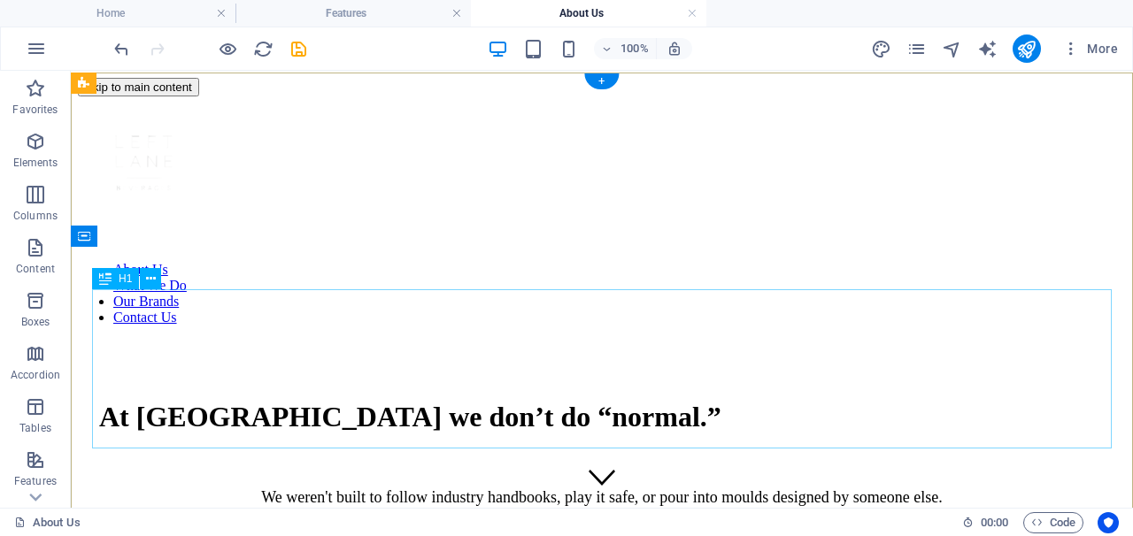
scroll to position [0, 0]
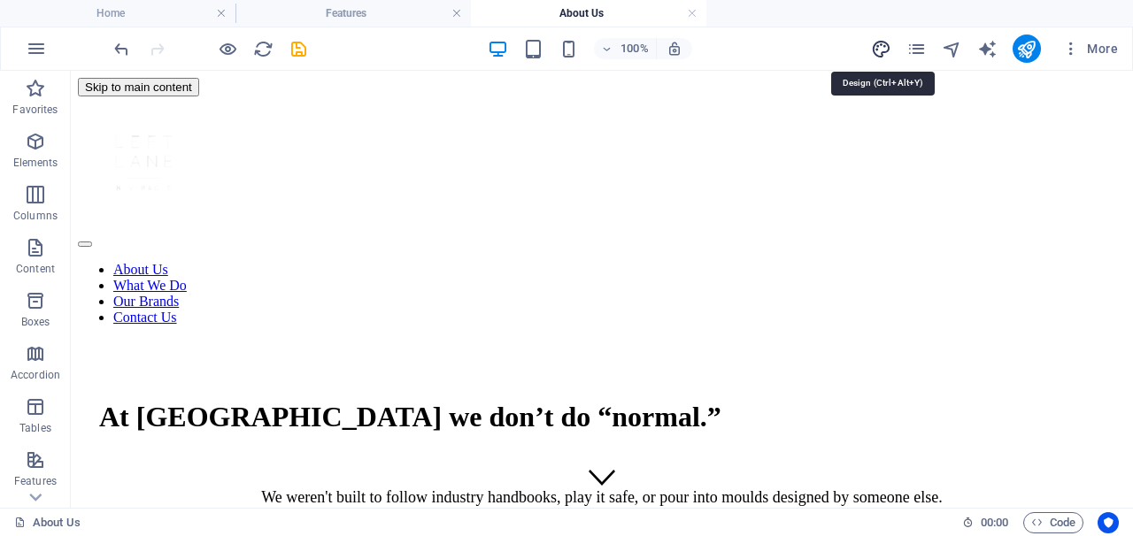
click at [883, 51] on icon "design" at bounding box center [881, 49] width 20 height 20
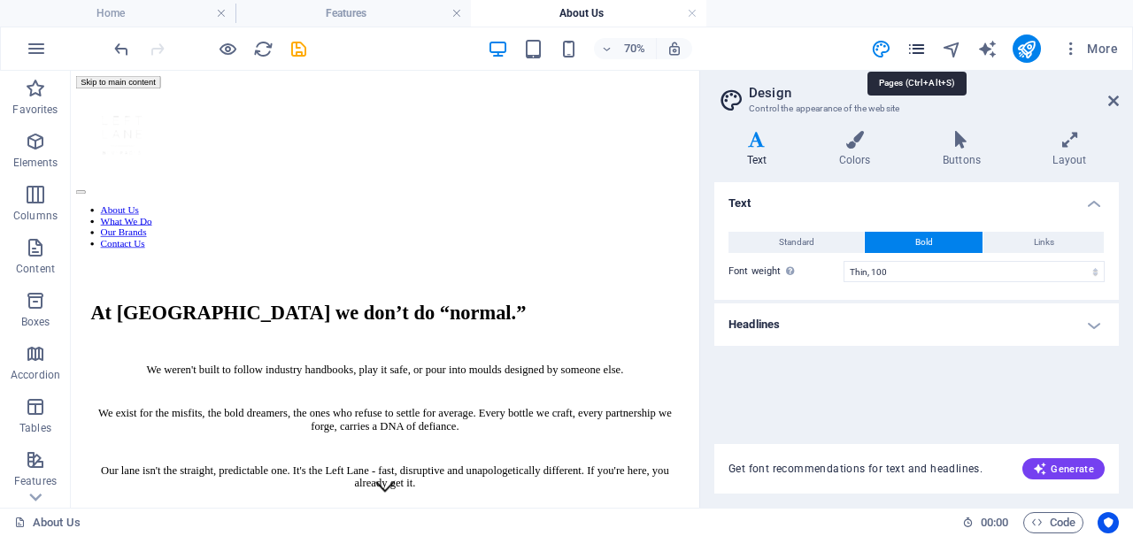
click at [909, 43] on icon "pages" at bounding box center [916, 49] width 20 height 20
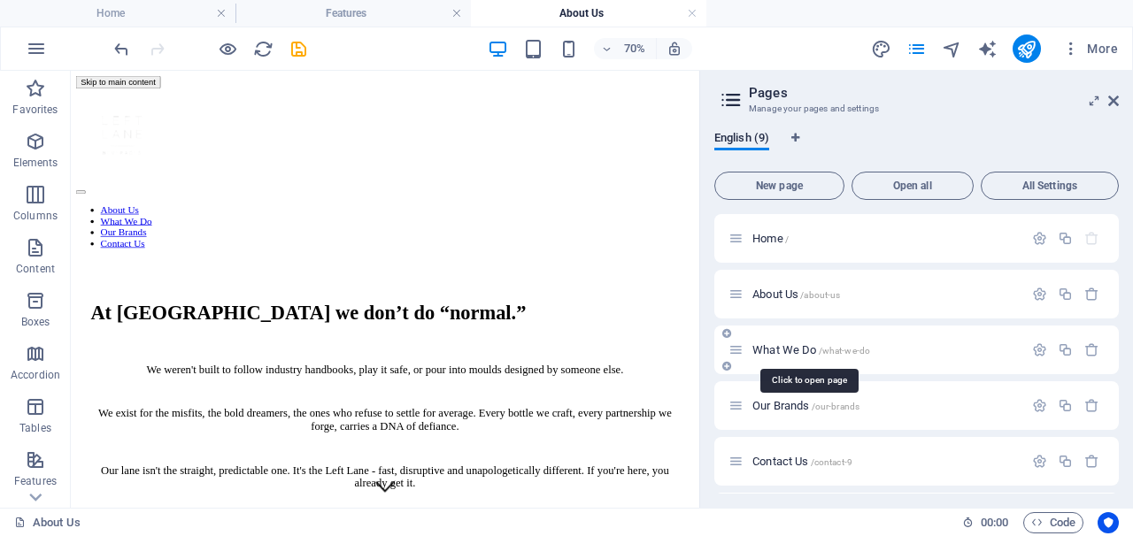
click at [782, 348] on span "What We Do /what-we-do" at bounding box center [811, 349] width 118 height 13
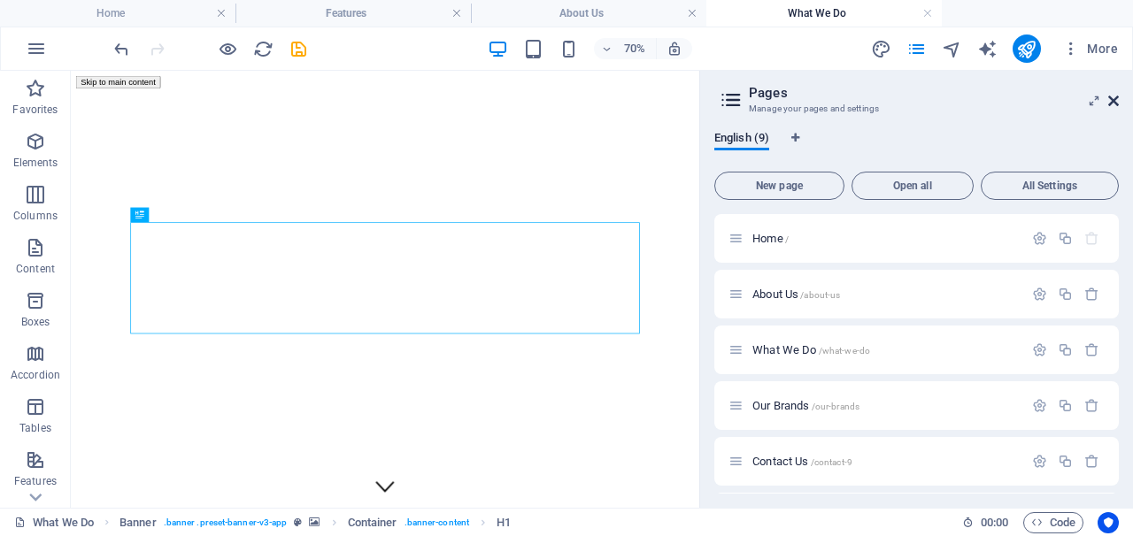
click at [1114, 99] on icon at bounding box center [1113, 101] width 11 height 14
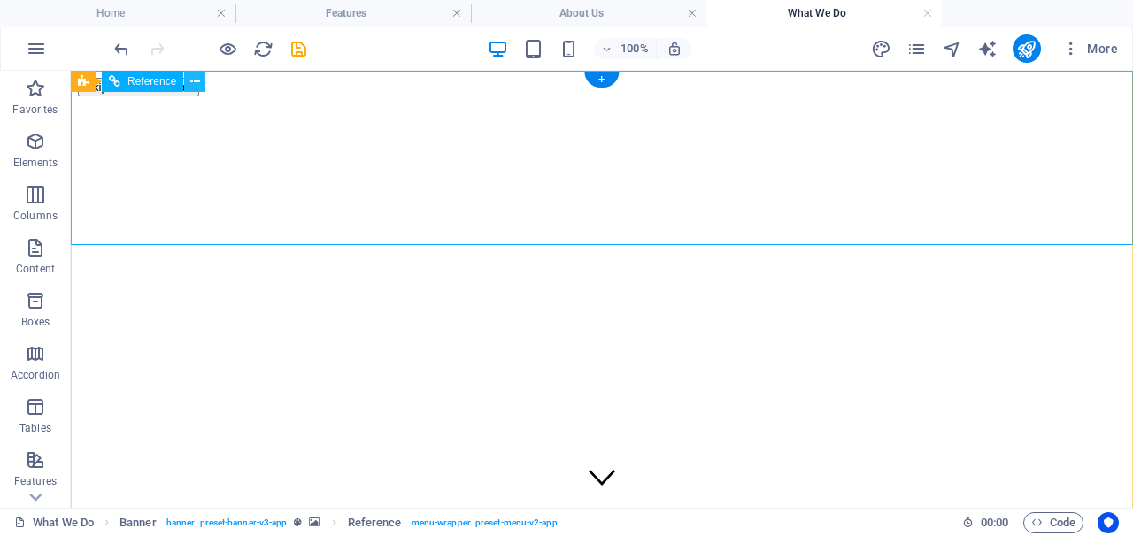
click at [191, 82] on icon at bounding box center [195, 82] width 10 height 19
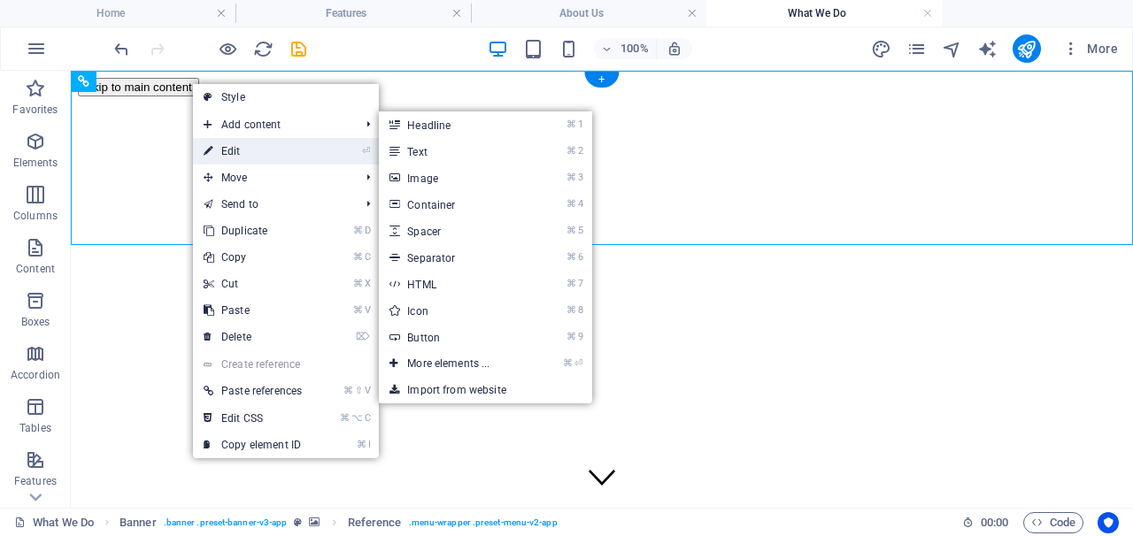
click at [219, 150] on link "⏎ Edit" at bounding box center [252, 151] width 119 height 27
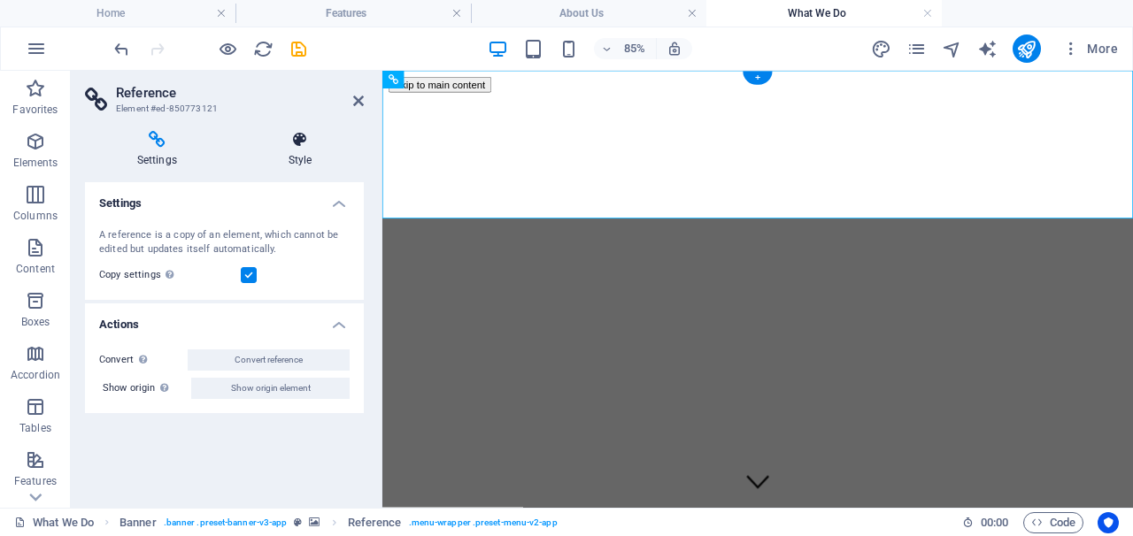
click at [297, 131] on icon at bounding box center [299, 140] width 127 height 18
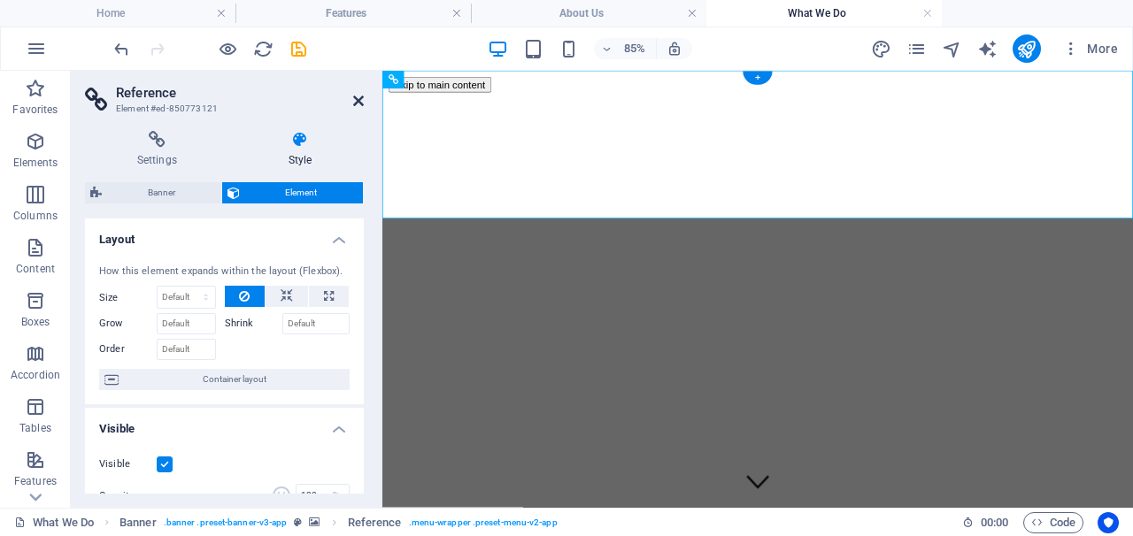
click at [354, 101] on icon at bounding box center [358, 101] width 11 height 14
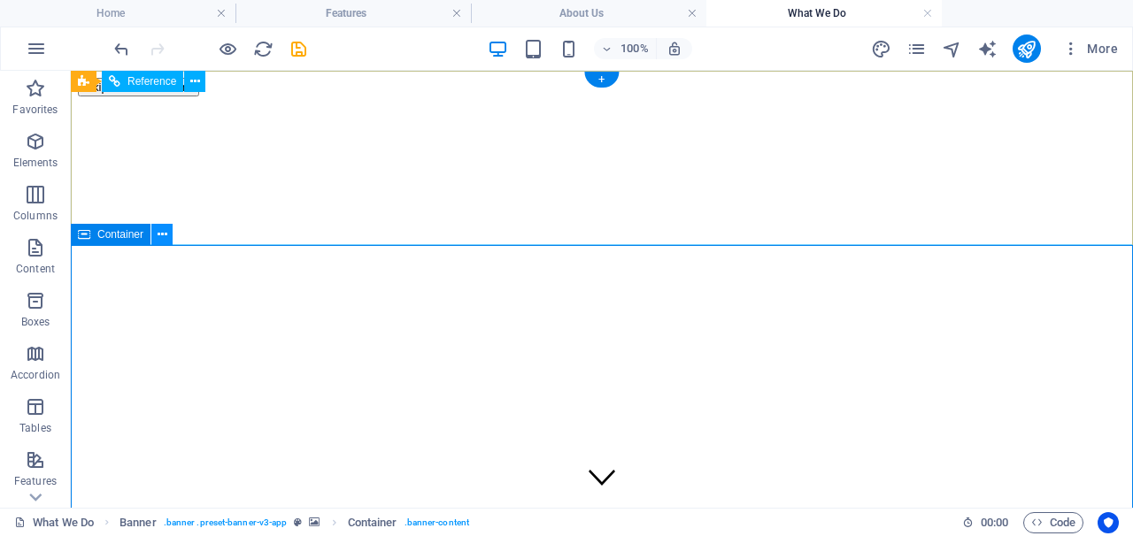
click at [165, 234] on icon at bounding box center [162, 235] width 10 height 19
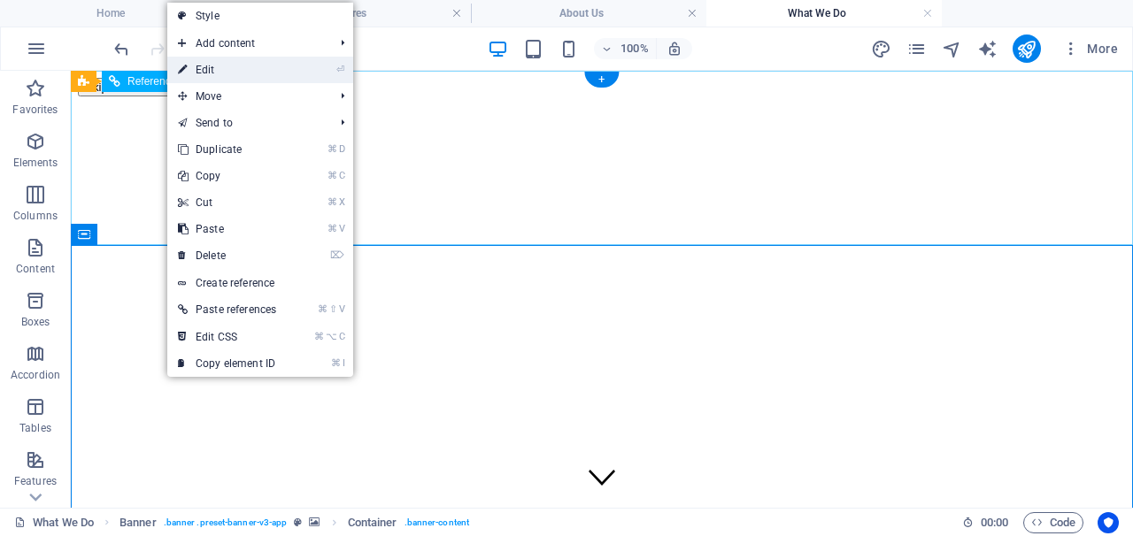
click at [275, 82] on link "⏎ Edit" at bounding box center [226, 70] width 119 height 27
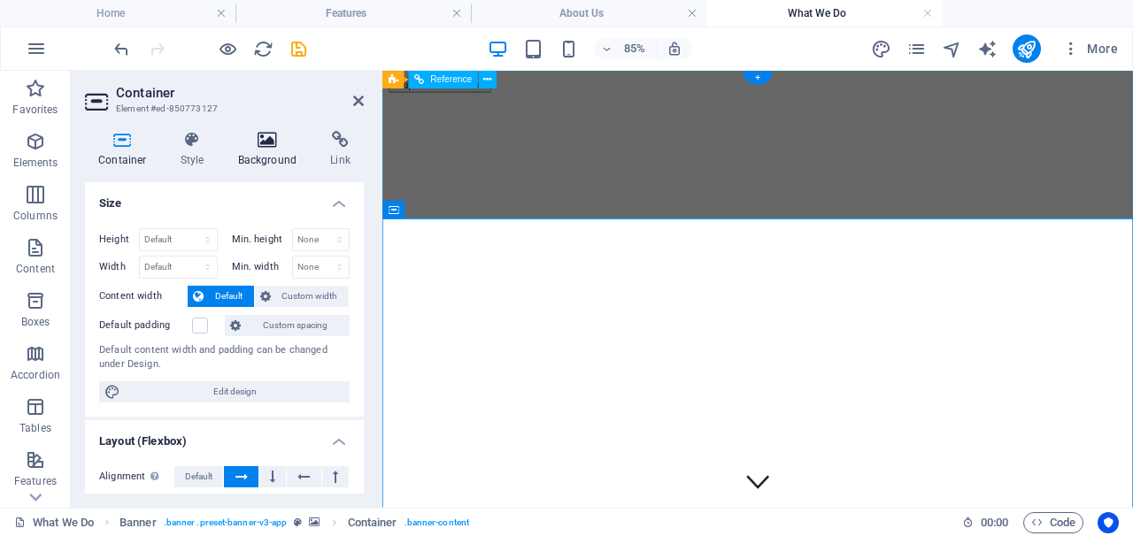
click at [257, 142] on icon at bounding box center [268, 140] width 86 height 18
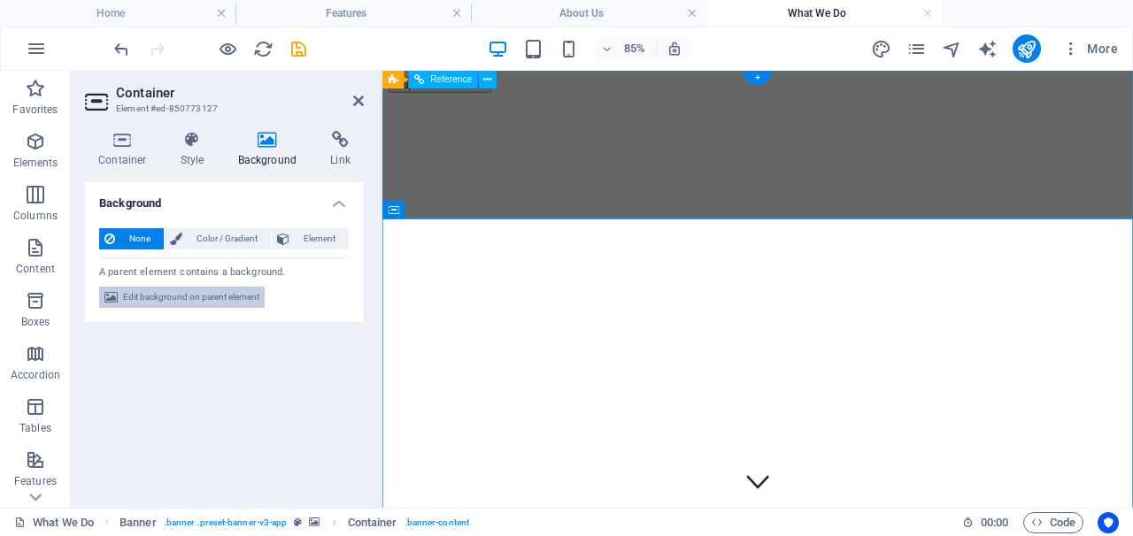
click at [158, 303] on span "Edit background on parent element" at bounding box center [191, 297] width 136 height 21
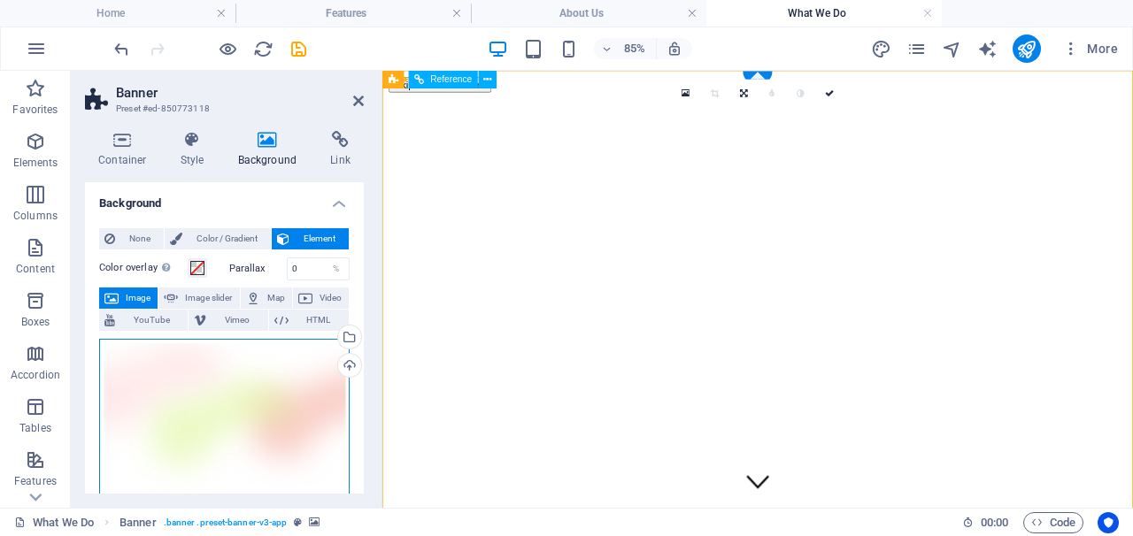
click at [195, 387] on div "Drag files here, click to choose files or select files from Files or our free s…" at bounding box center [224, 421] width 250 height 165
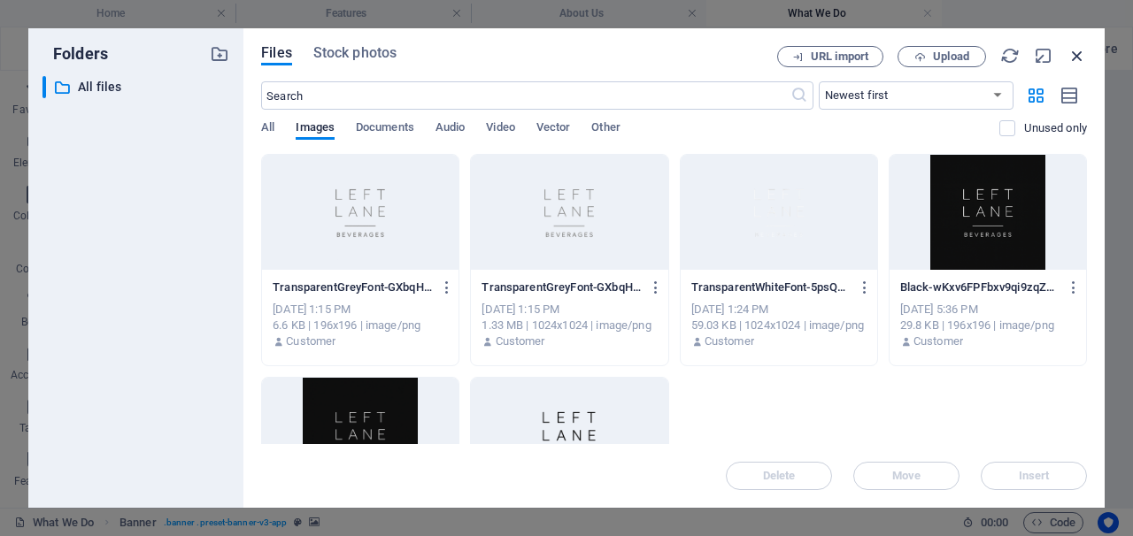
click at [1077, 55] on icon "button" at bounding box center [1076, 55] width 19 height 19
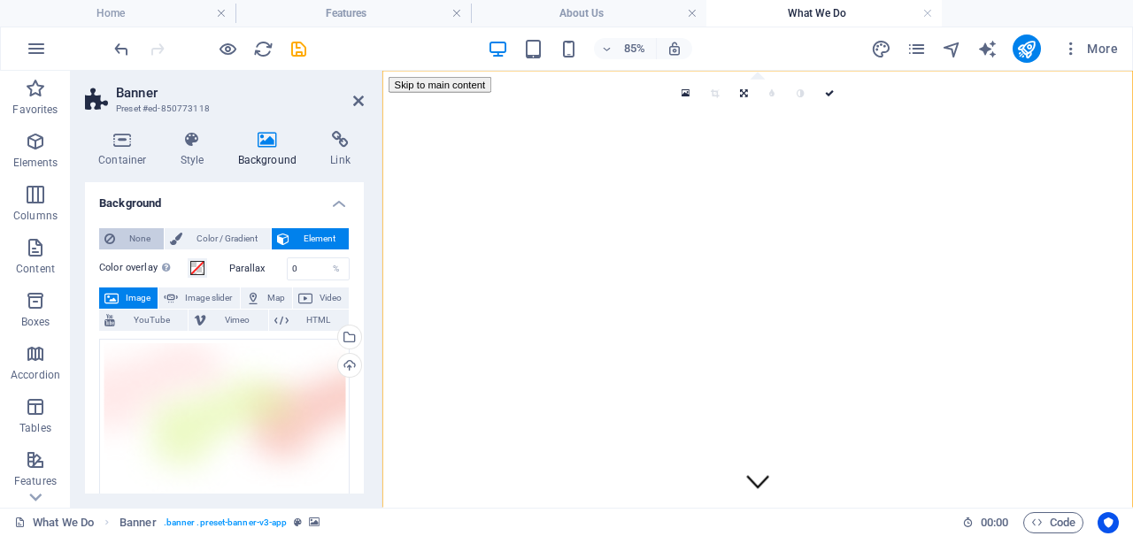
click at [109, 238] on icon at bounding box center [109, 238] width 11 height 21
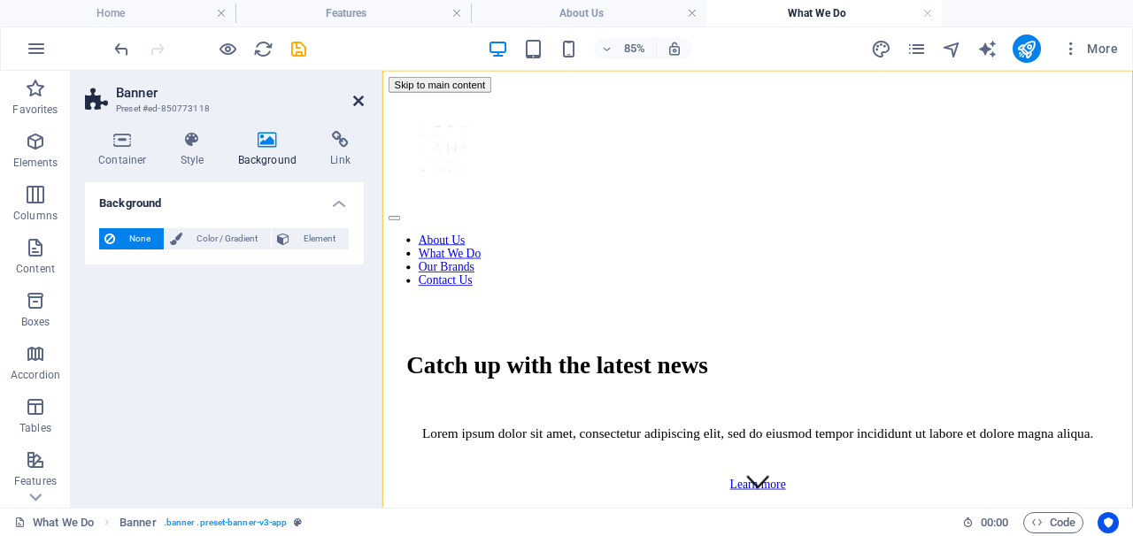
click at [354, 98] on icon at bounding box center [358, 101] width 11 height 14
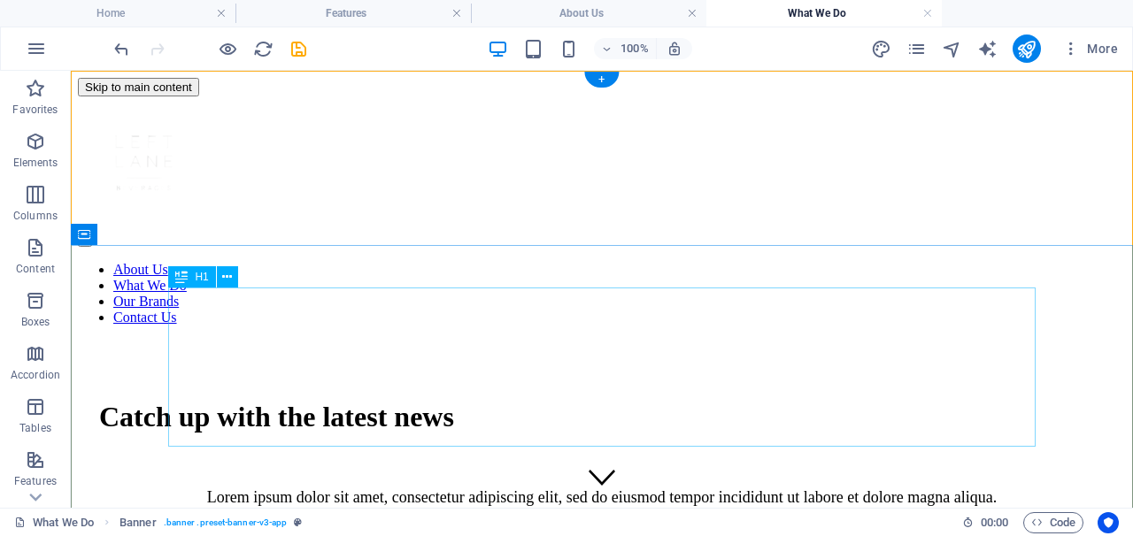
click at [664, 401] on div "Catch up with the latest news" at bounding box center [601, 417] width 1005 height 33
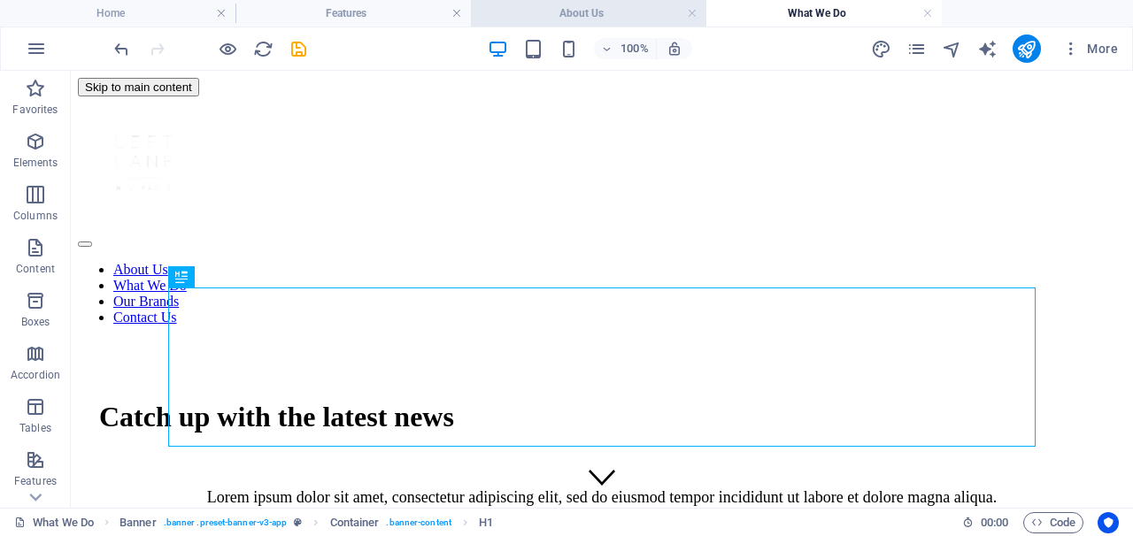
click at [530, 8] on h4 "About Us" at bounding box center [588, 13] width 235 height 19
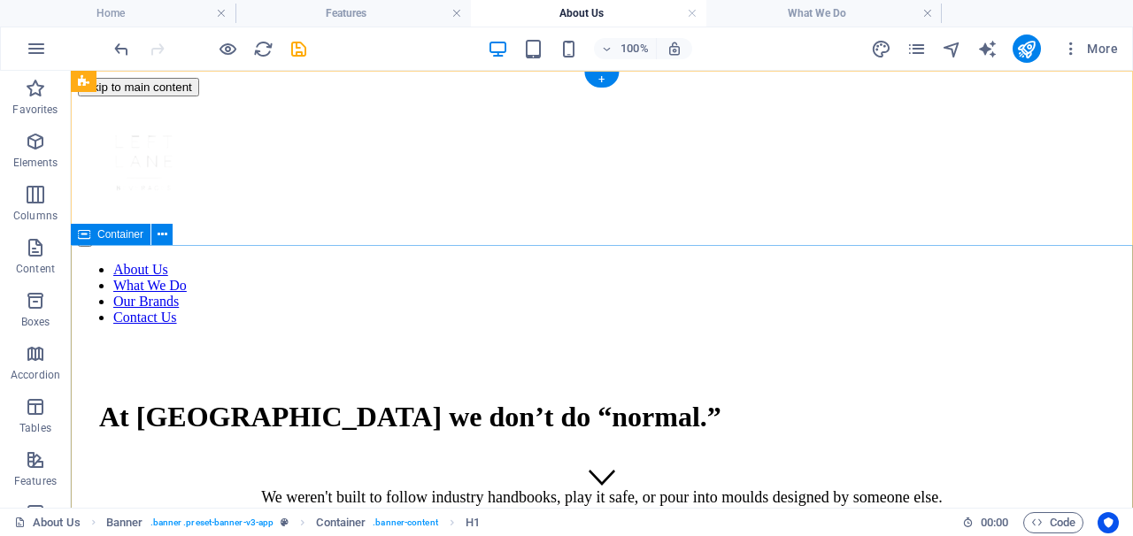
click at [159, 240] on icon at bounding box center [162, 235] width 10 height 19
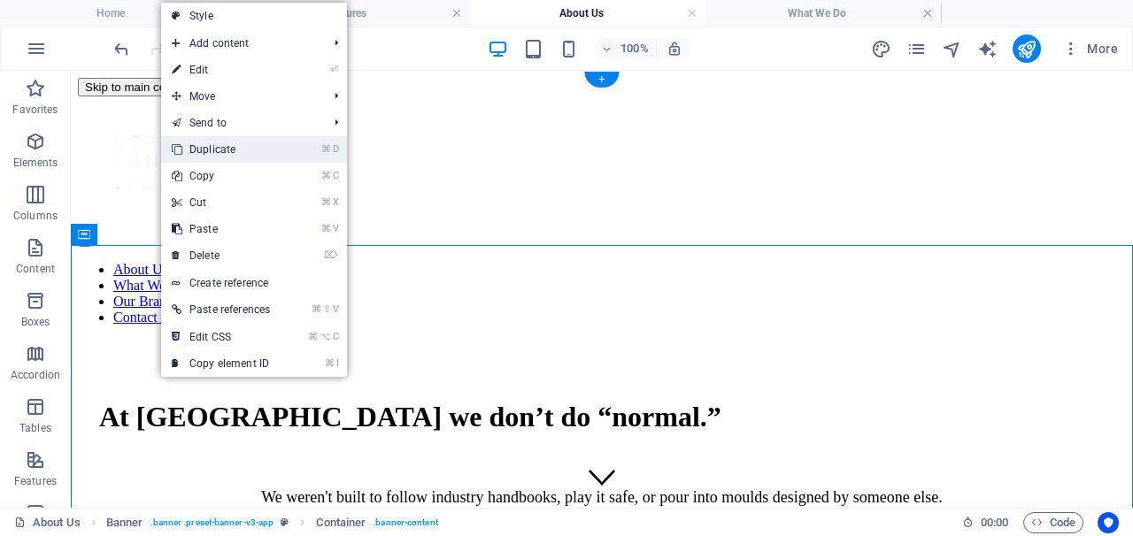
click at [220, 141] on link "⌘ D Duplicate" at bounding box center [220, 149] width 119 height 27
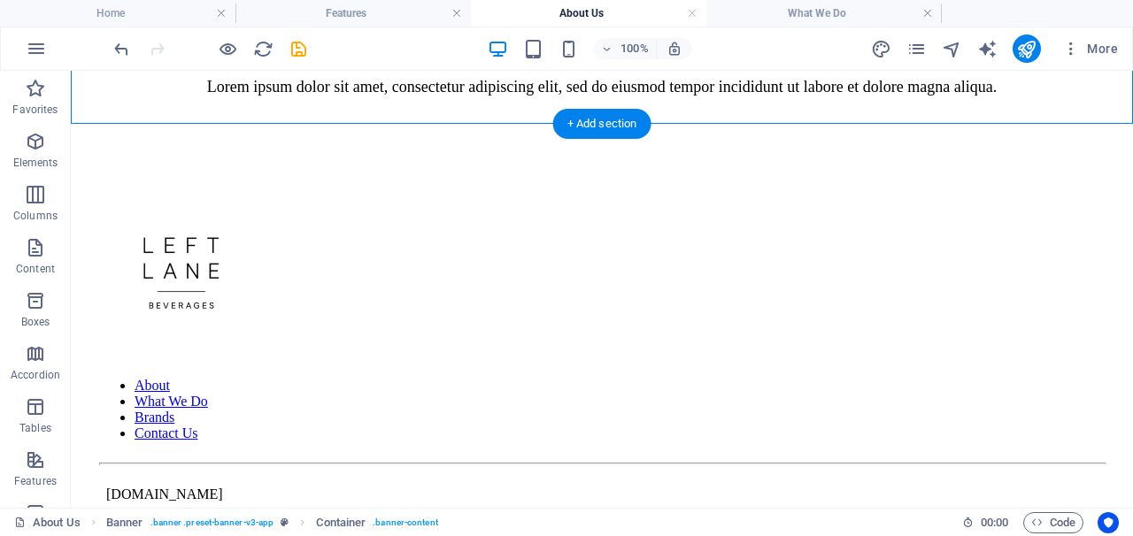
scroll to position [1362, 0]
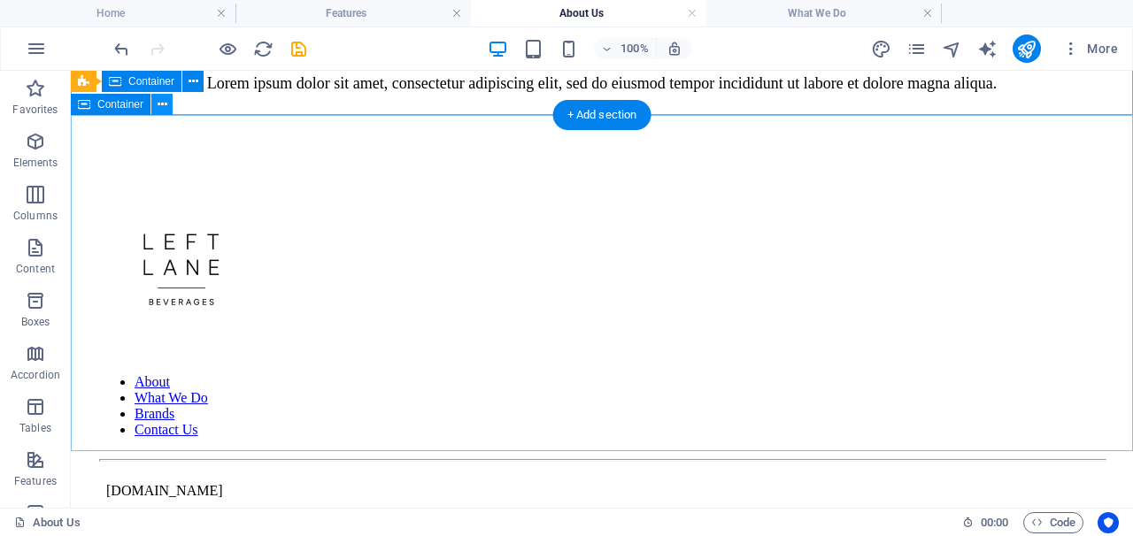
click at [165, 104] on icon at bounding box center [162, 105] width 10 height 19
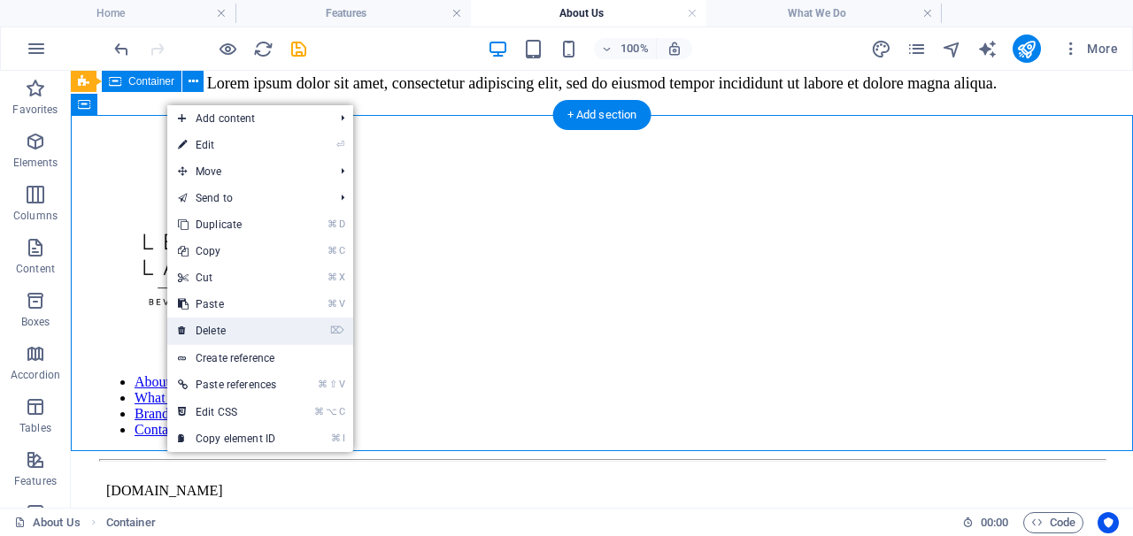
click at [251, 323] on link "⌦ Delete" at bounding box center [226, 331] width 119 height 27
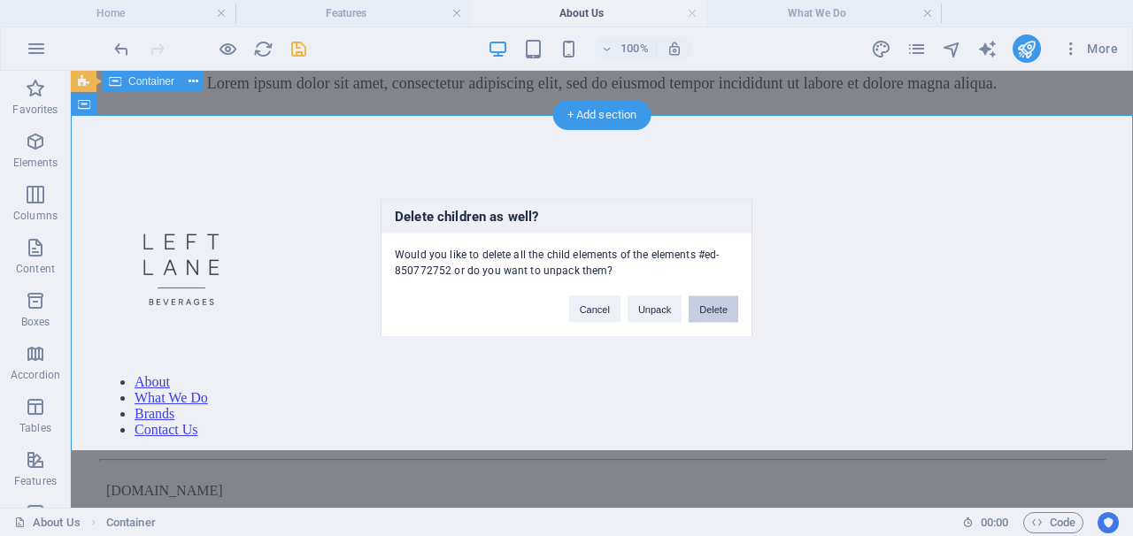
click at [717, 312] on button "Delete" at bounding box center [713, 309] width 50 height 27
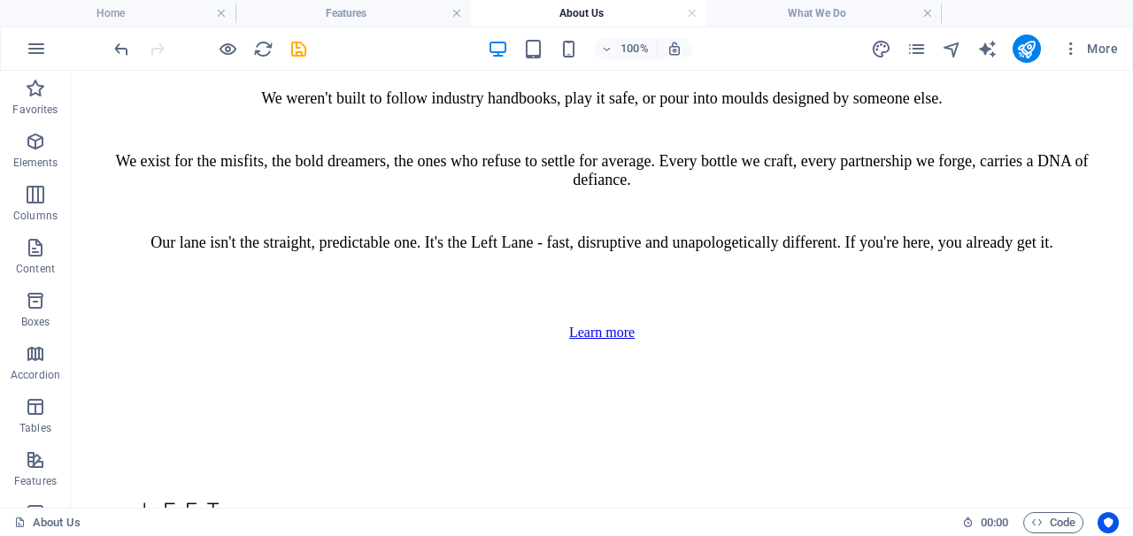
scroll to position [904, 0]
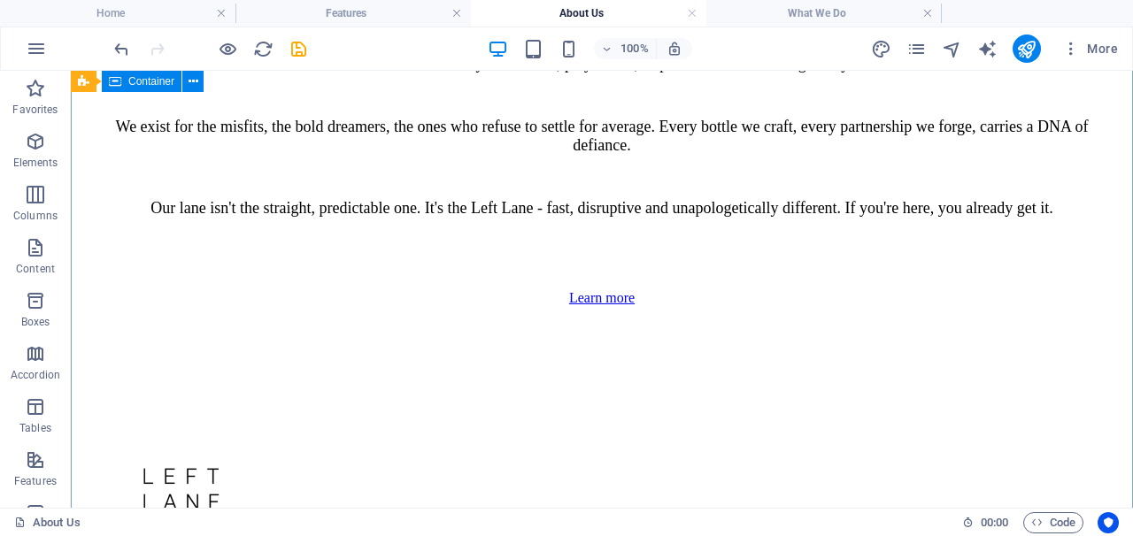
click at [701, 248] on div "We weren't built to follow industry handbooks, play it safe, or pour into mould…" at bounding box center [601, 151] width 1005 height 193
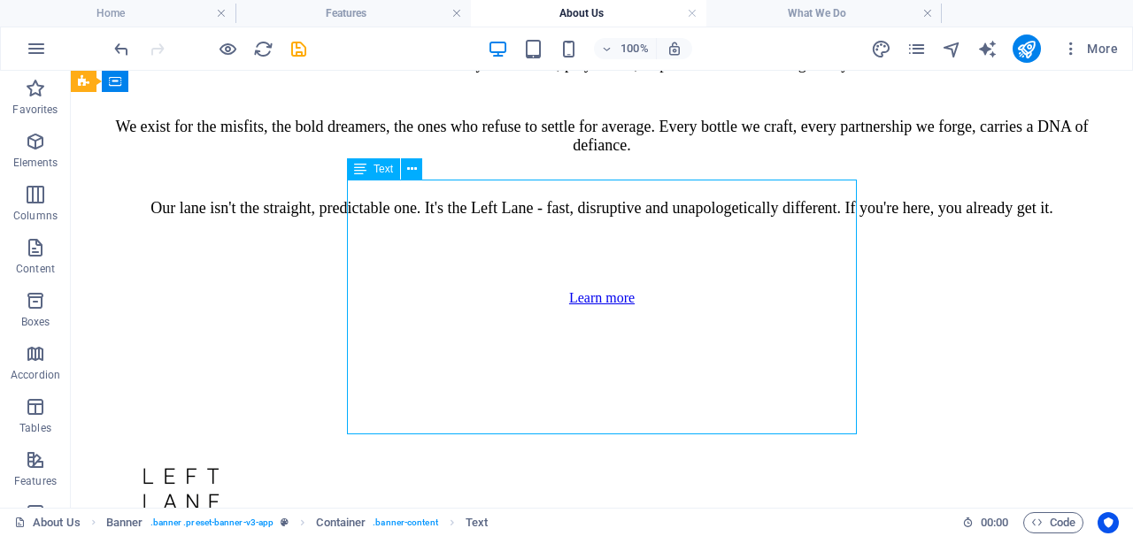
click at [701, 248] on div "We weren't built to follow industry handbooks, play it safe, or pour into mould…" at bounding box center [601, 151] width 1005 height 193
click at [611, 199] on div "We weren't built to follow industry handbooks, play it safe, or pour into mould…" at bounding box center [601, 151] width 1005 height 193
click at [610, 190] on div "We weren't built to follow industry handbooks, play it safe, or pour into mould…" at bounding box center [601, 151] width 1005 height 193
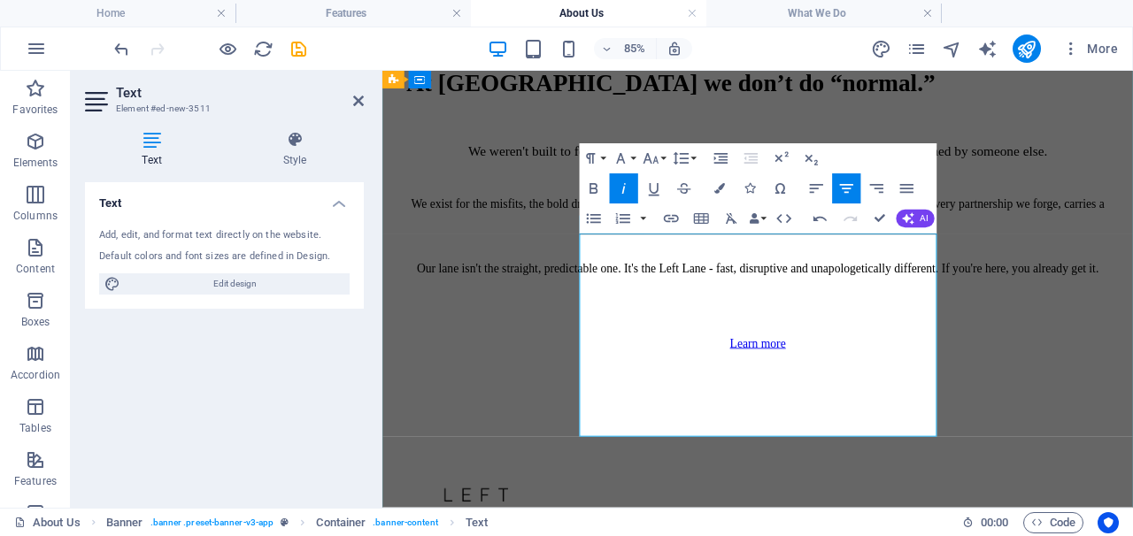
click at [777, 251] on p "We exist for the misfits, the bold dreamers, the ones who refuse to settle for …" at bounding box center [824, 235] width 826 height 32
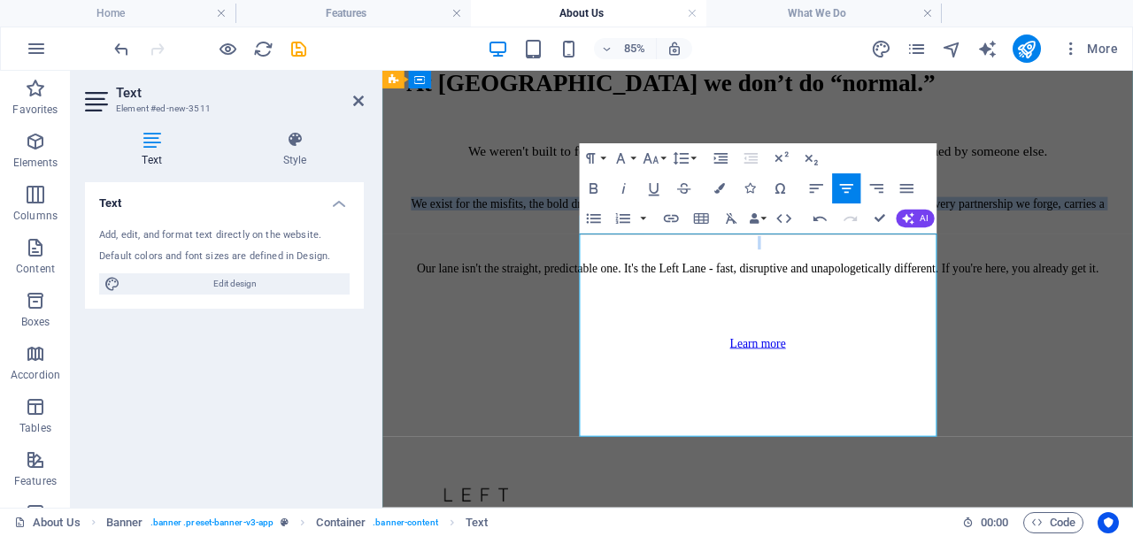
click at [777, 251] on p "We exist for the misfits, the bold dreamers, the ones who refuse to settle for …" at bounding box center [824, 235] width 826 height 32
click at [864, 311] on p "Our lane isn't the straight, predictable one. It's the Left Lane - fast, disrup…" at bounding box center [824, 304] width 826 height 16
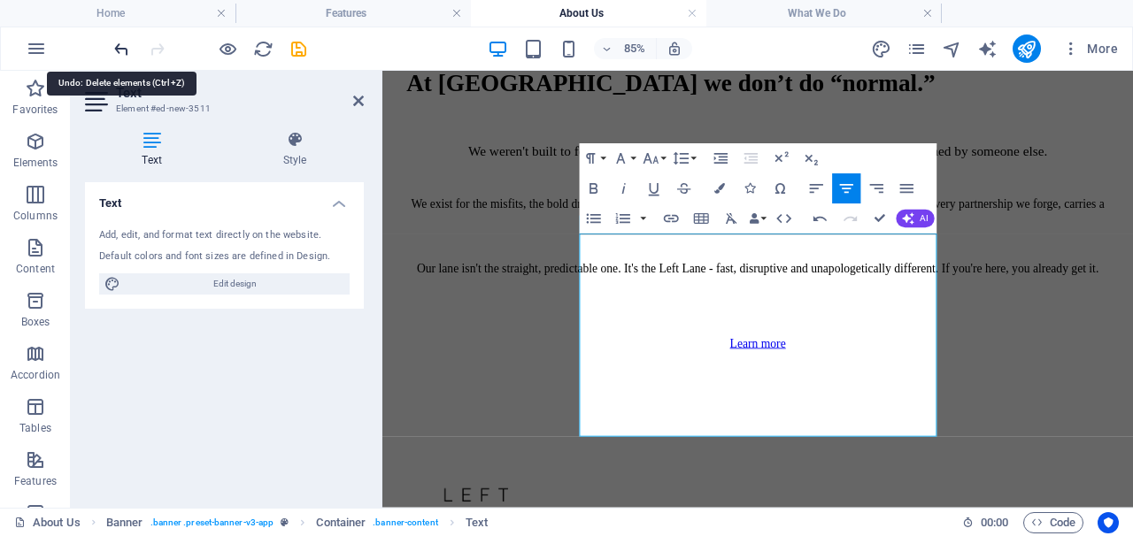
click at [125, 48] on icon "undo" at bounding box center [121, 49] width 20 height 20
click at [121, 53] on icon "undo" at bounding box center [121, 49] width 20 height 20
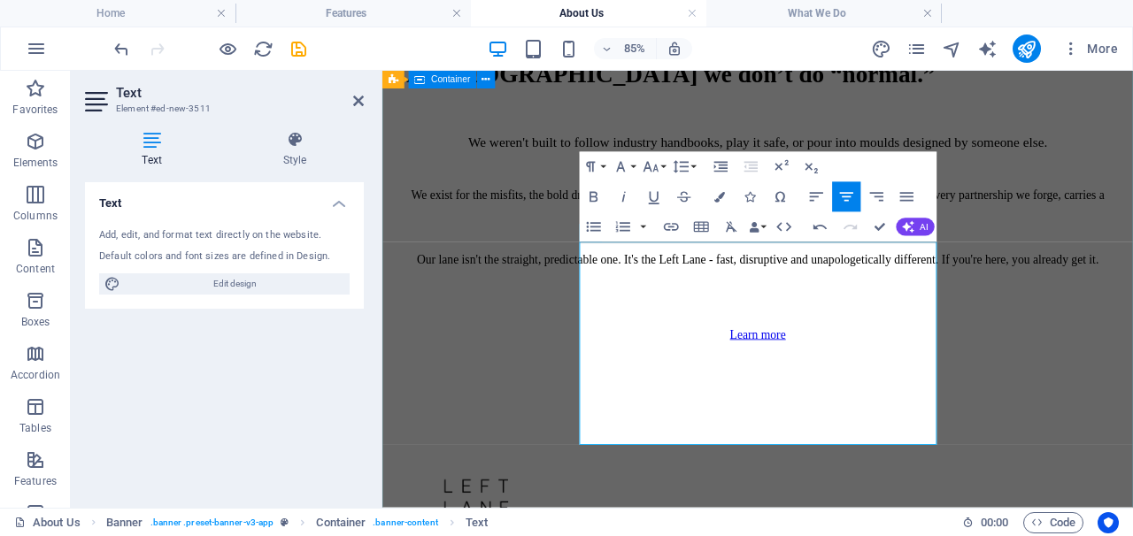
scroll to position [810, 0]
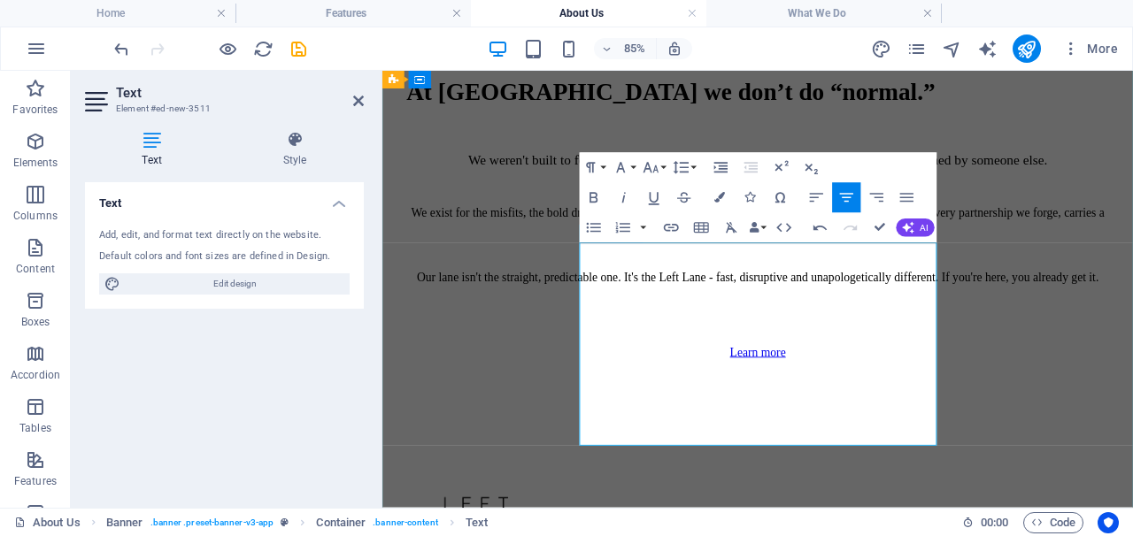
click at [841, 262] on p "We exist for the misfits, the bold dreamers, the ones who refuse to settle for …" at bounding box center [824, 246] width 826 height 32
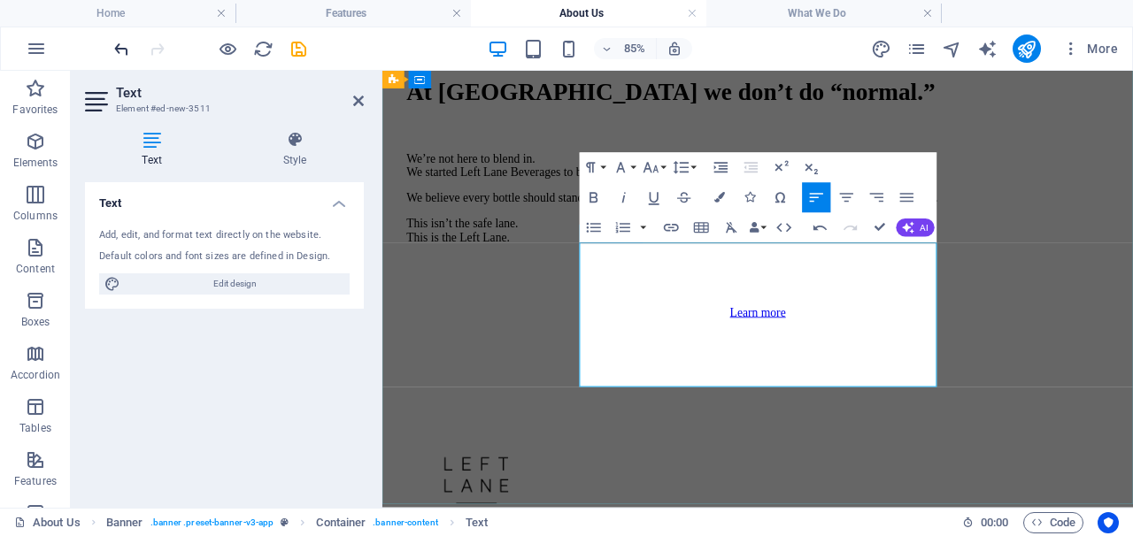
click at [122, 52] on icon "undo" at bounding box center [121, 49] width 20 height 20
click at [828, 275] on p "This isn’t the safe lane. This is the Left Lane." at bounding box center [824, 259] width 826 height 32
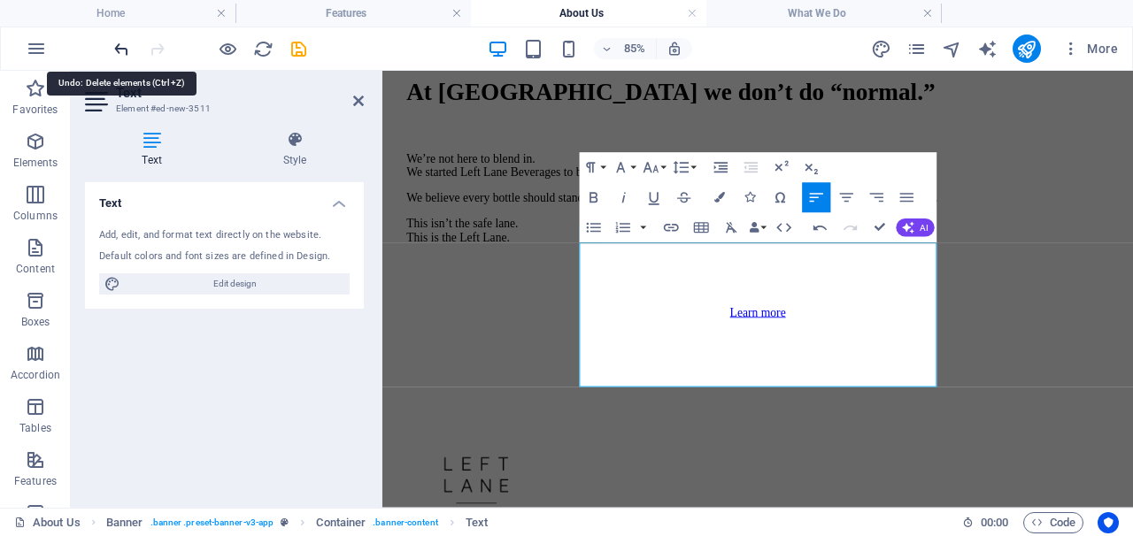
click at [122, 49] on icon "undo" at bounding box center [121, 49] width 20 height 20
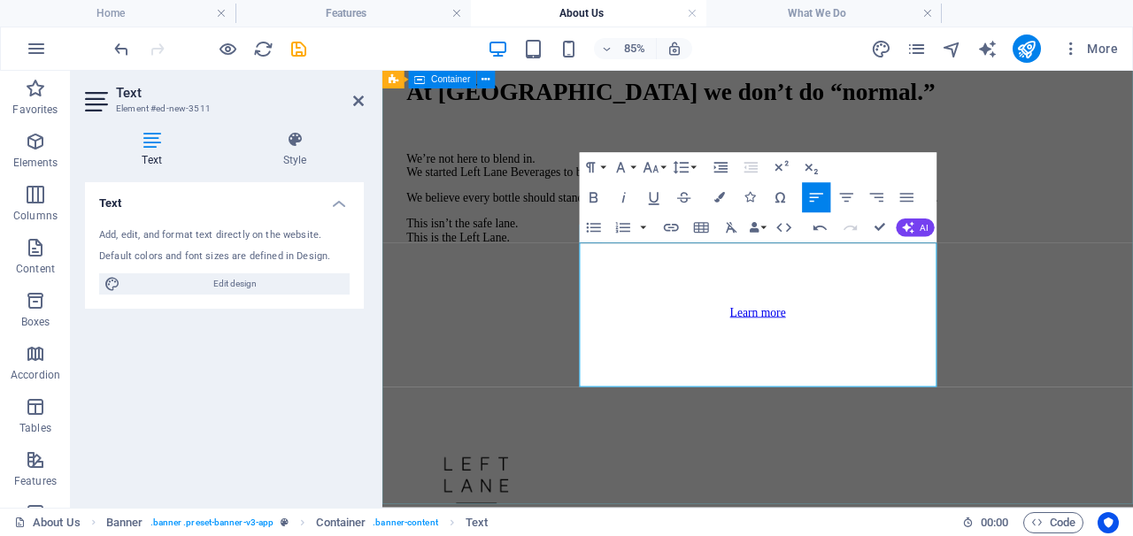
click at [1132, 296] on div "At [GEOGRAPHIC_DATA] we don’t do “normal.” We’re not here to blend in. We start…" at bounding box center [823, 227] width 869 height 416
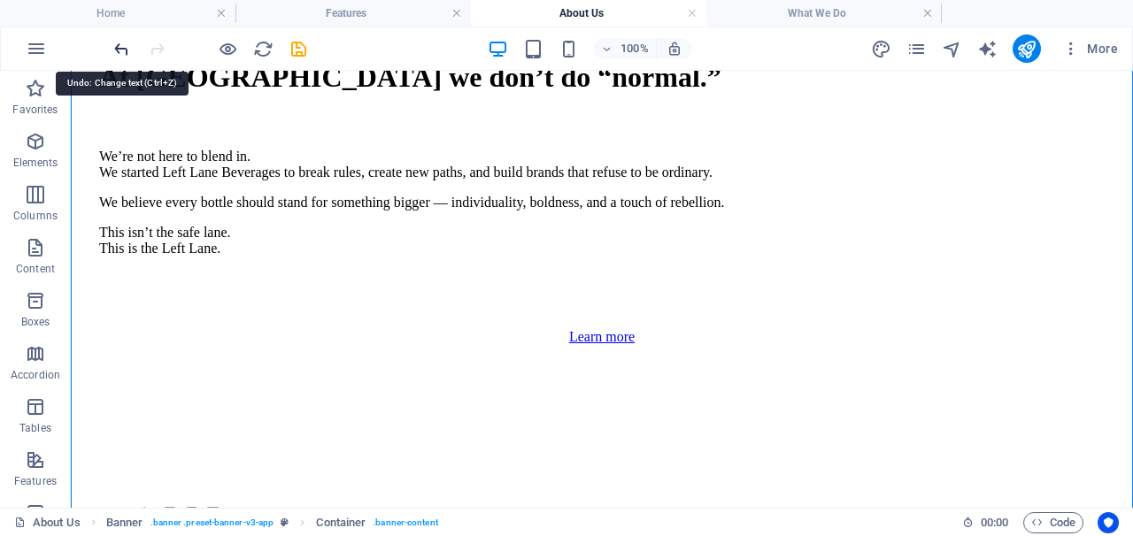
click at [113, 52] on icon "undo" at bounding box center [121, 49] width 20 height 20
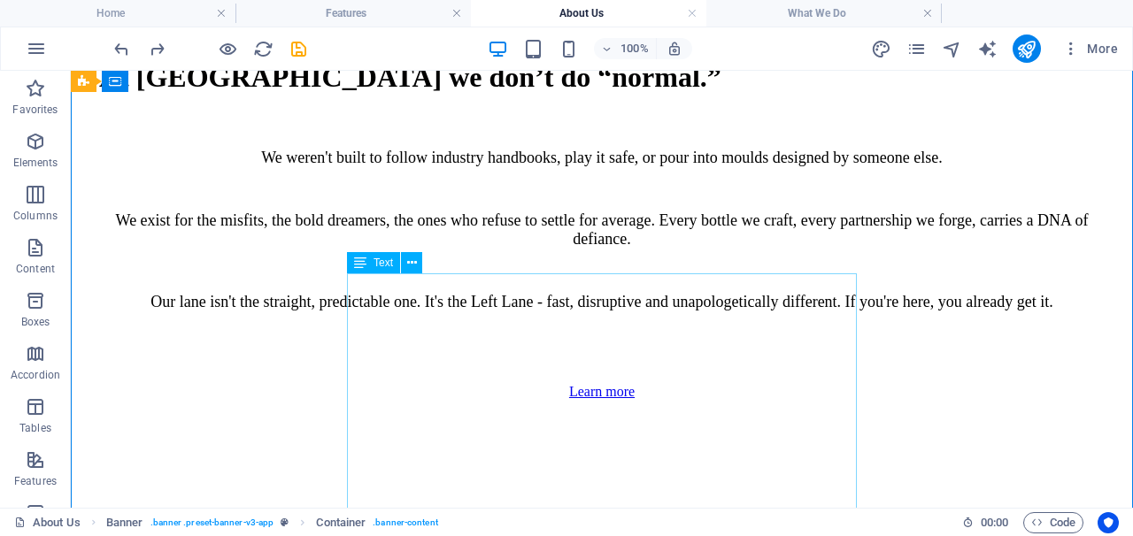
click at [567, 322] on div "We weren't built to follow industry handbooks, play it safe, or pour into mould…" at bounding box center [601, 245] width 1005 height 193
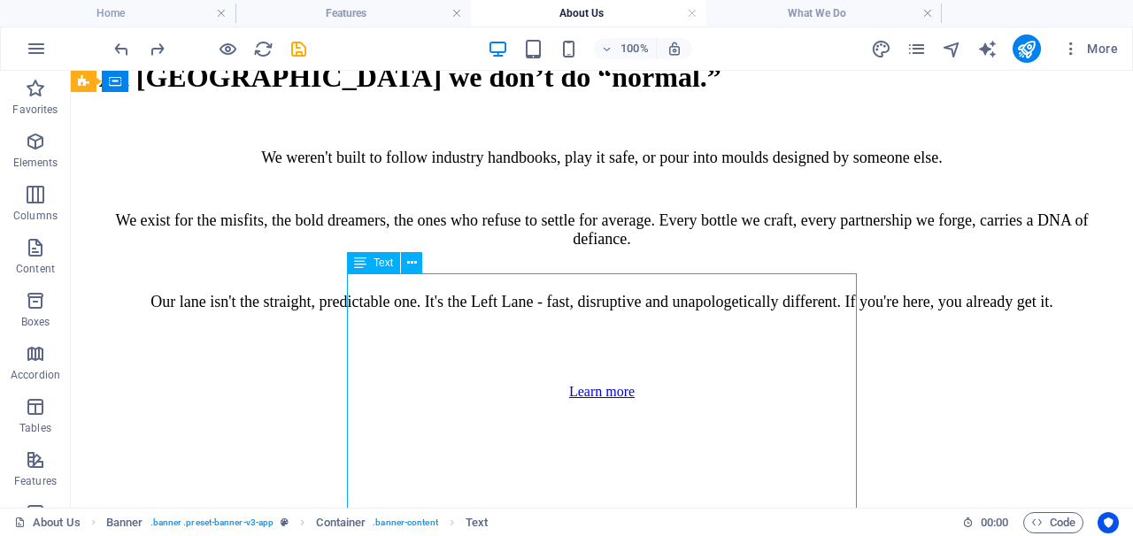
click at [567, 322] on div "We weren't built to follow industry handbooks, play it safe, or pour into mould…" at bounding box center [601, 245] width 1005 height 193
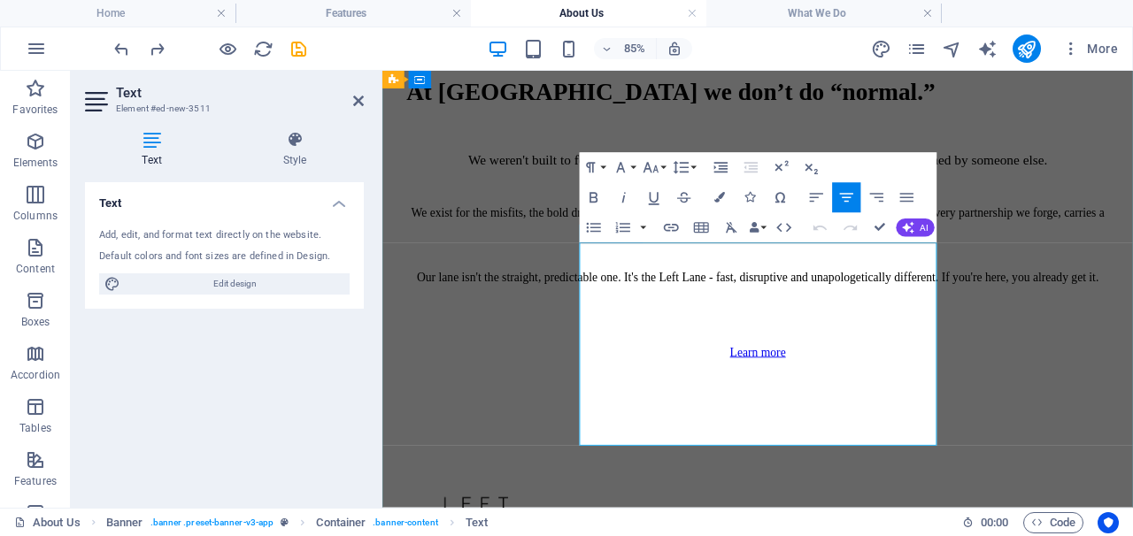
click at [903, 322] on p "Our lane isn't the straight, predictable one. It's the Left Lane - fast, disrup…" at bounding box center [824, 314] width 826 height 16
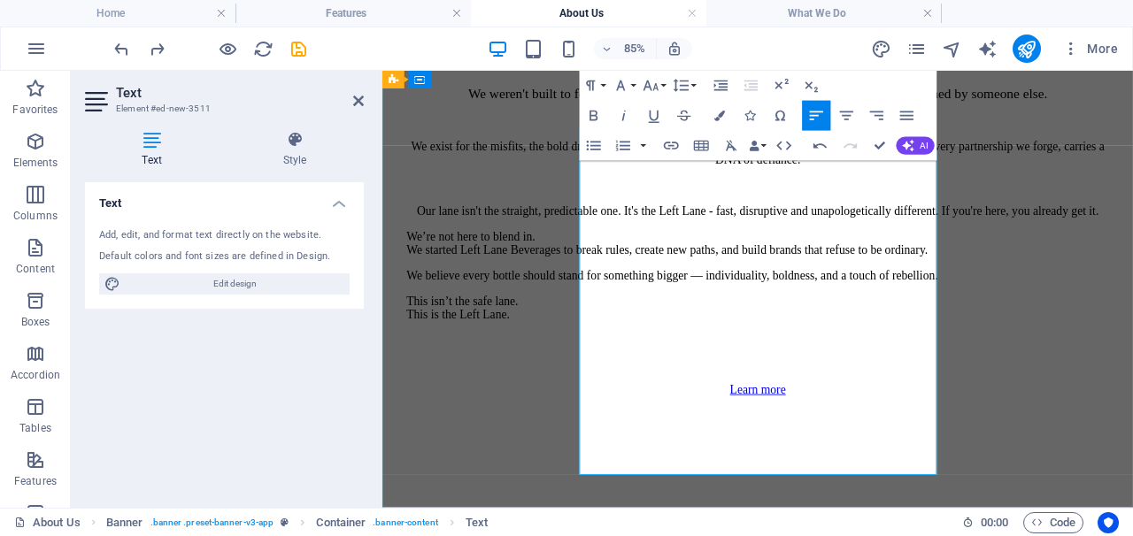
scroll to position [942, 0]
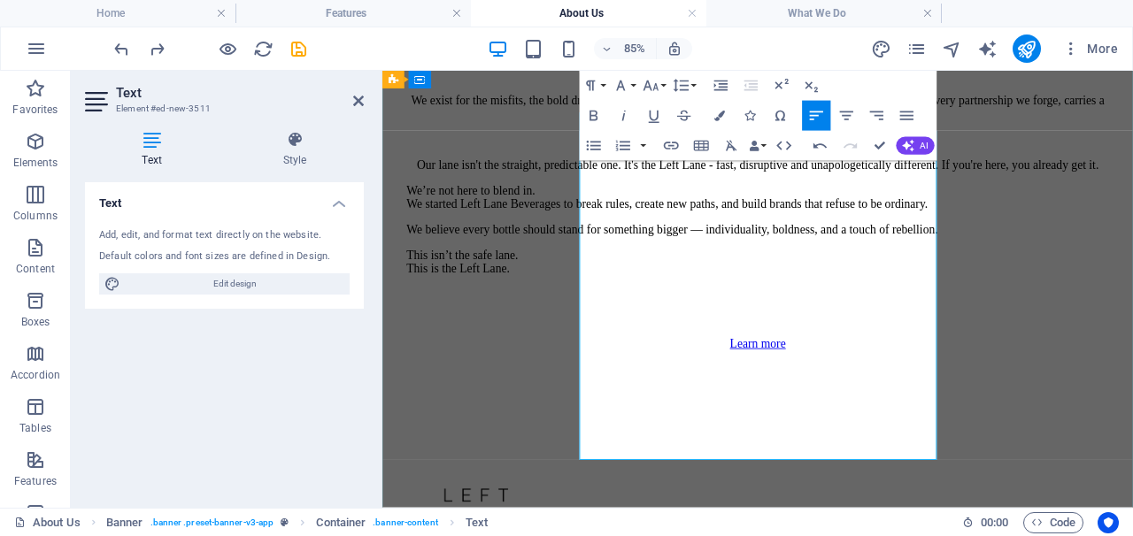
click at [717, 130] on p "We exist for the misfits, the bold dreamers, the ones who refuse to settle for …" at bounding box center [824, 114] width 826 height 32
click at [724, 236] on p "We’re not here to blend in. We started Left Lane Beverages to break rules, crea…" at bounding box center [824, 220] width 826 height 32
click at [726, 146] on icon "button" at bounding box center [731, 146] width 18 height 18
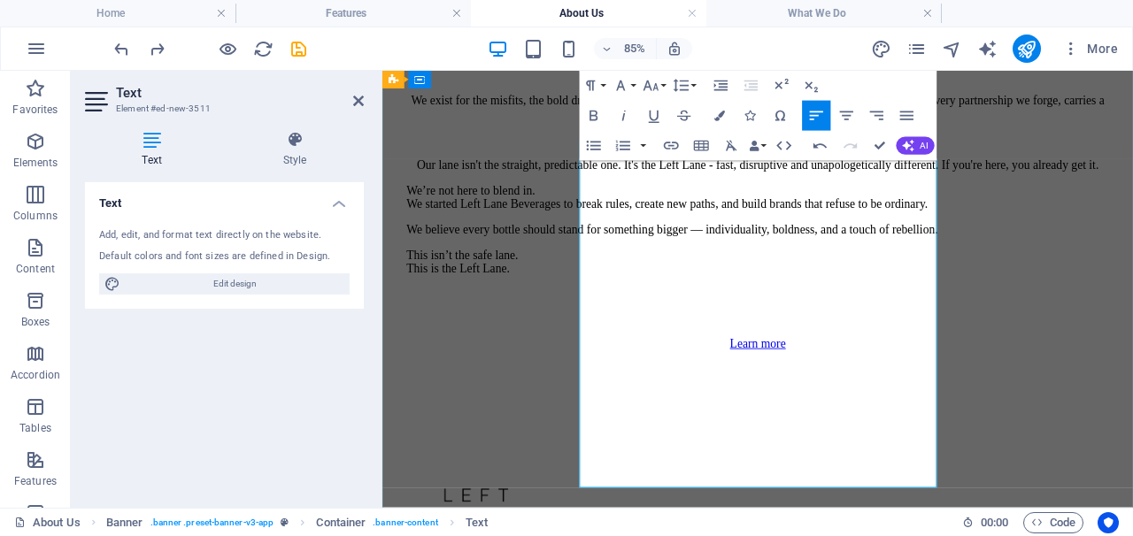
scroll to position [910, 0]
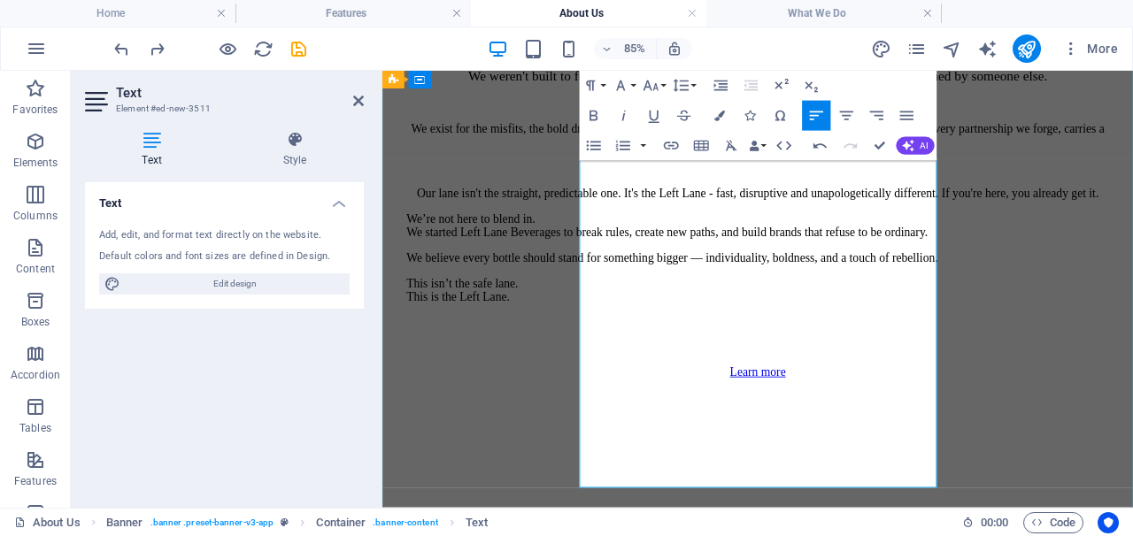
click at [690, 223] on p "Our lane isn't the straight, predictable one. It's the Left Lane - fast, disrup…" at bounding box center [824, 215] width 826 height 16
drag, startPoint x: 677, startPoint y: 336, endPoint x: 734, endPoint y: 336, distance: 57.5
click at [734, 223] on p "Our lane isn't the straight, predictable one. It's the Left Lane - fast, disrup…" at bounding box center [824, 215] width 826 height 16
click at [722, 269] on p "We’re not here to​ blend in. We started Left Lane Beverages to break rules, cre…" at bounding box center [824, 253] width 826 height 32
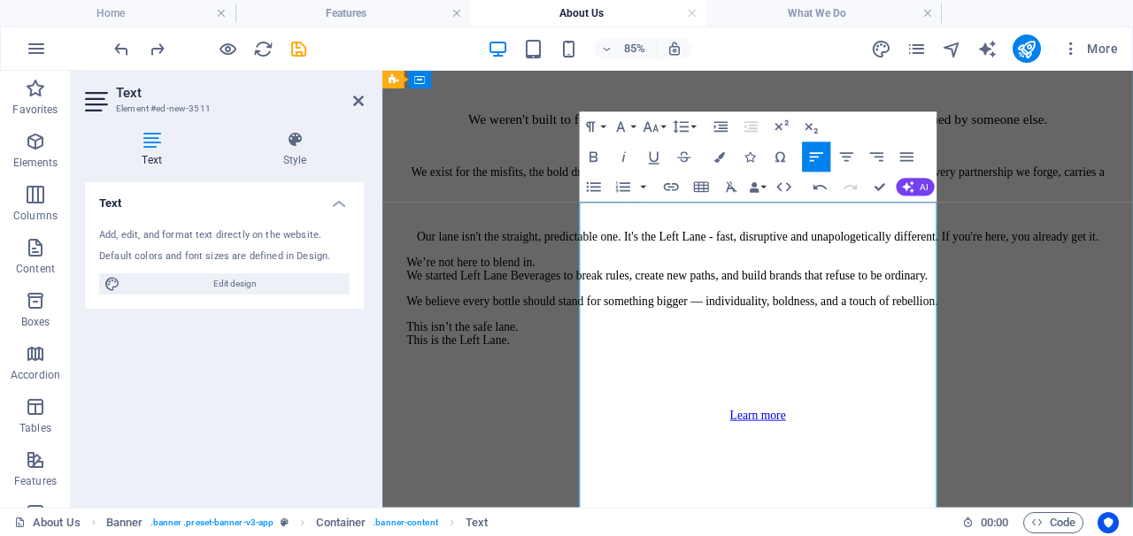
scroll to position [863, 0]
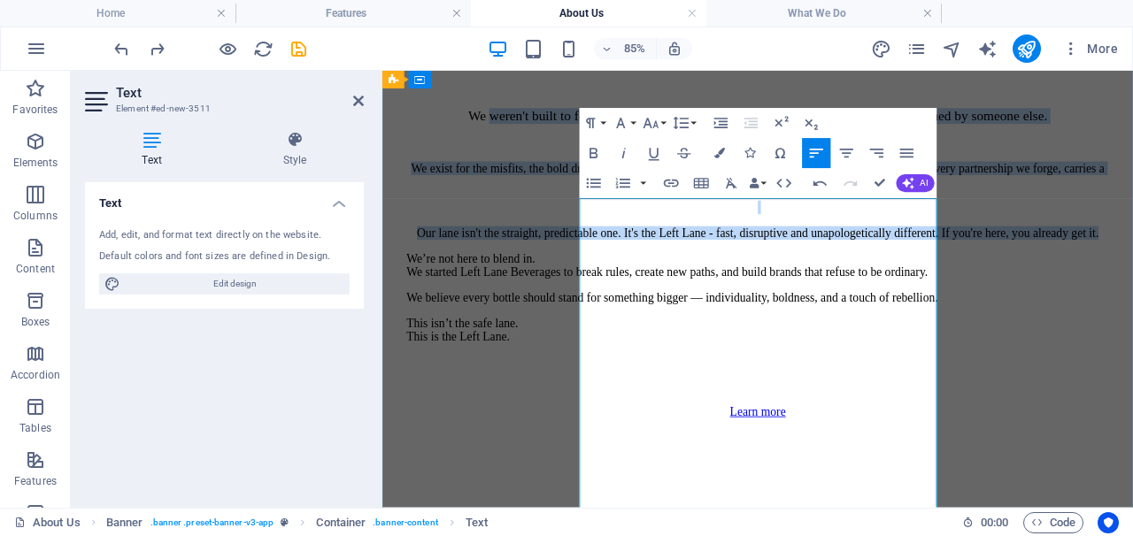
drag, startPoint x: 653, startPoint y: 234, endPoint x: 984, endPoint y: 424, distance: 381.7
click at [984, 422] on div "We weren't built to follow industry handbooks, play it safe, or pour into mould…" at bounding box center [824, 268] width 826 height 307
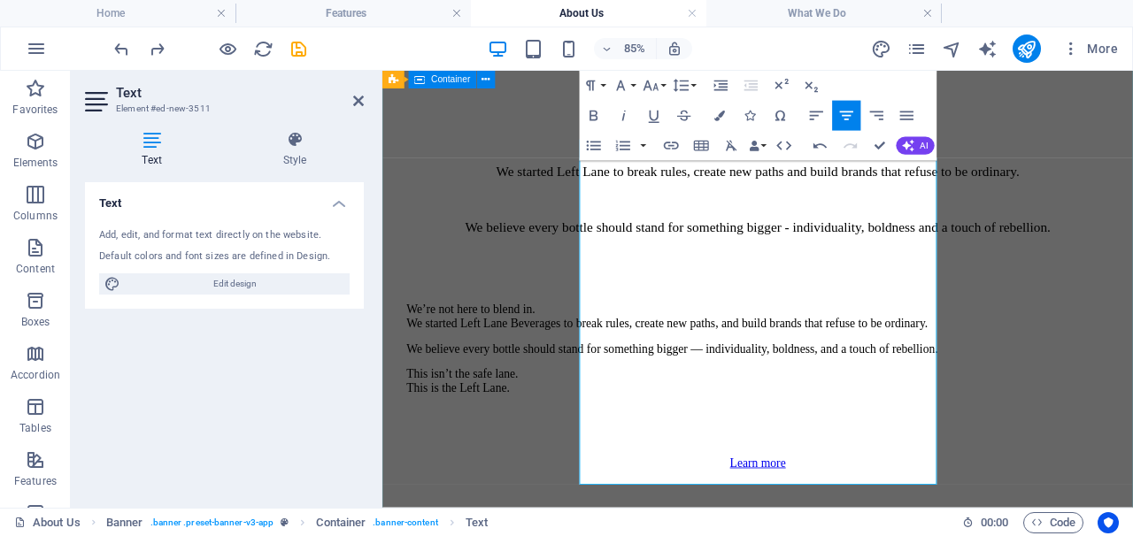
scroll to position [913, 0]
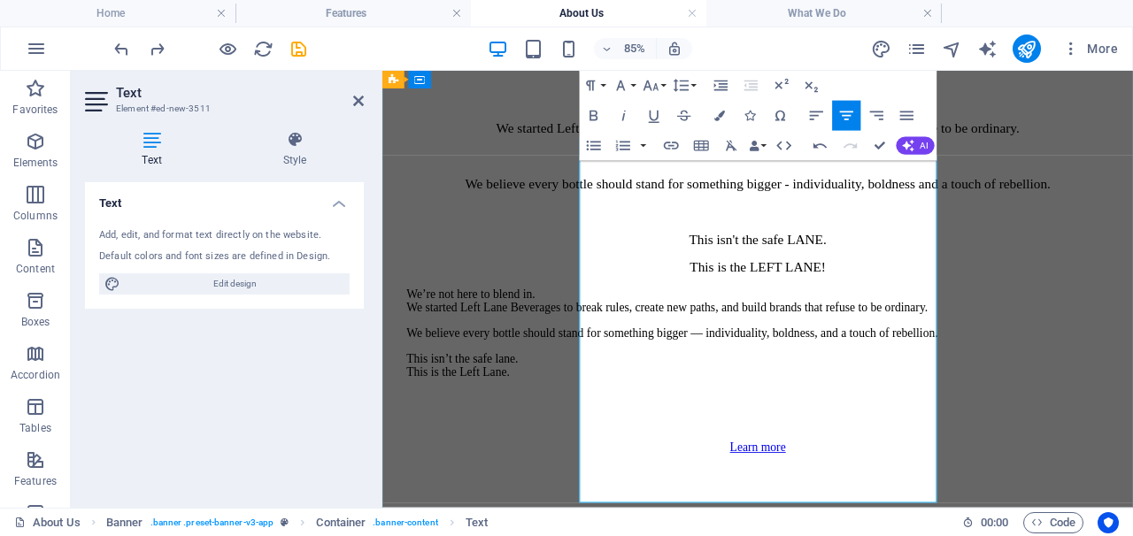
click at [626, 358] on p "We’re not here to​ blend in. We started Left Lane Beverages to break rules, cre…" at bounding box center [824, 342] width 826 height 32
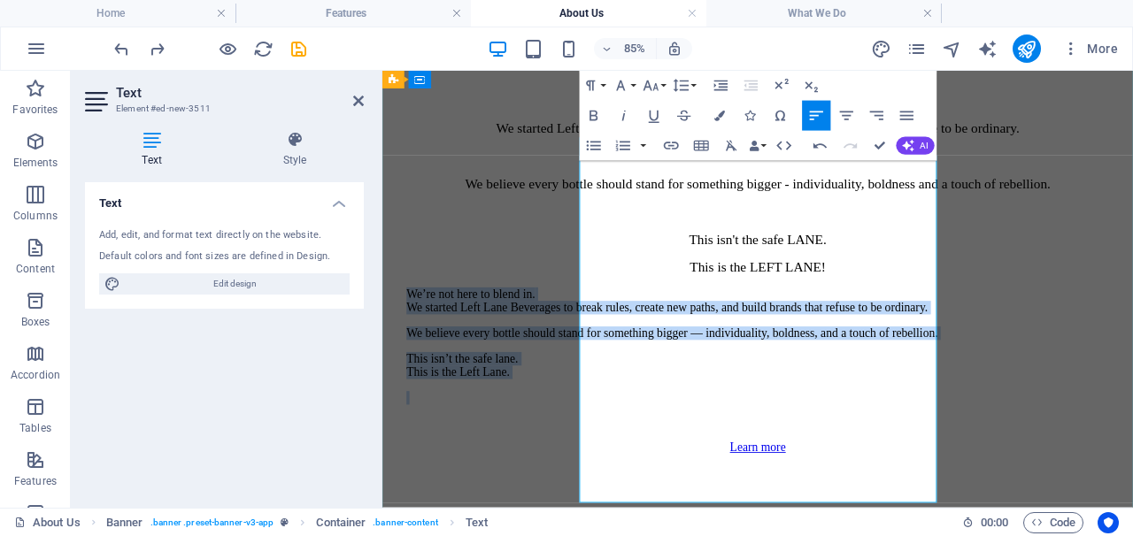
drag, startPoint x: 618, startPoint y: 419, endPoint x: 768, endPoint y: 564, distance: 209.6
click at [768, 465] on div "We're not here to blend in. ​ We started Left Lane to break rules, create new p…" at bounding box center [824, 265] width 826 height 400
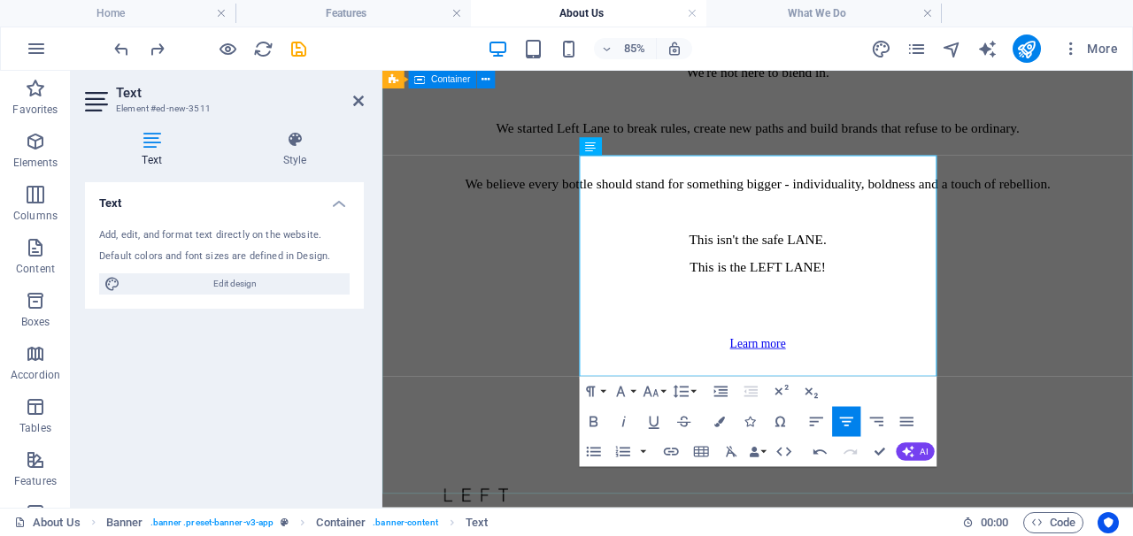
click at [1132, 372] on div "At [GEOGRAPHIC_DATA] we don’t do “normal.” We're not here to blend in. ​ We sta…" at bounding box center [823, 194] width 869 height 556
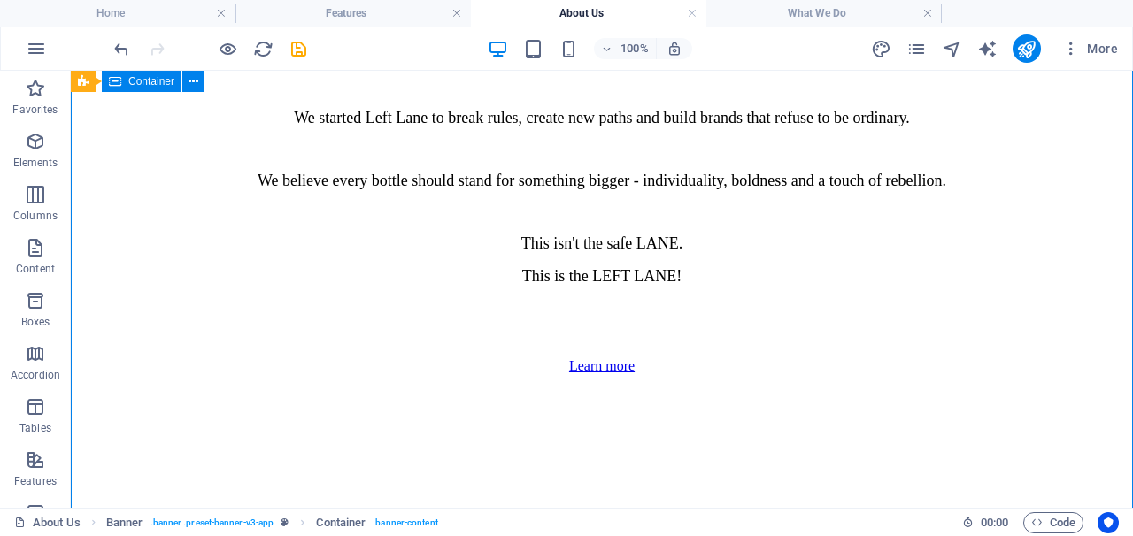
click at [1071, 326] on div "At [GEOGRAPHIC_DATA] we don’t do “normal.” We're not here to blend in. We start…" at bounding box center [602, 171] width 1048 height 548
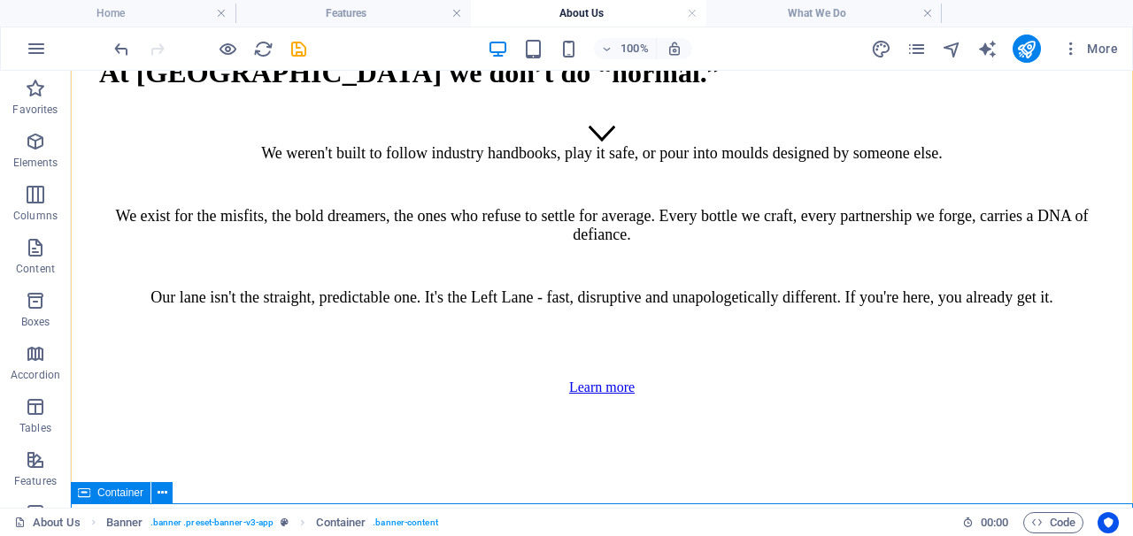
scroll to position [388, 0]
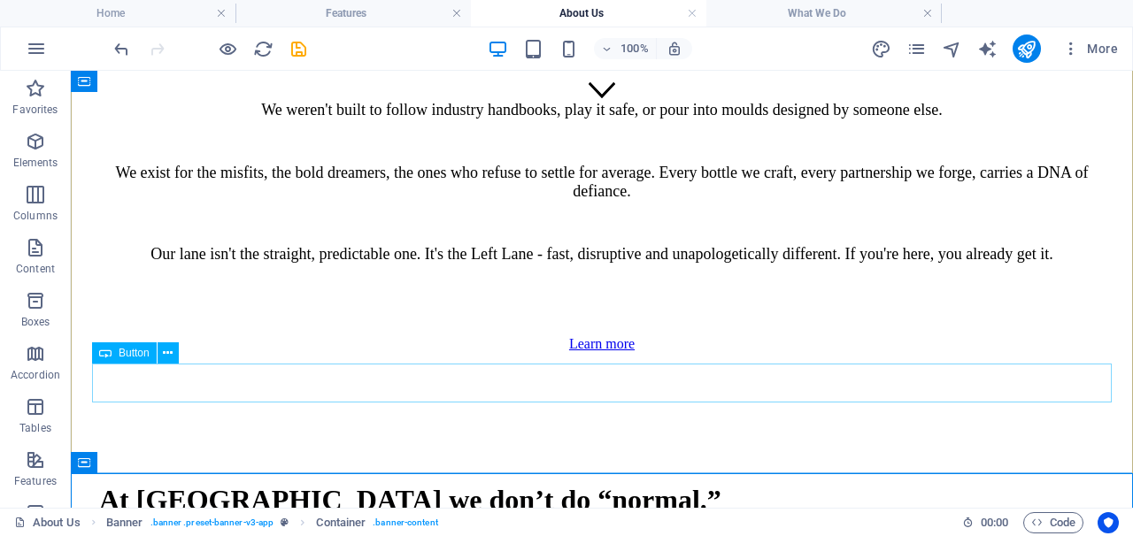
click at [614, 352] on div "Learn more" at bounding box center [601, 344] width 1005 height 16
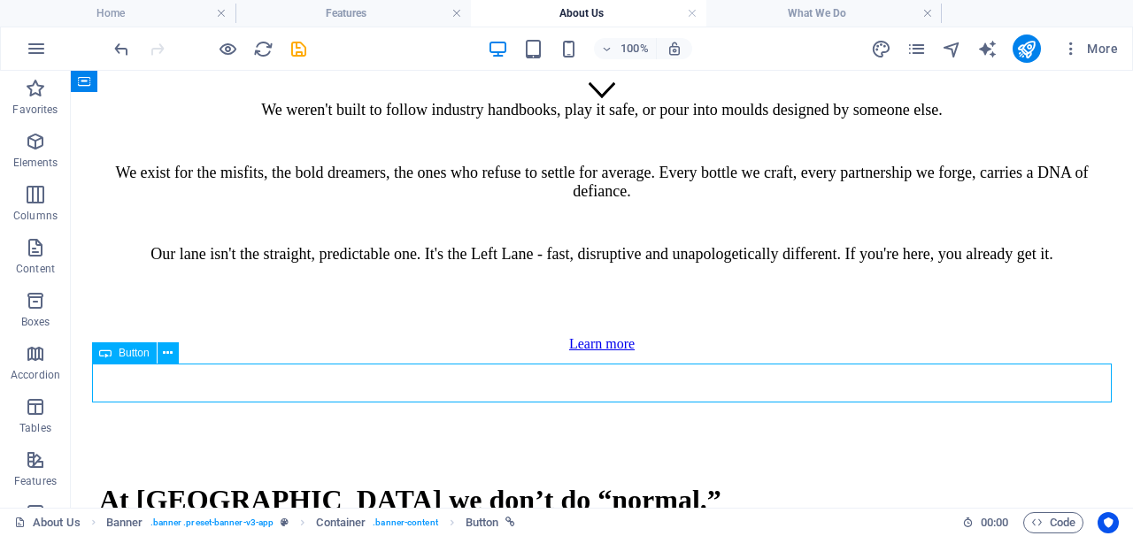
click at [614, 352] on div "Learn more" at bounding box center [601, 344] width 1005 height 16
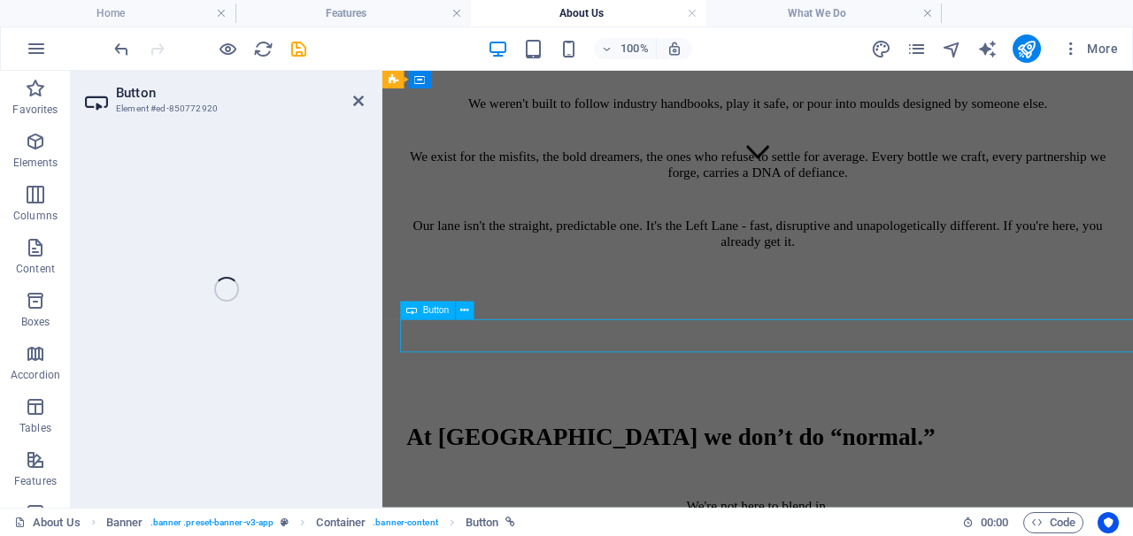
select select "px"
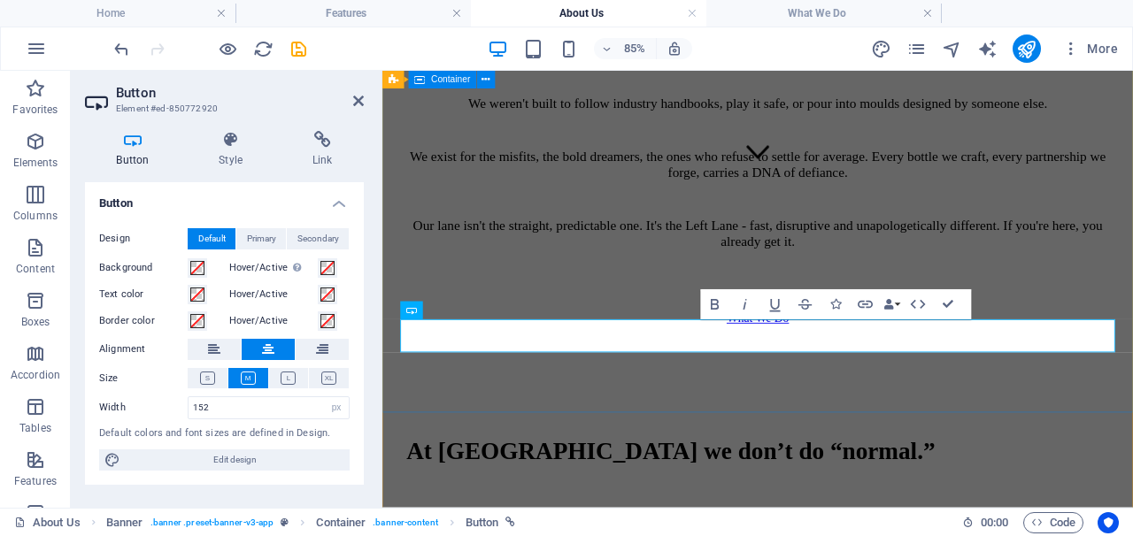
click at [1132, 326] on div "At [GEOGRAPHIC_DATA] we don’t do “normal.” We weren't built to follow industry …" at bounding box center [823, 196] width 869 height 489
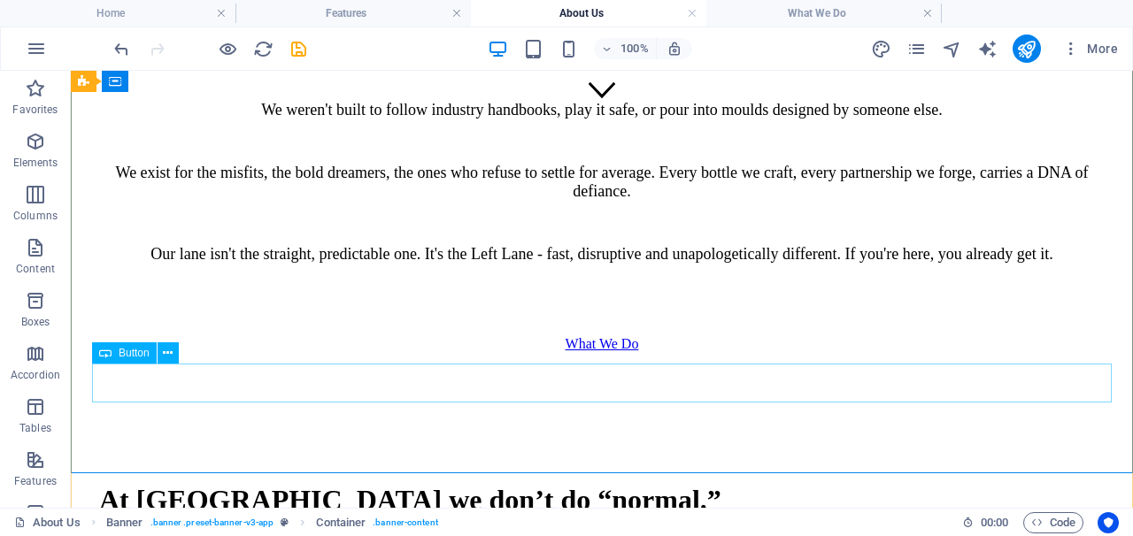
click at [604, 352] on div "What We Do" at bounding box center [601, 344] width 1005 height 16
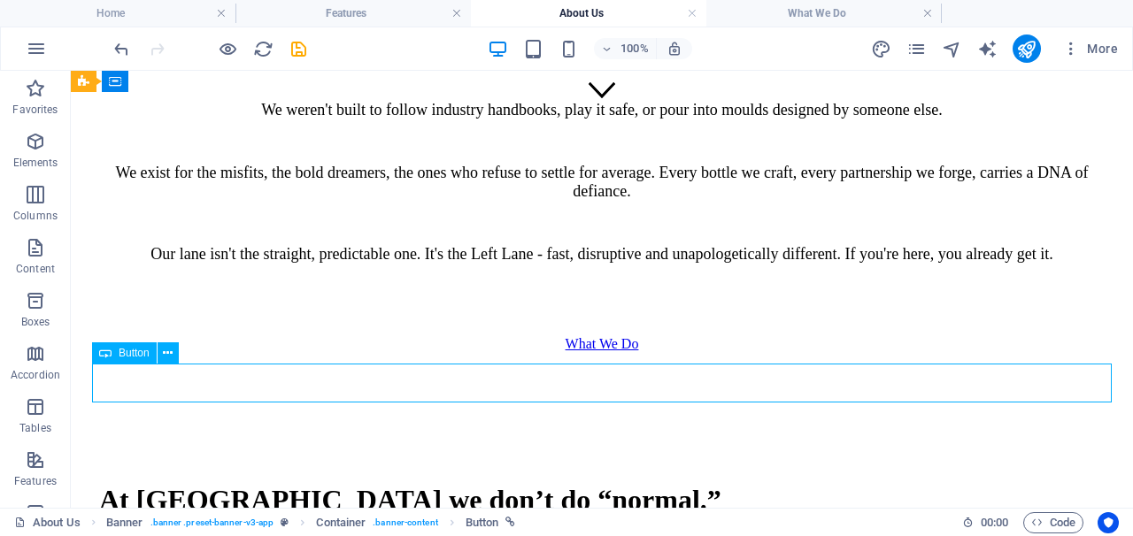
click at [604, 352] on div "What We Do" at bounding box center [601, 344] width 1005 height 16
select select "px"
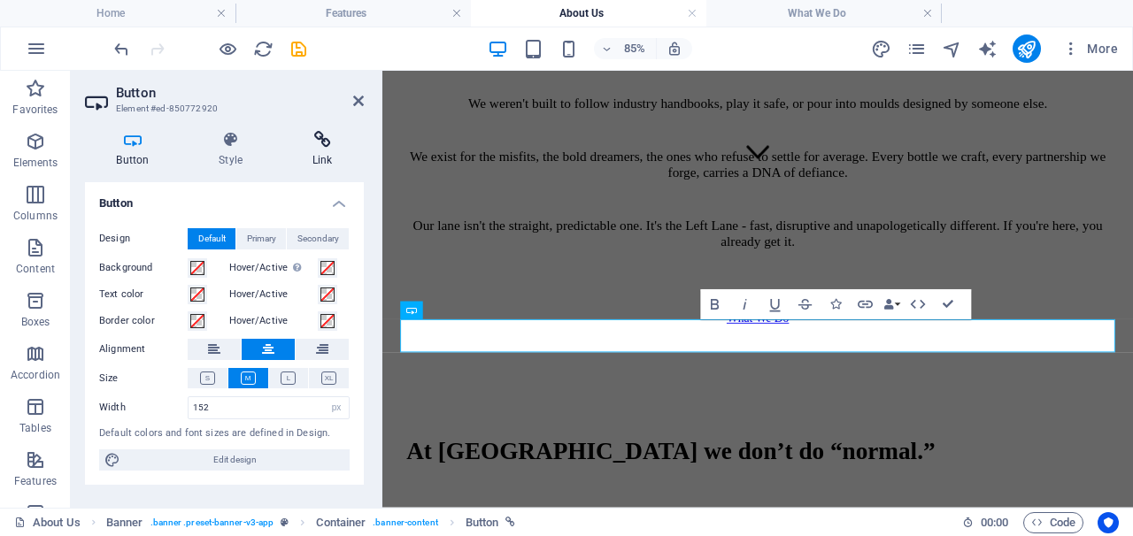
click at [313, 153] on h4 "Link" at bounding box center [321, 149] width 83 height 37
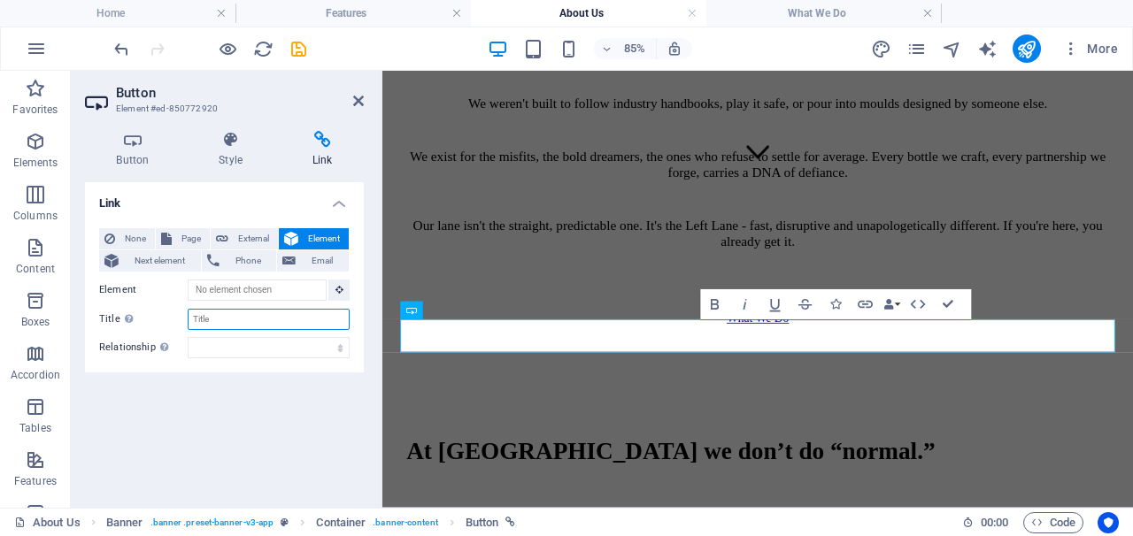
click at [219, 314] on input "Title Additional link description, should not be the same as the link text. The…" at bounding box center [269, 319] width 162 height 21
click at [194, 238] on span "Page" at bounding box center [190, 238] width 27 height 21
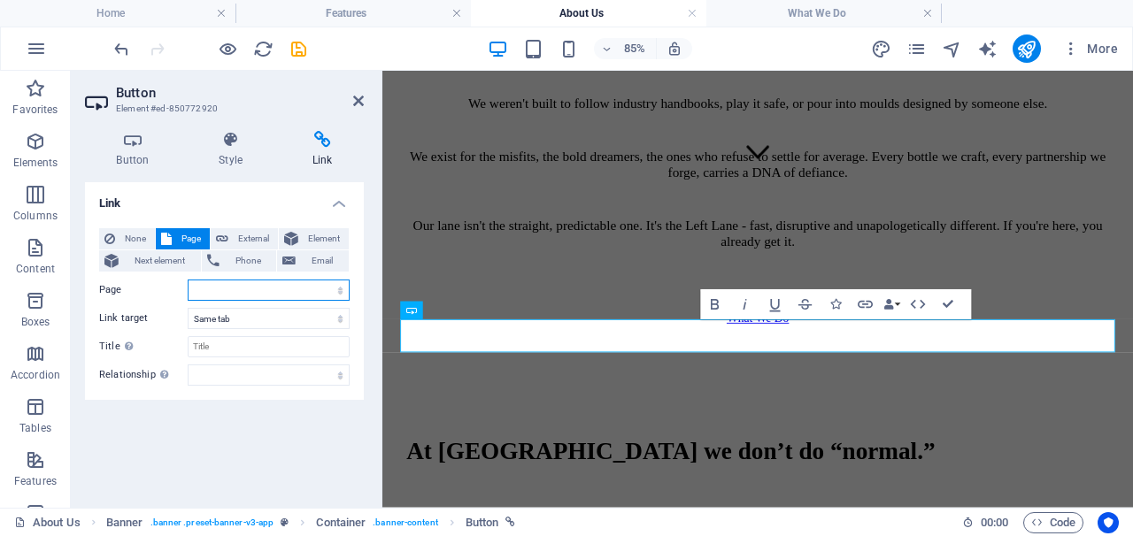
select select "2"
click at [230, 428] on div "Link None Page External Element Next element Phone Email Page Home About Us Wha…" at bounding box center [224, 337] width 279 height 311
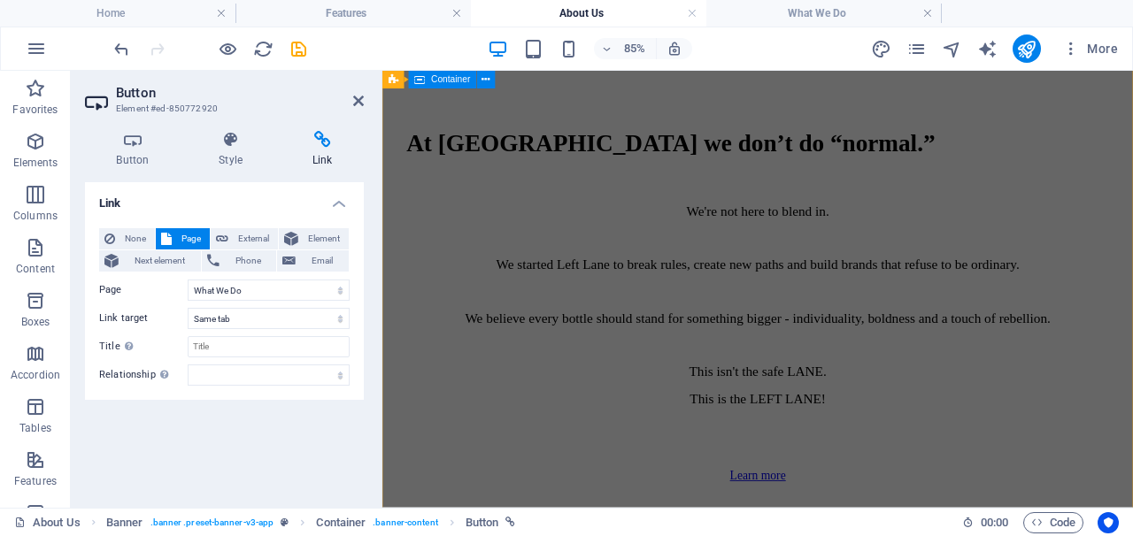
scroll to position [956, 0]
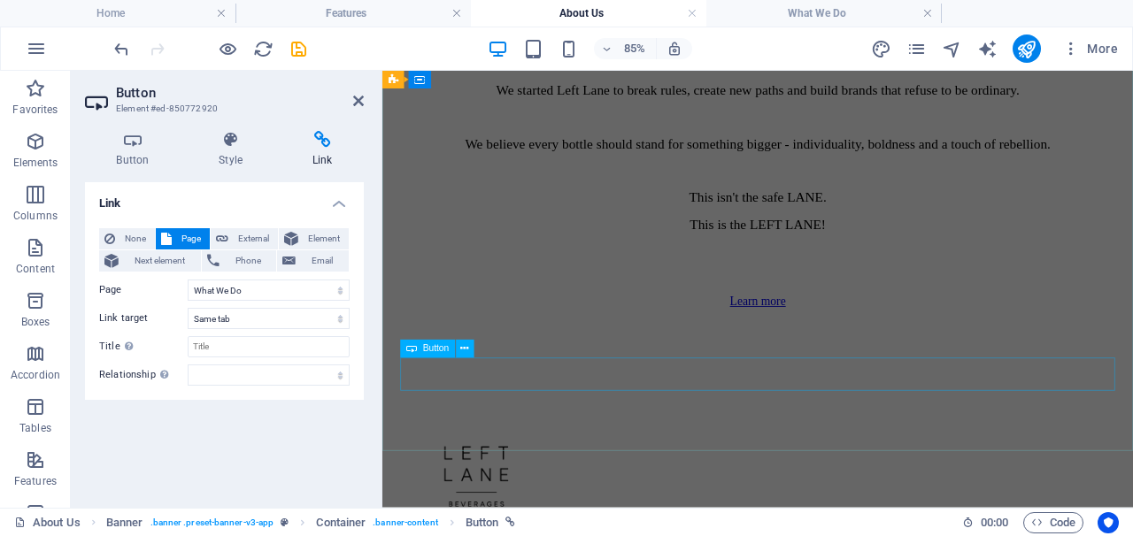
click at [826, 350] on div "Learn more" at bounding box center [824, 342] width 826 height 16
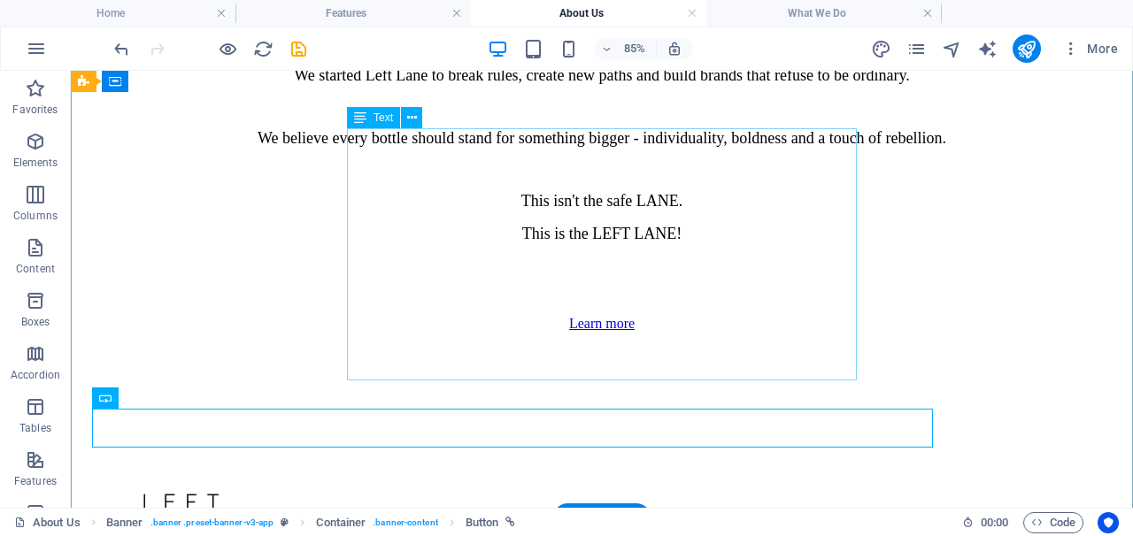
click at [755, 273] on div "We're not here to blend in. We started Left Lane to break rules, create new pat…" at bounding box center [601, 139] width 1005 height 270
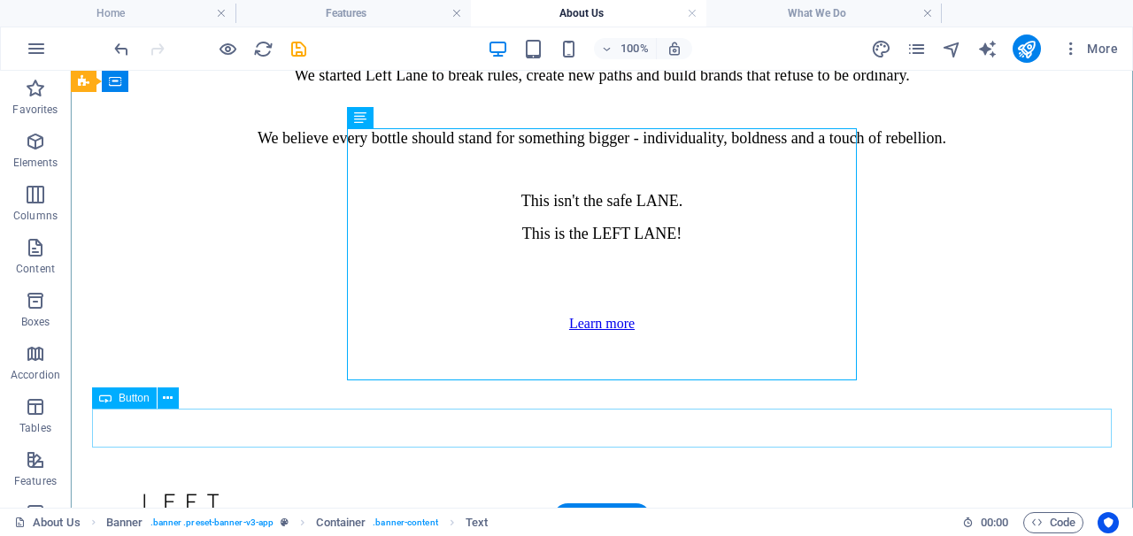
click at [603, 332] on div "Learn more" at bounding box center [601, 324] width 1005 height 16
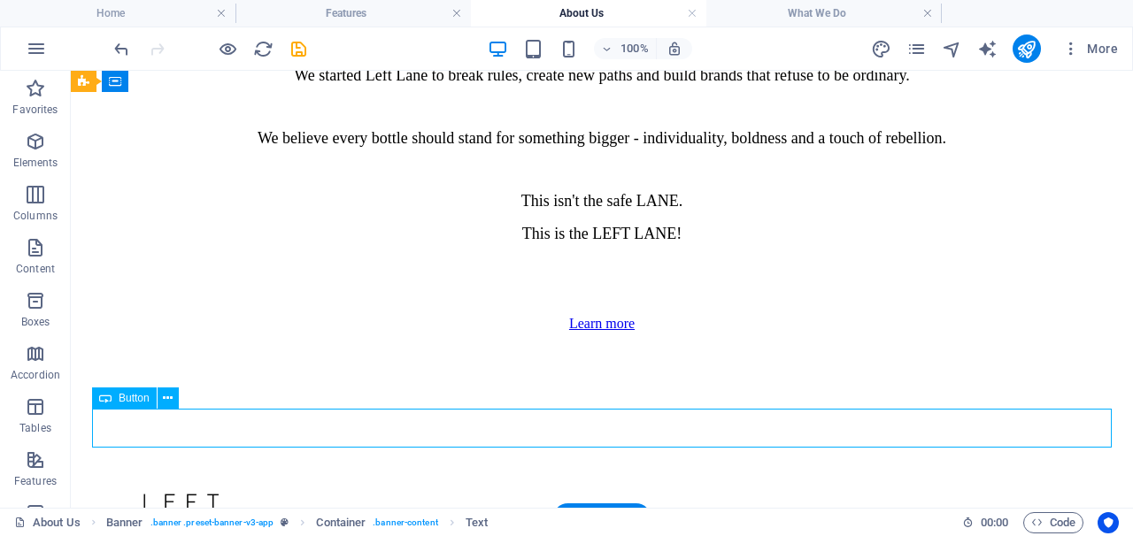
click at [603, 332] on div "Learn more" at bounding box center [601, 324] width 1005 height 16
select select "px"
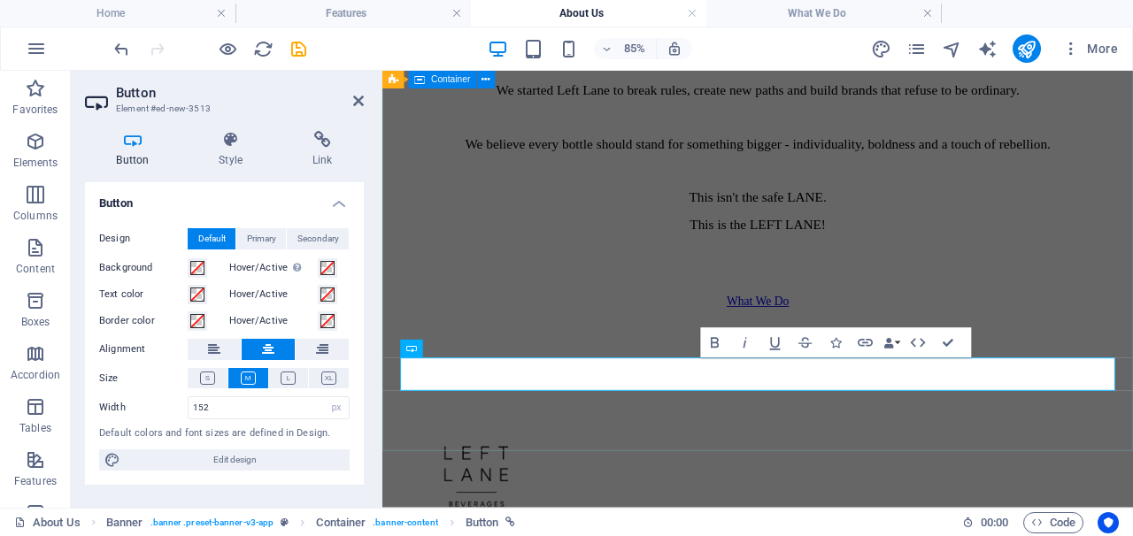
click at [735, 421] on div "At [GEOGRAPHIC_DATA] we don’t do “normal.” We're not here to blend in. We start…" at bounding box center [823, 147] width 869 height 548
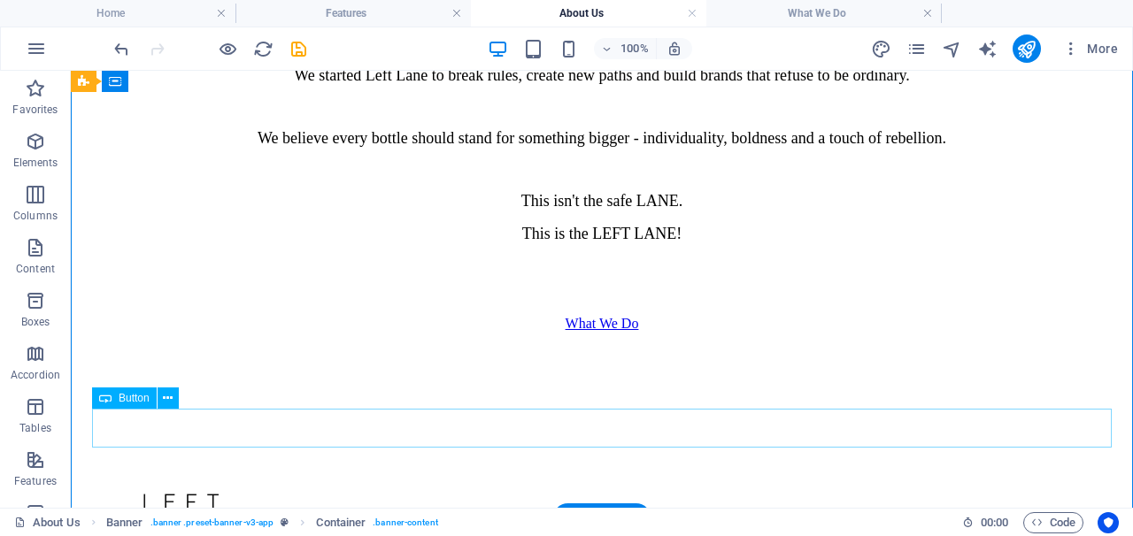
click at [587, 332] on div "What We Do" at bounding box center [601, 324] width 1005 height 16
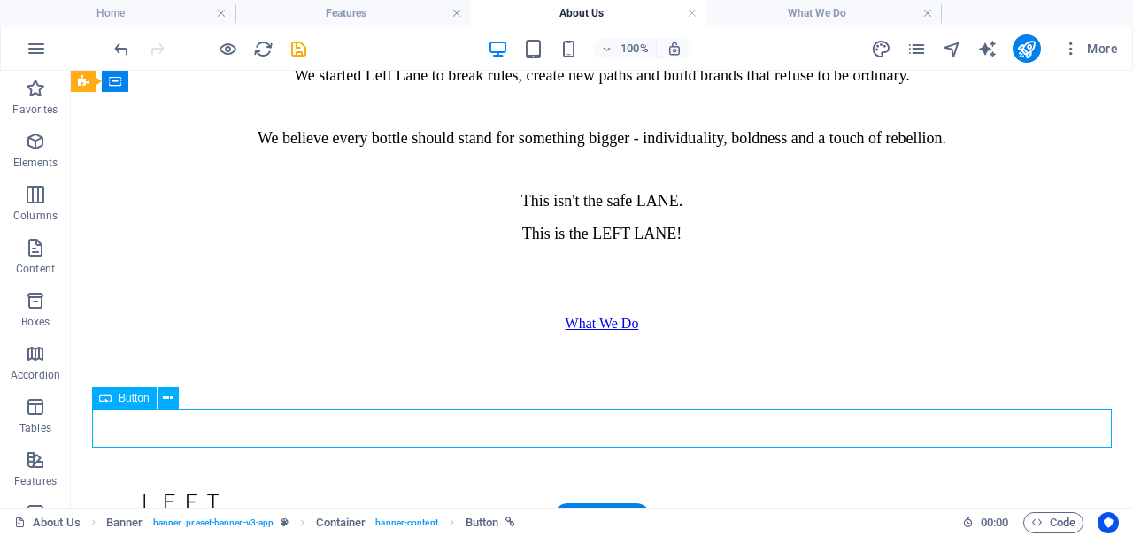
click at [598, 332] on div "What We Do" at bounding box center [601, 324] width 1005 height 16
select select "px"
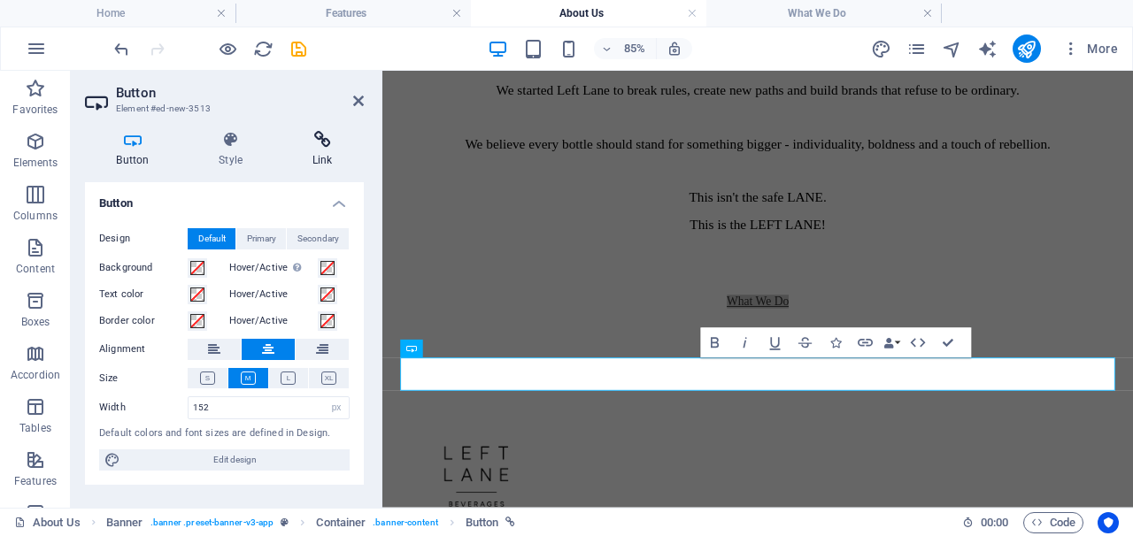
click at [319, 134] on icon at bounding box center [321, 140] width 83 height 18
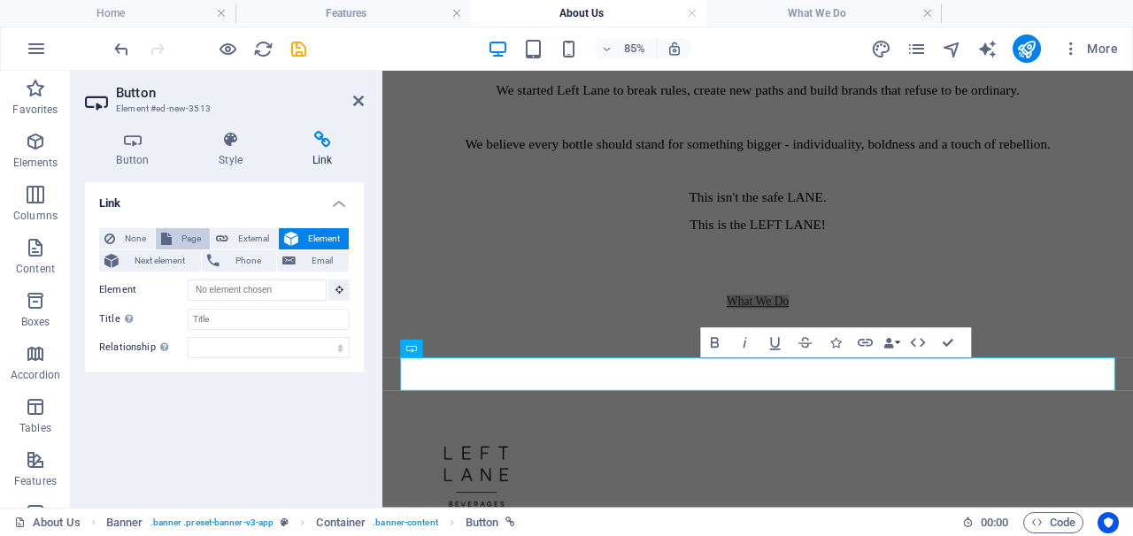
click at [185, 235] on span "Page" at bounding box center [190, 238] width 27 height 21
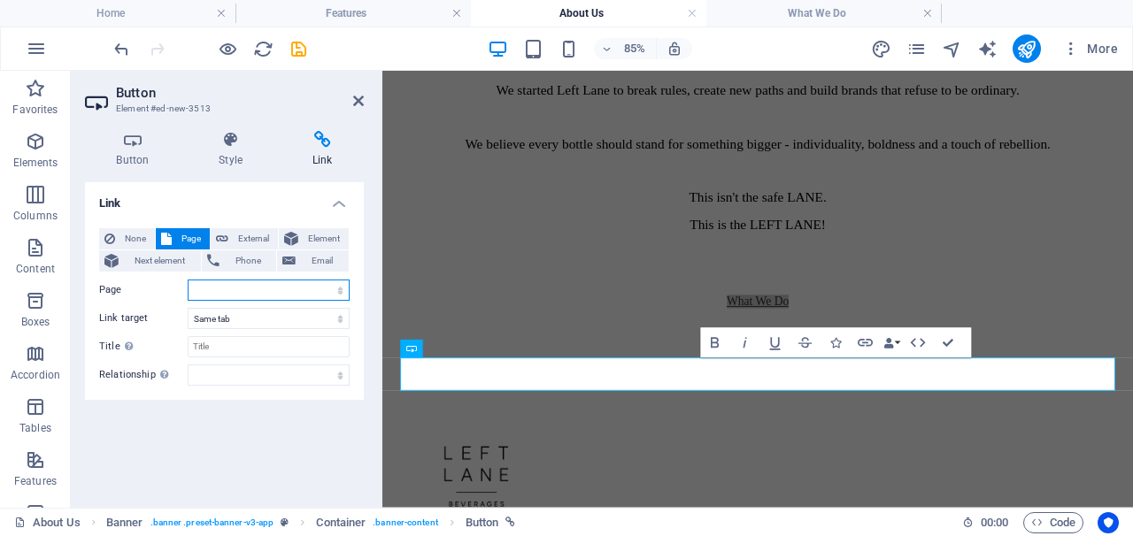
select select "2"
click at [222, 150] on h4 "Style" at bounding box center [235, 149] width 94 height 37
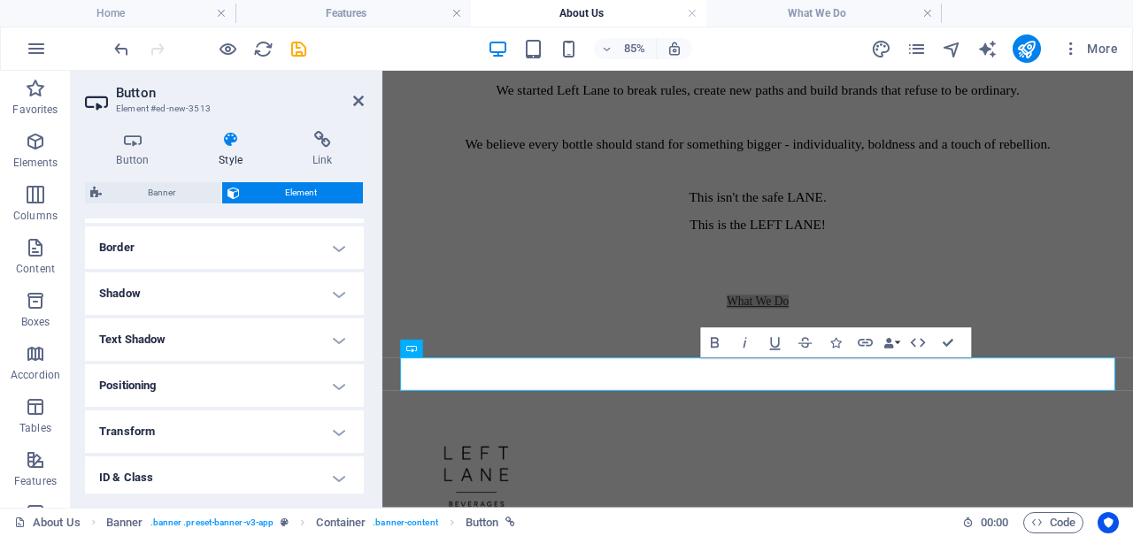
scroll to position [379, 0]
click at [242, 342] on h4 "Text Shadow" at bounding box center [224, 336] width 279 height 42
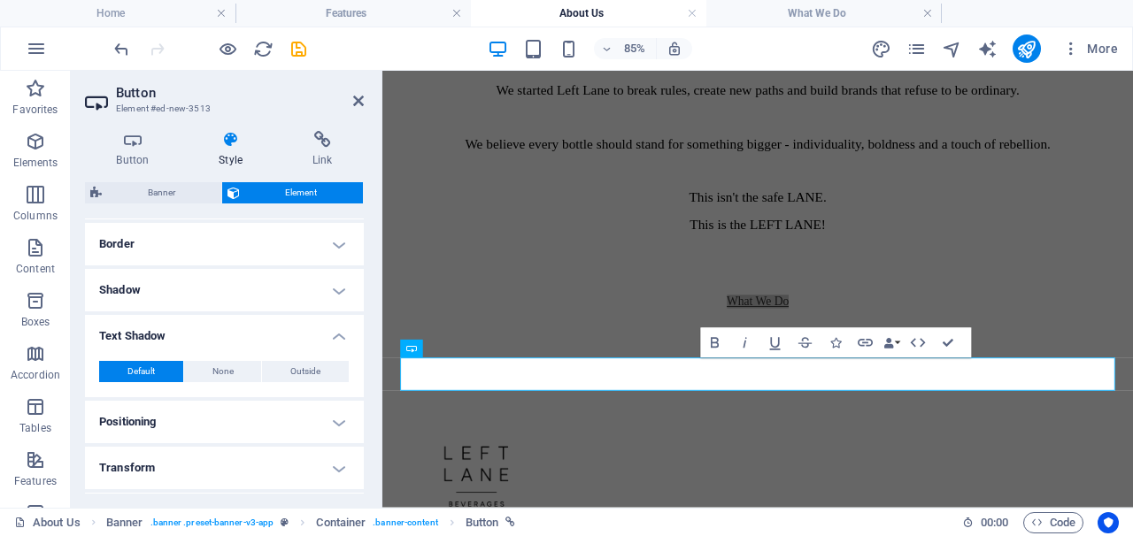
click at [242, 342] on h4 "Text Shadow" at bounding box center [224, 331] width 279 height 32
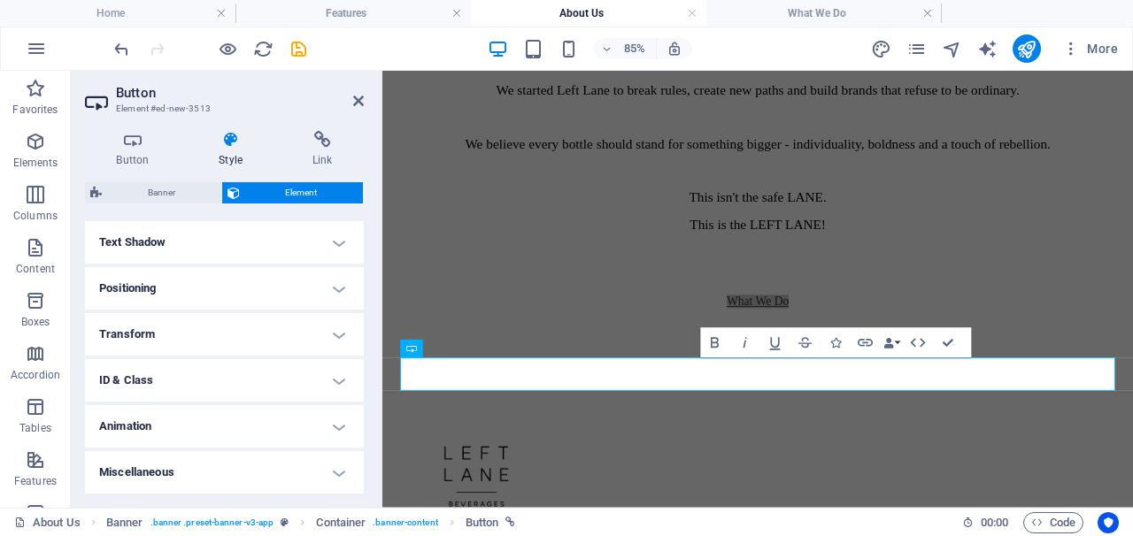
scroll to position [472, 0]
click at [248, 421] on h4 "Animation" at bounding box center [224, 427] width 279 height 42
click at [248, 421] on h4 "Animation" at bounding box center [224, 422] width 279 height 32
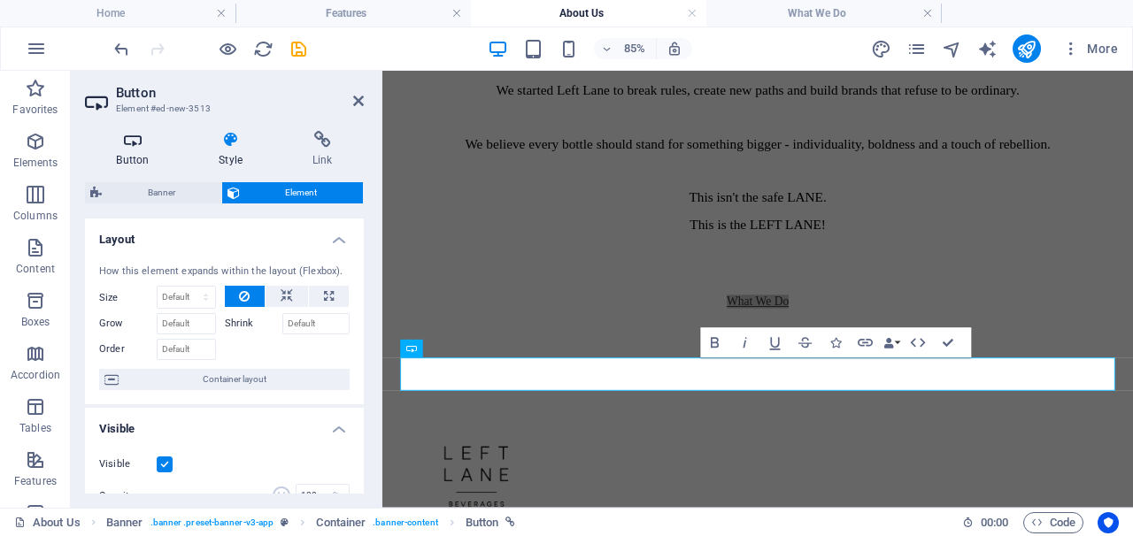
scroll to position [0, 0]
click at [120, 140] on icon at bounding box center [133, 140] width 96 height 18
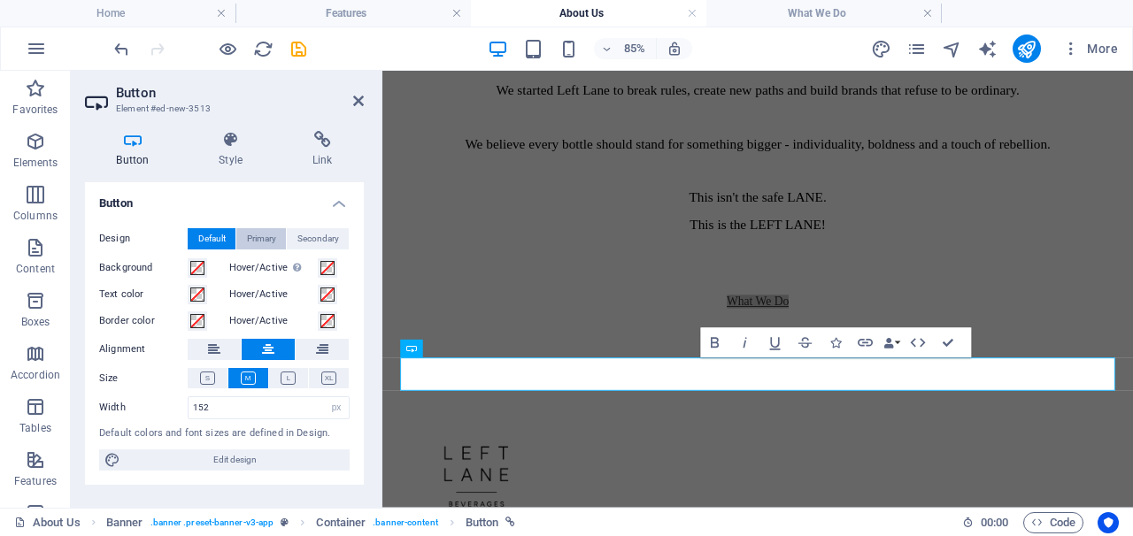
click at [270, 240] on span "Primary" at bounding box center [261, 238] width 29 height 21
click at [312, 240] on span "Secondary" at bounding box center [318, 238] width 42 height 21
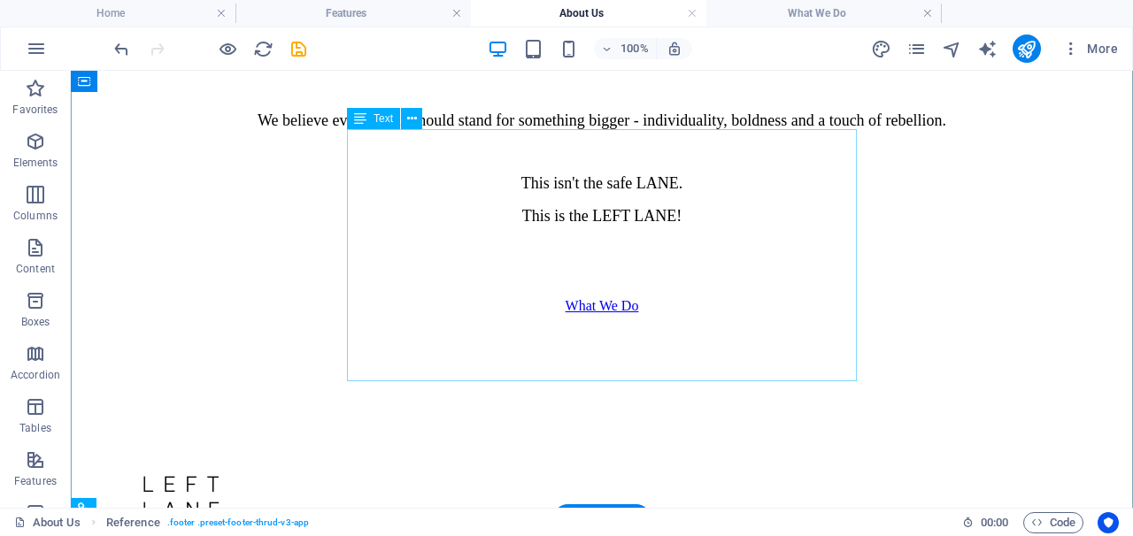
scroll to position [974, 0]
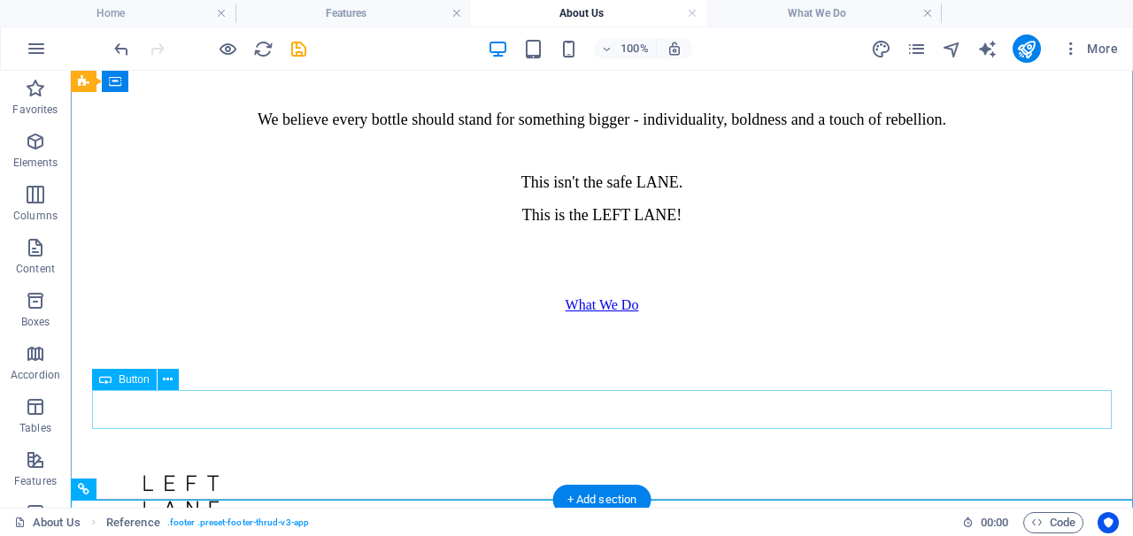
click at [657, 313] on div "What We Do" at bounding box center [601, 305] width 1005 height 16
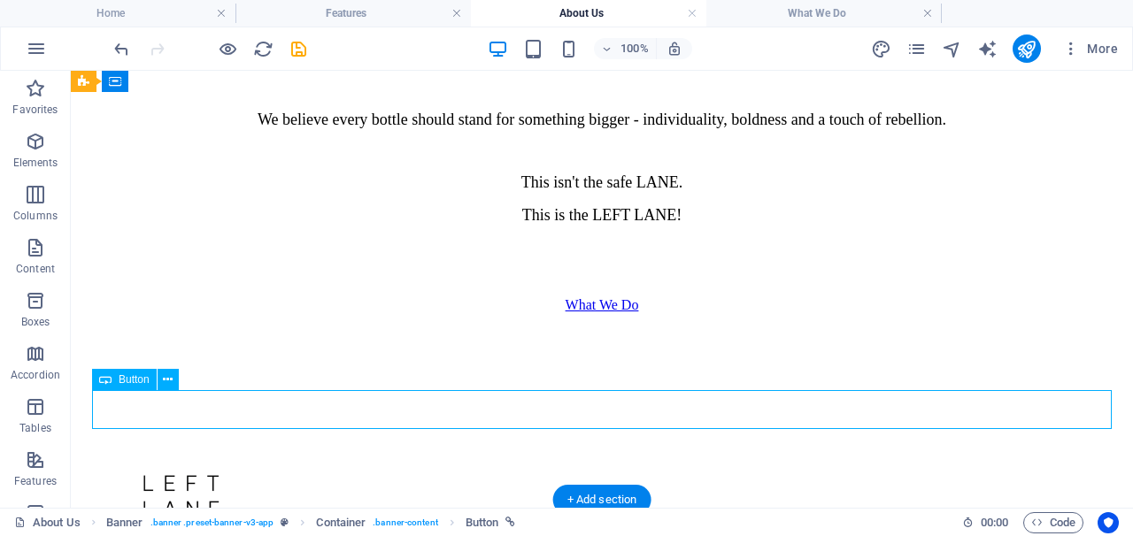
click at [657, 313] on div "What We Do" at bounding box center [601, 305] width 1005 height 16
select select "px"
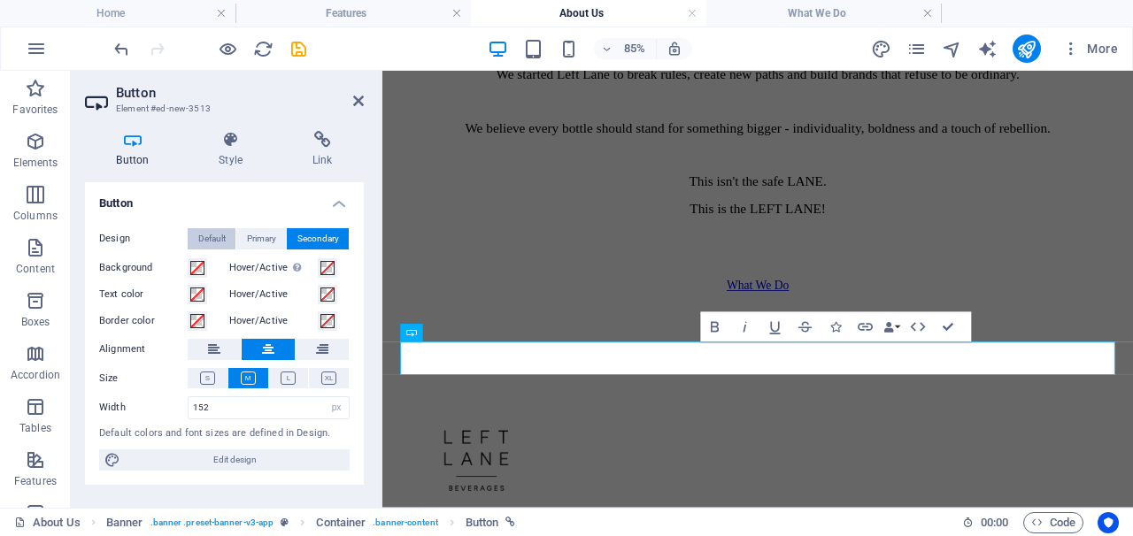
click at [222, 239] on span "Default" at bounding box center [211, 238] width 27 height 21
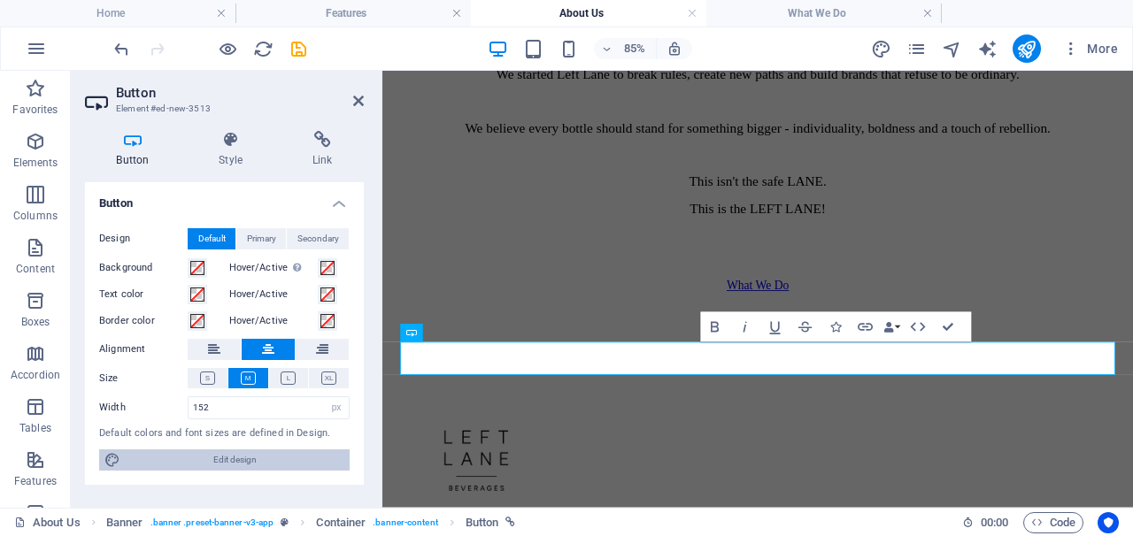
click at [282, 449] on span "Edit design" at bounding box center [235, 459] width 219 height 21
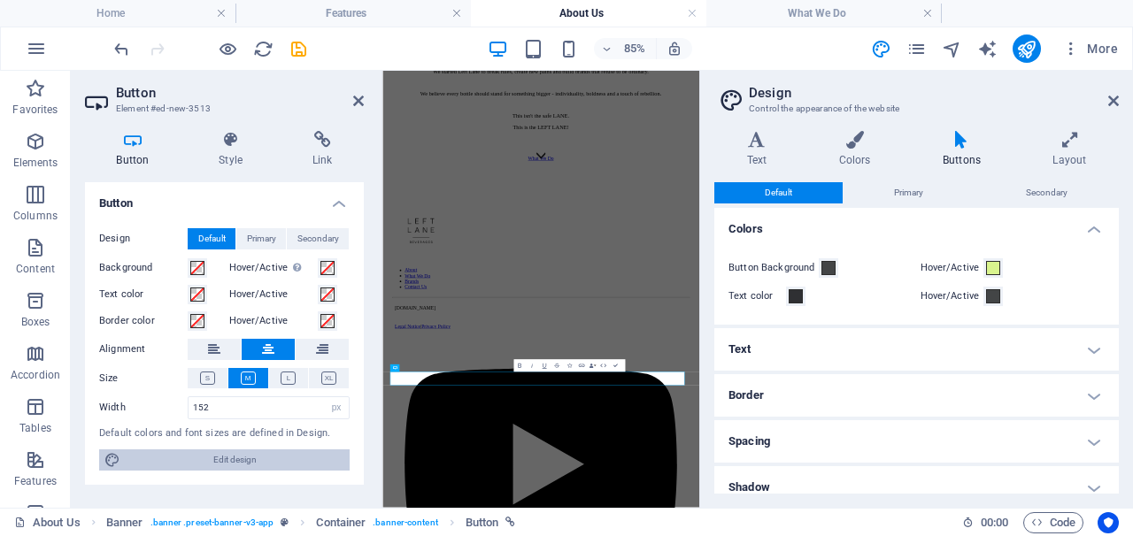
scroll to position [433, 0]
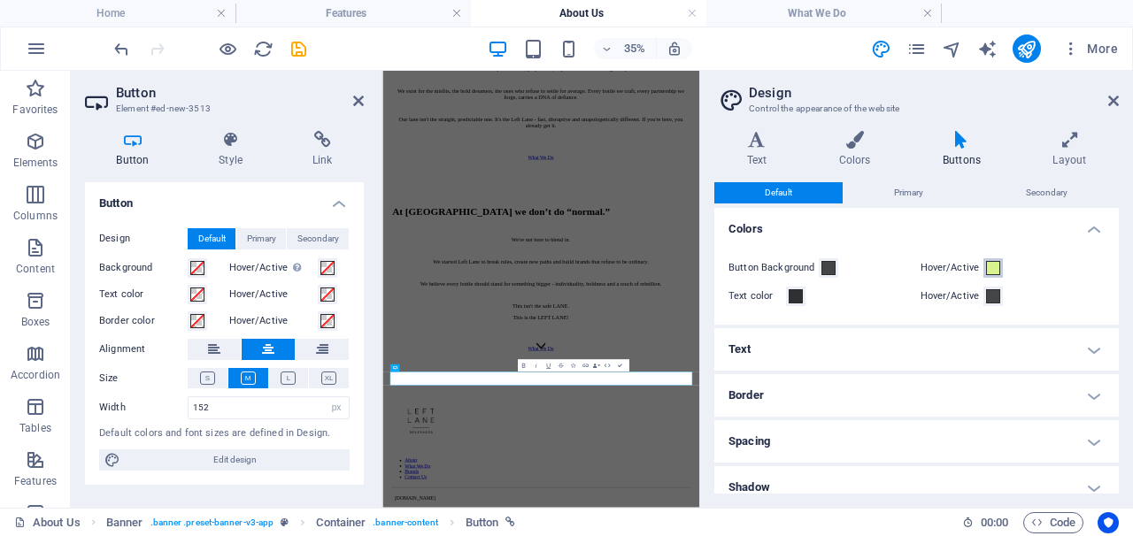
click at [990, 265] on span at bounding box center [993, 268] width 14 height 14
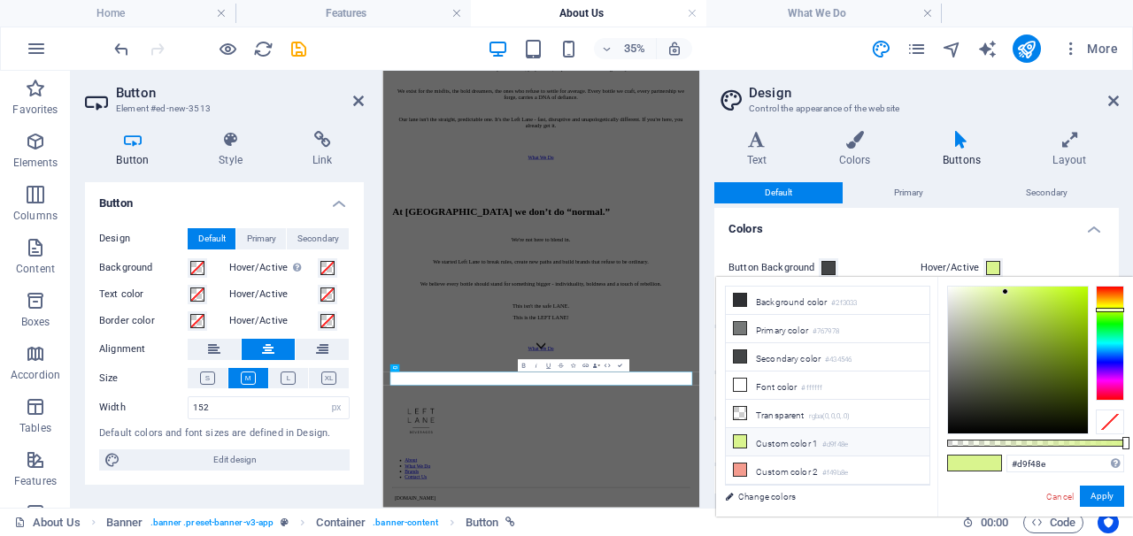
click at [997, 269] on button "Hover/Active" at bounding box center [992, 267] width 19 height 19
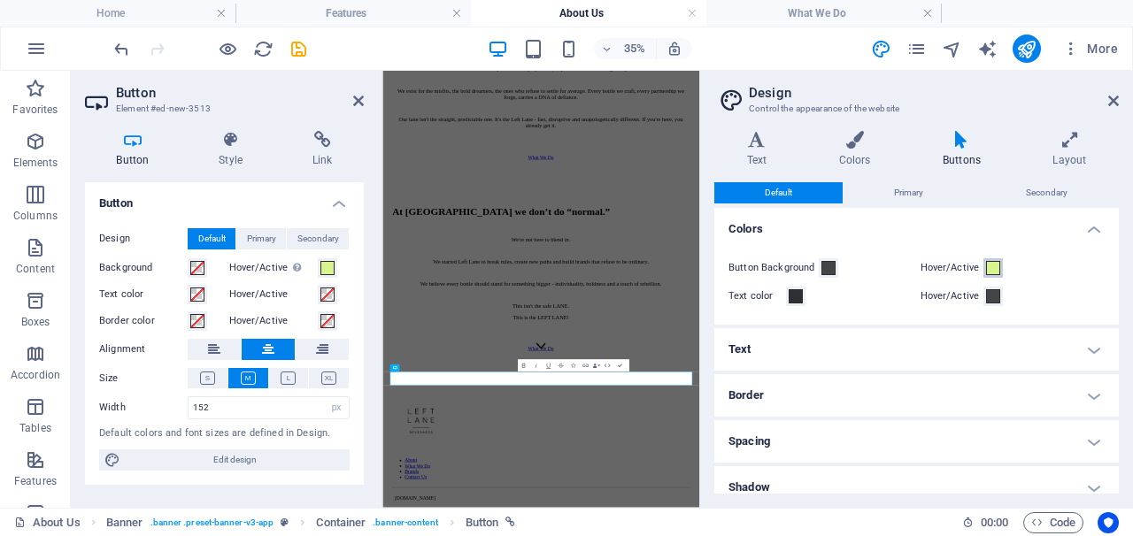
click at [986, 271] on span at bounding box center [993, 268] width 14 height 14
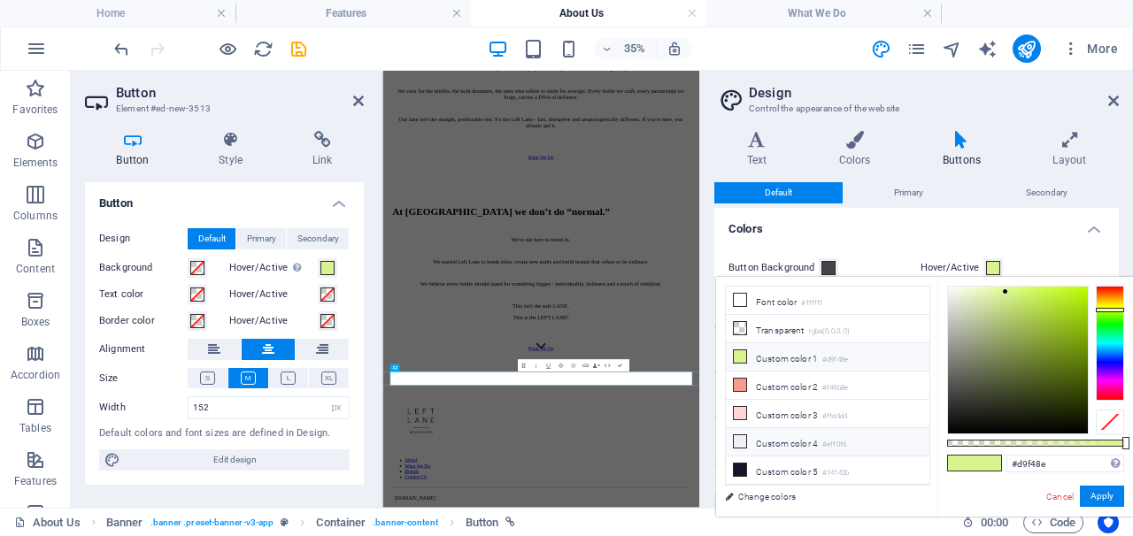
scroll to position [85, 0]
click at [793, 442] on li "Custom color 4 #eff0f6" at bounding box center [828, 442] width 204 height 28
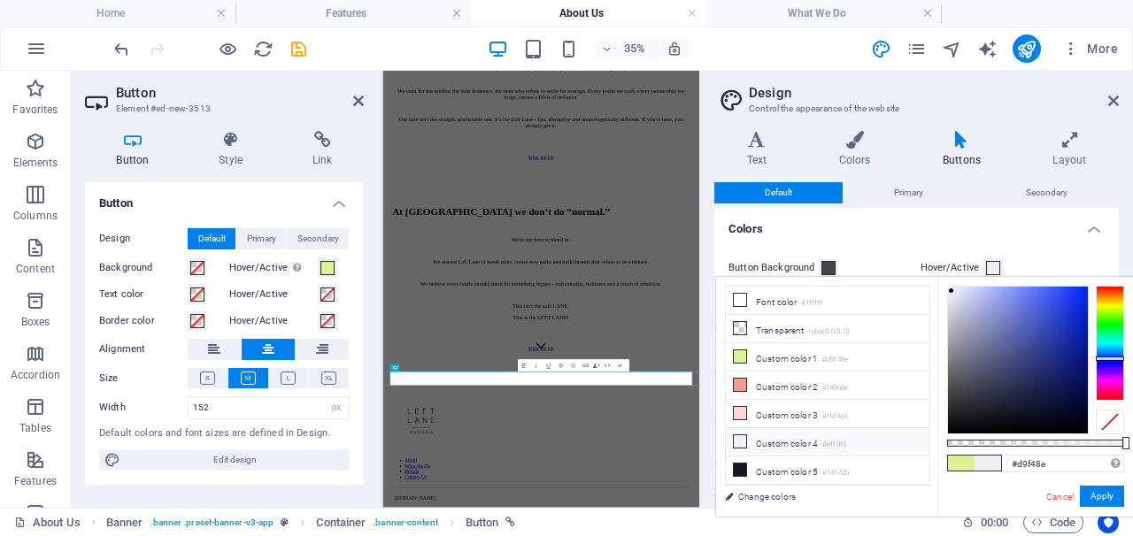
type input "#eff0f6"
click at [1087, 226] on h4 "Colors" at bounding box center [916, 224] width 404 height 32
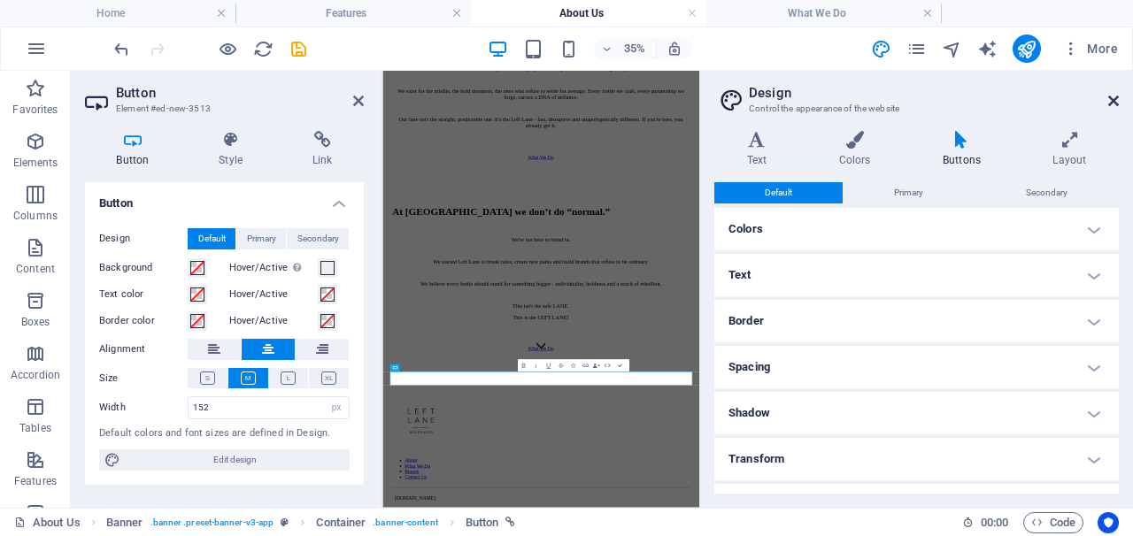
click at [1110, 104] on icon at bounding box center [1113, 101] width 11 height 14
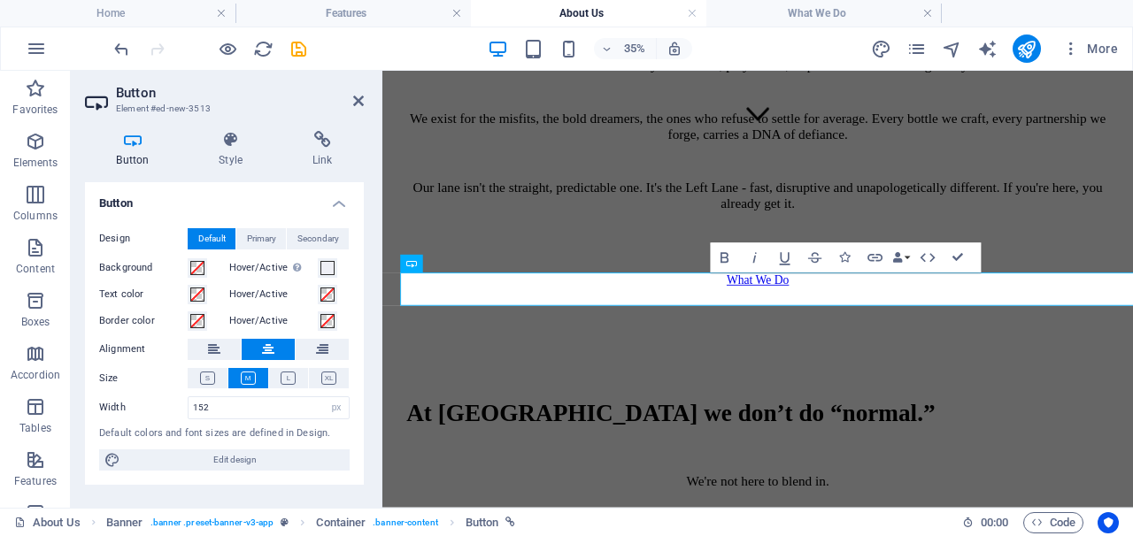
scroll to position [1056, 0]
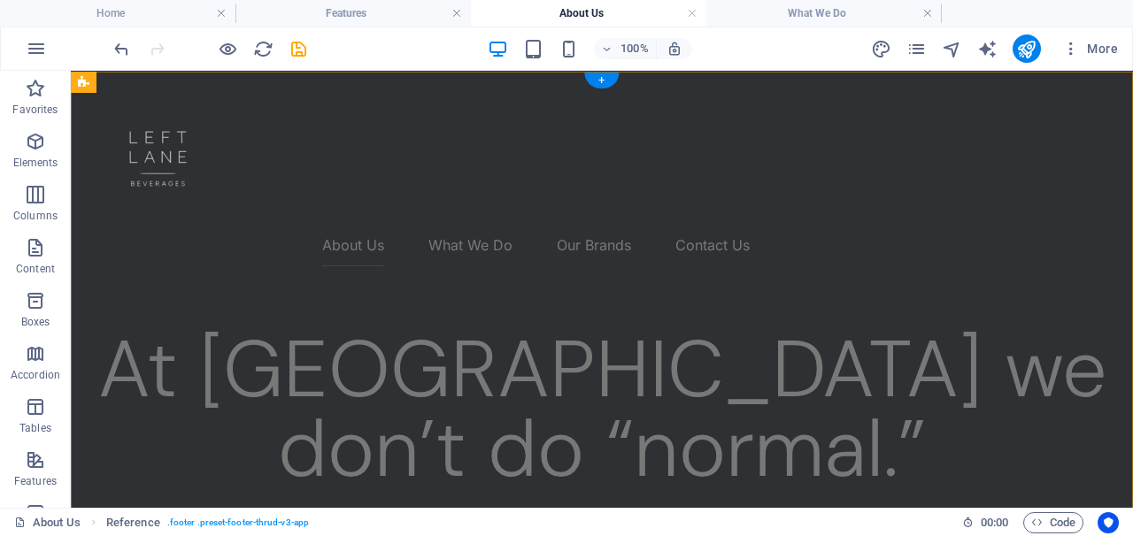
scroll to position [0, 0]
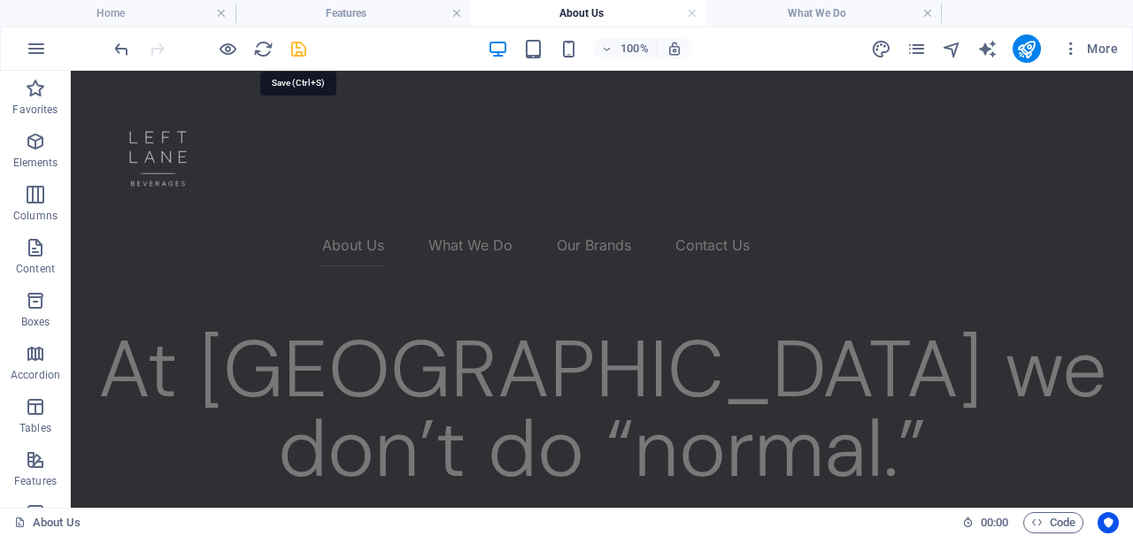
click at [292, 40] on icon "save" at bounding box center [298, 49] width 20 height 20
click at [1029, 45] on icon "publish" at bounding box center [1026, 49] width 20 height 20
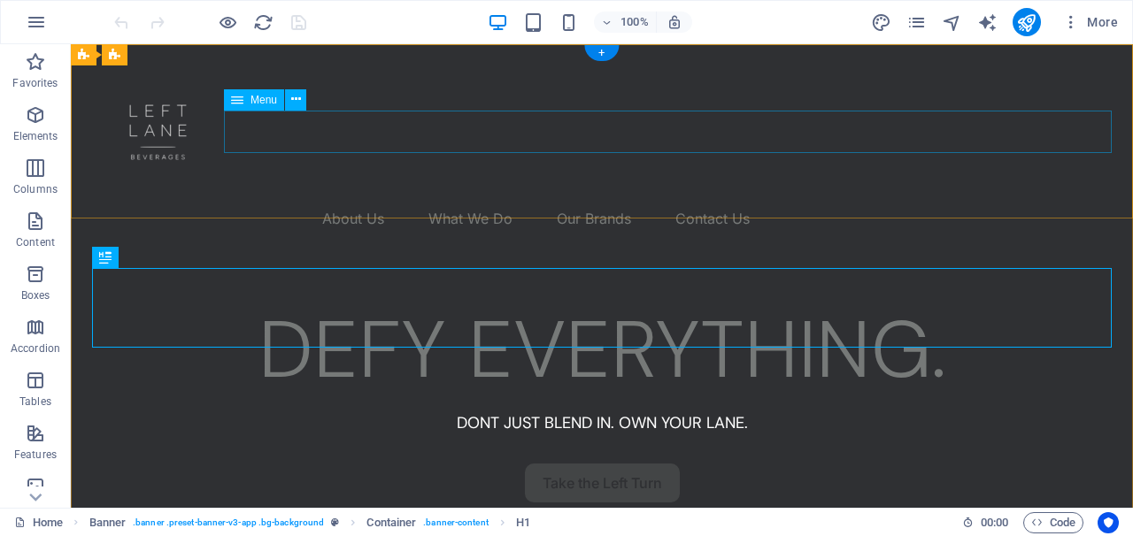
click at [428, 197] on nav "About Us What We Do Our Brands Contact Us" at bounding box center [601, 218] width 1019 height 42
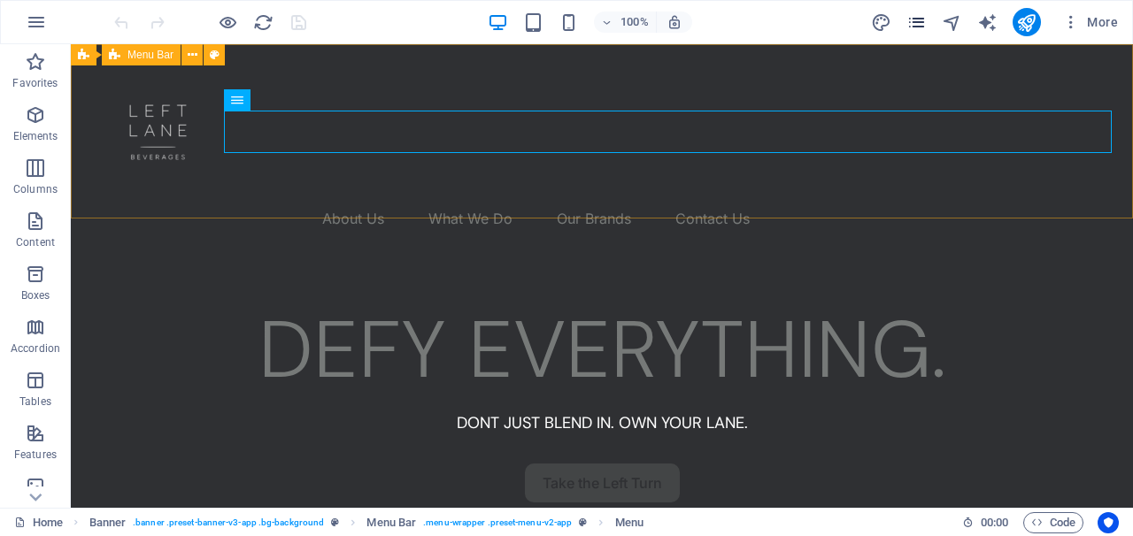
click at [925, 19] on icon "pages" at bounding box center [916, 22] width 20 height 20
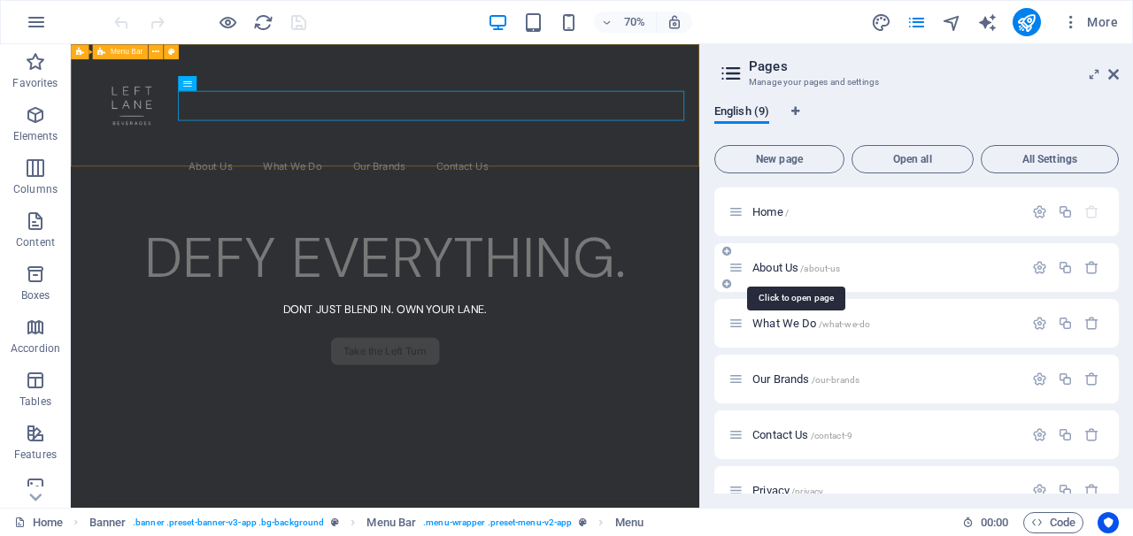
click at [779, 272] on span "About Us /about-us" at bounding box center [796, 267] width 88 height 13
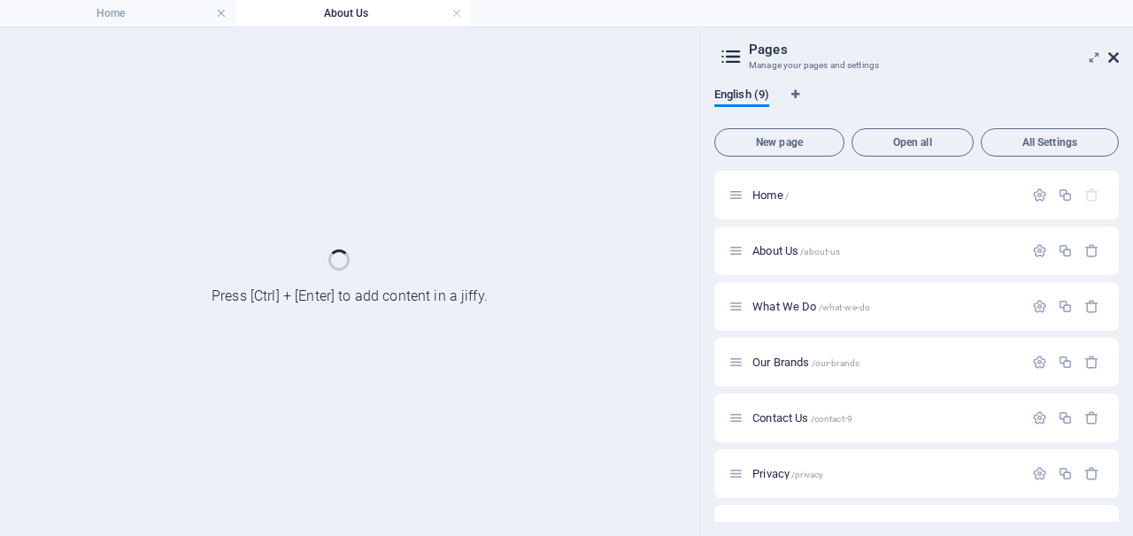
click at [1114, 57] on icon at bounding box center [1113, 57] width 11 height 14
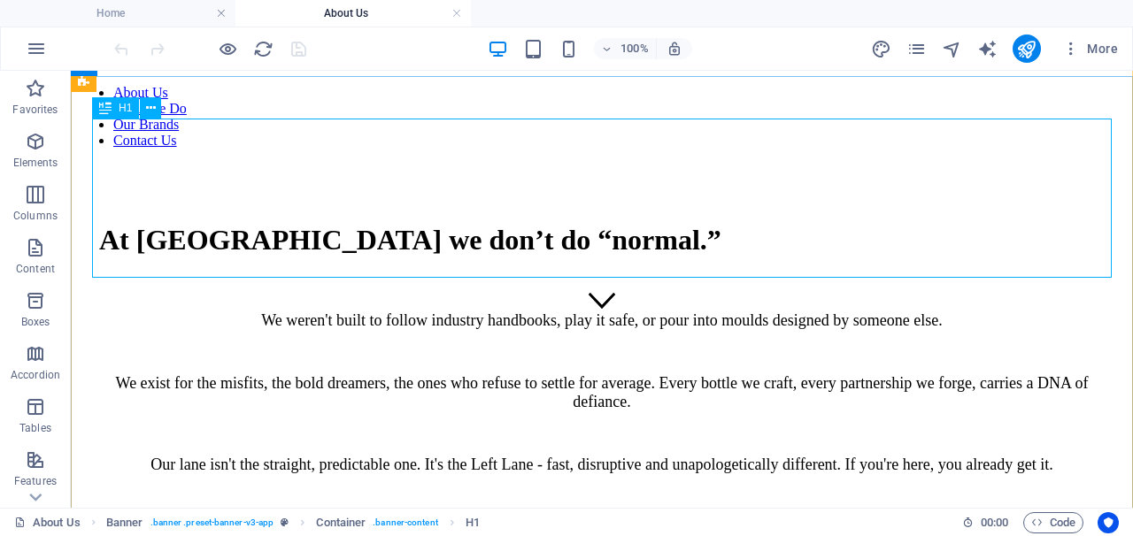
scroll to position [178, 0]
